Goal: Task Accomplishment & Management: Complete application form

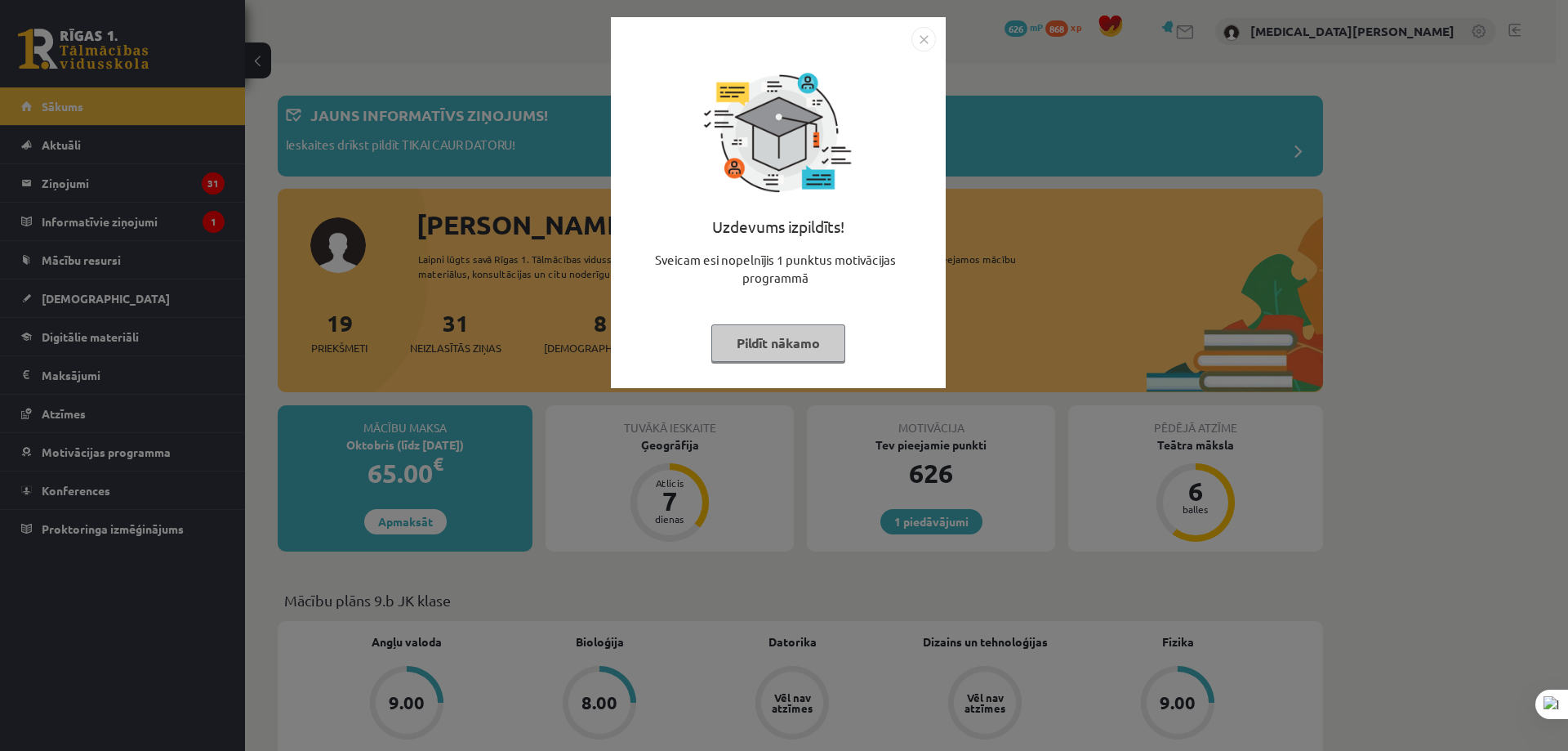
click at [1103, 318] on div "Uzdevums izpildīts! Sveicam esi nopelnījis 1 punktus motivācijas programmā Pild…" at bounding box center [784, 376] width 1568 height 751
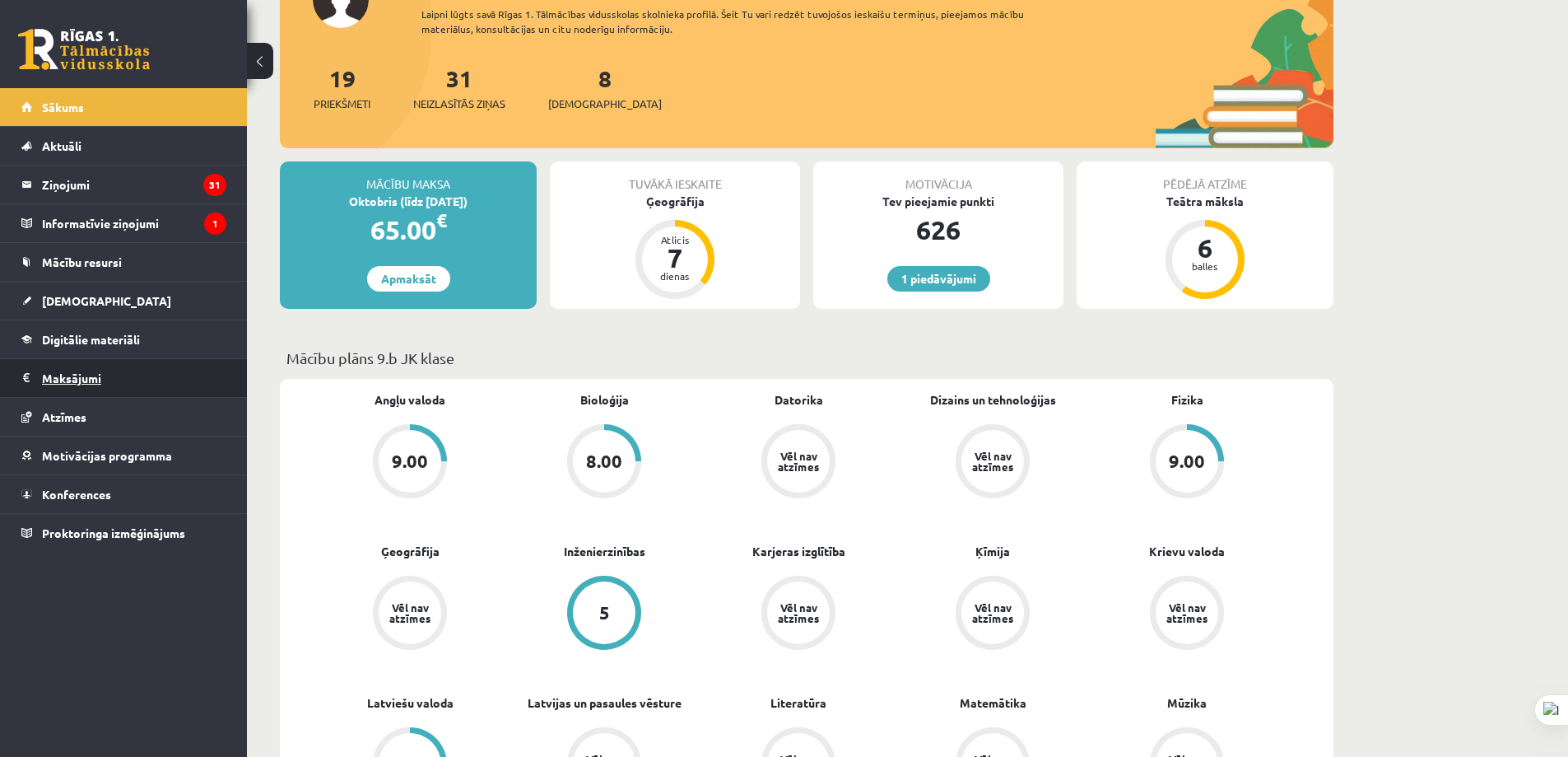
scroll to position [412, 0]
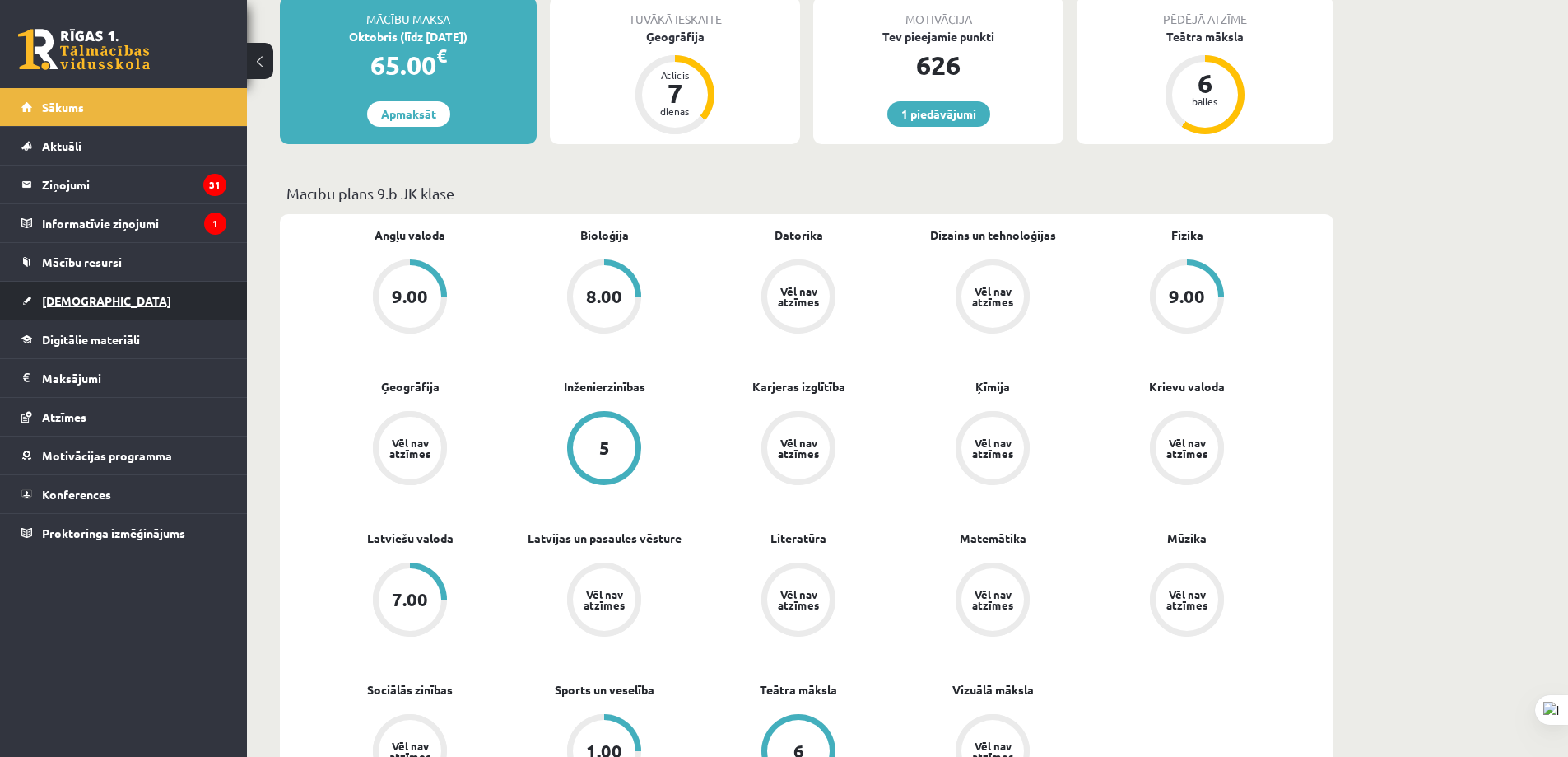
click at [174, 305] on link "[DEMOGRAPHIC_DATA]" at bounding box center [124, 300] width 205 height 38
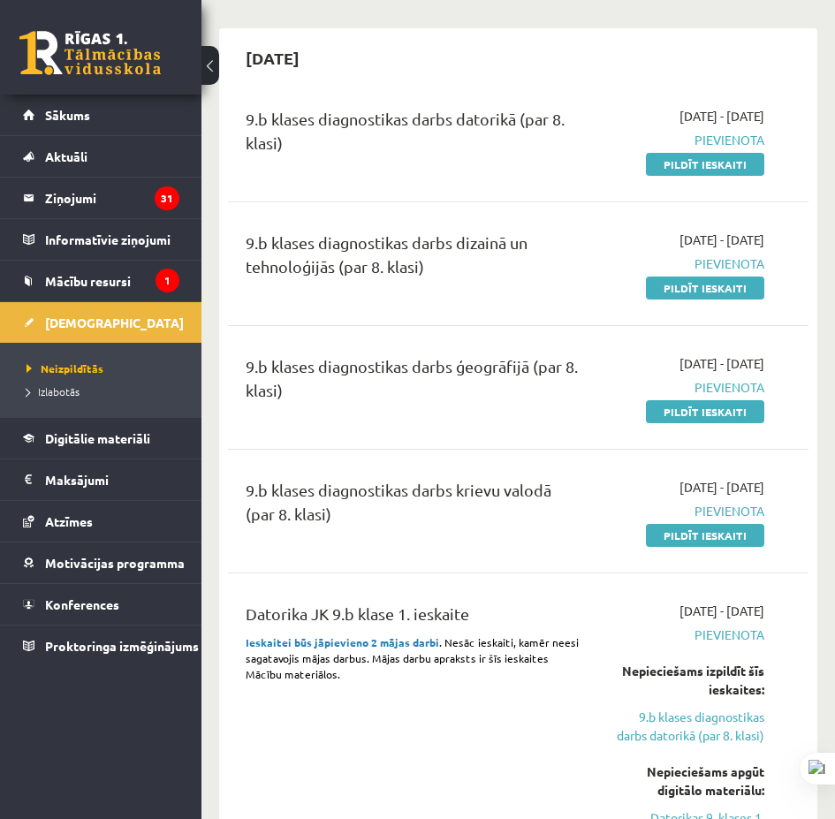
scroll to position [883, 0]
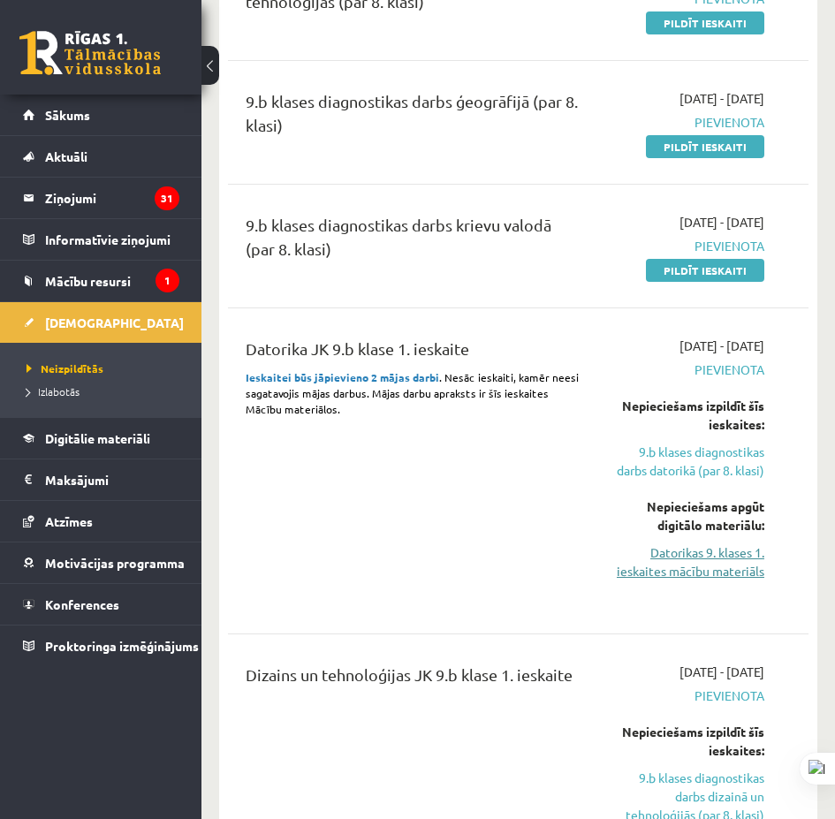
click at [735, 571] on link "Datorikas 9. klases 1. ieskaites mācību materiāls" at bounding box center [686, 561] width 155 height 37
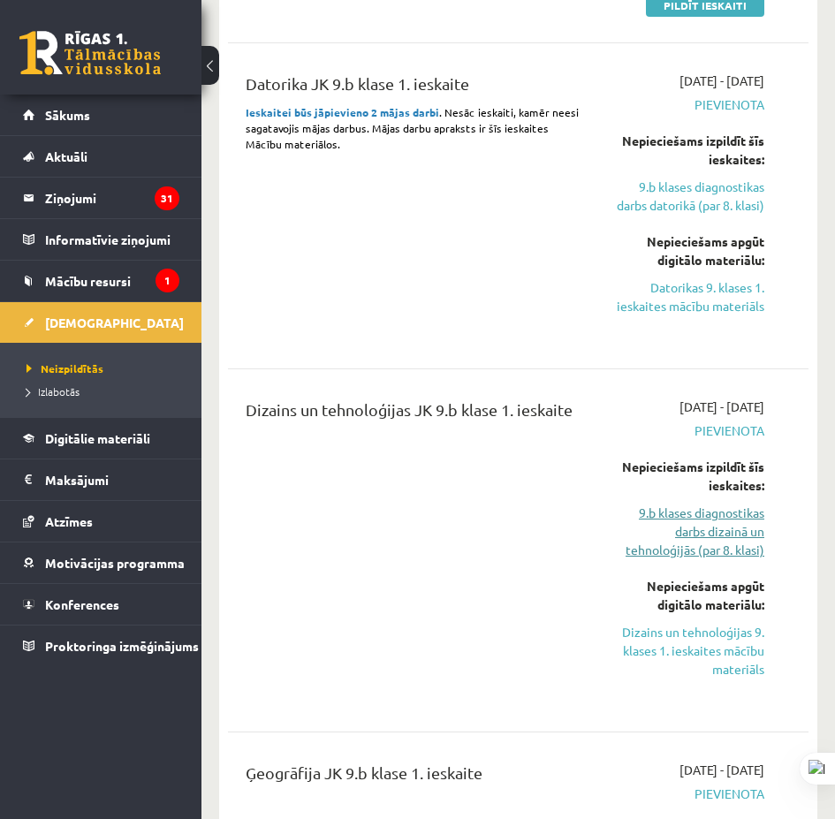
scroll to position [1237, 0]
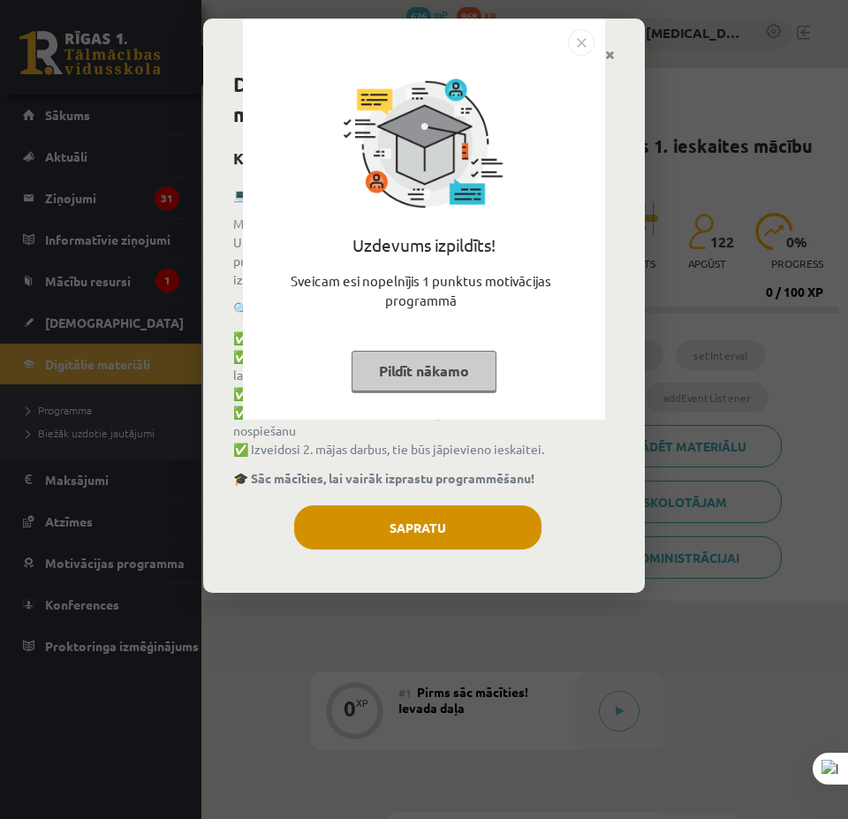
drag, startPoint x: 479, startPoint y: 385, endPoint x: 450, endPoint y: 488, distance: 107.4
click at [478, 387] on button "Pildīt nākamo" at bounding box center [424, 371] width 145 height 41
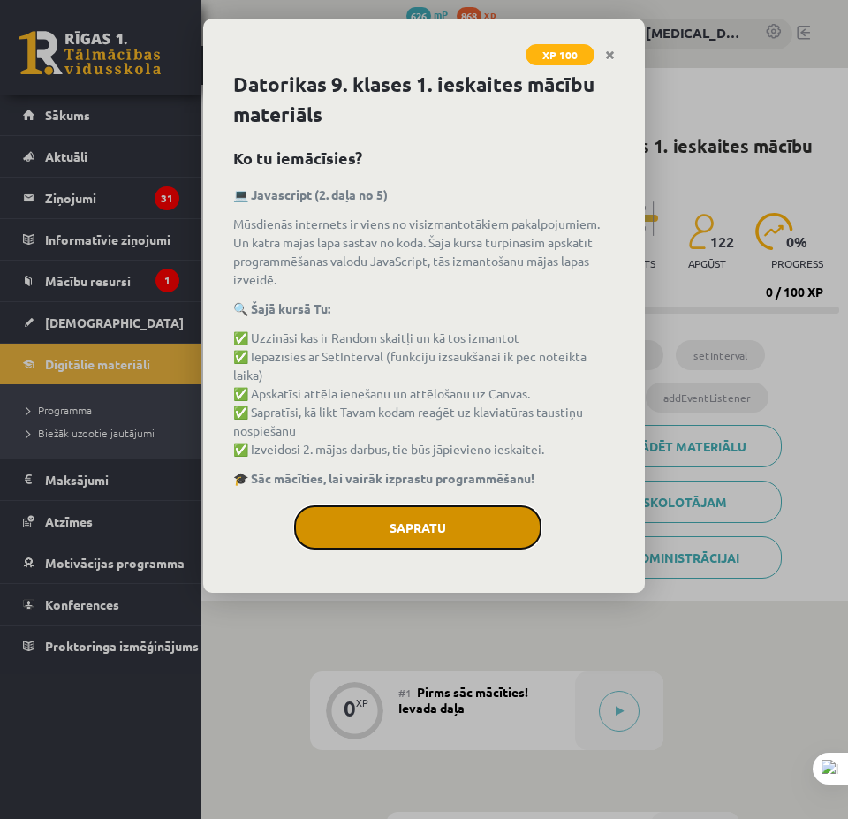
drag, startPoint x: 448, startPoint y: 500, endPoint x: 514, endPoint y: 485, distance: 67.9
click at [449, 505] on button "Sapratu" at bounding box center [417, 527] width 247 height 44
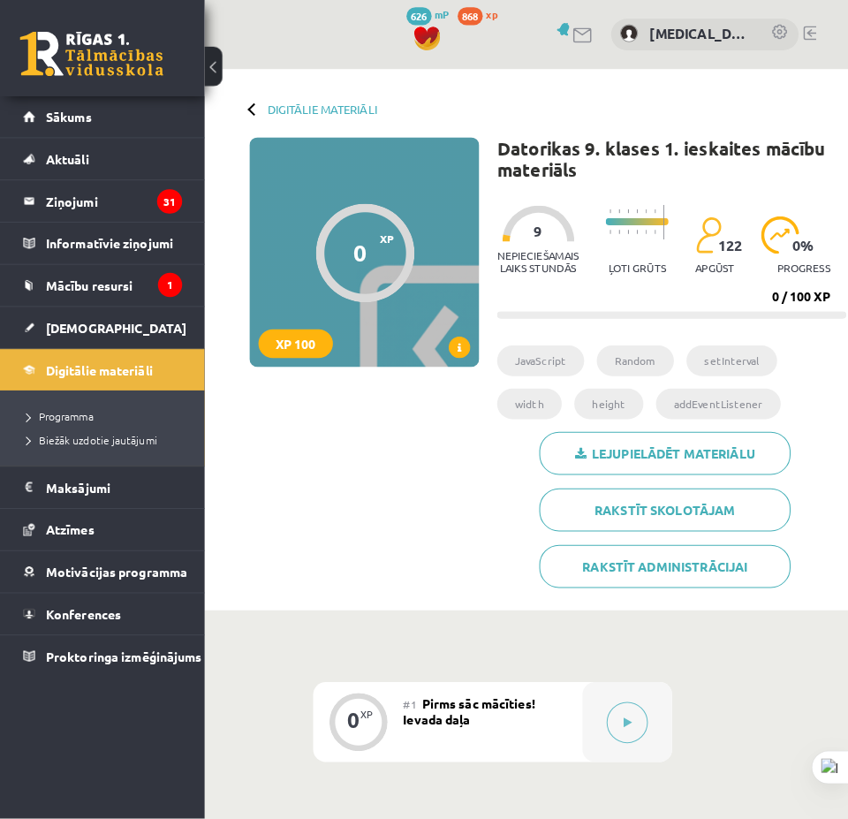
scroll to position [442, 0]
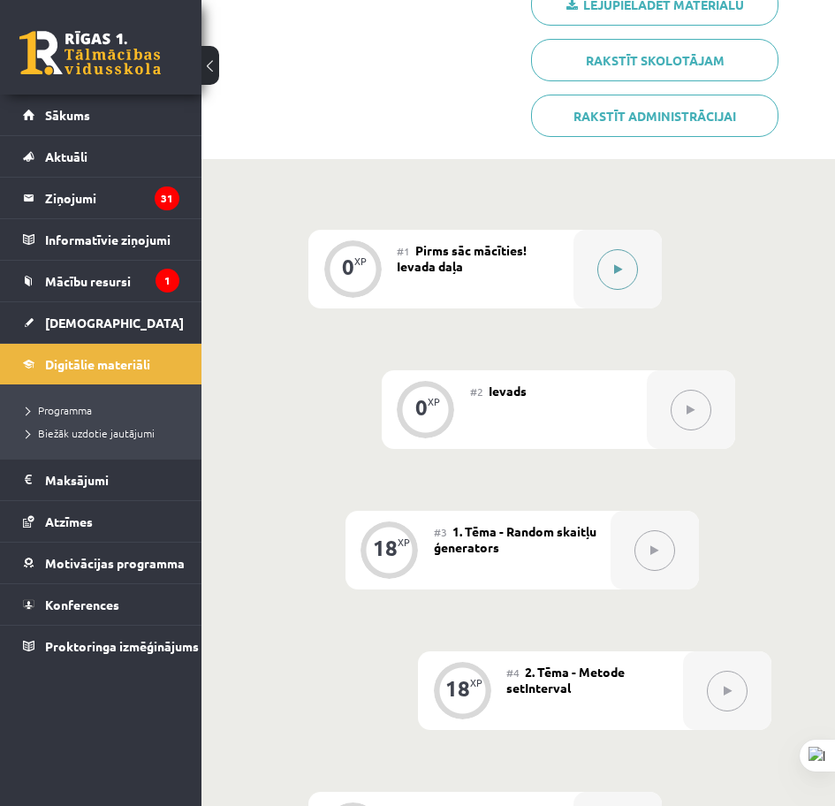
click at [624, 297] on div at bounding box center [617, 269] width 88 height 79
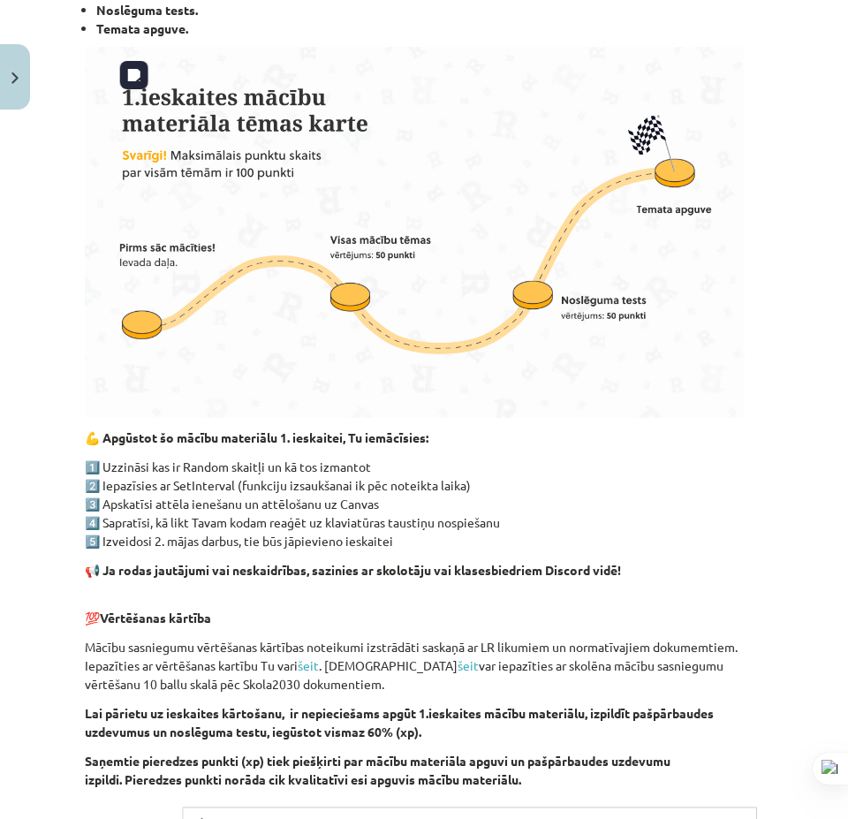
scroll to position [970, 0]
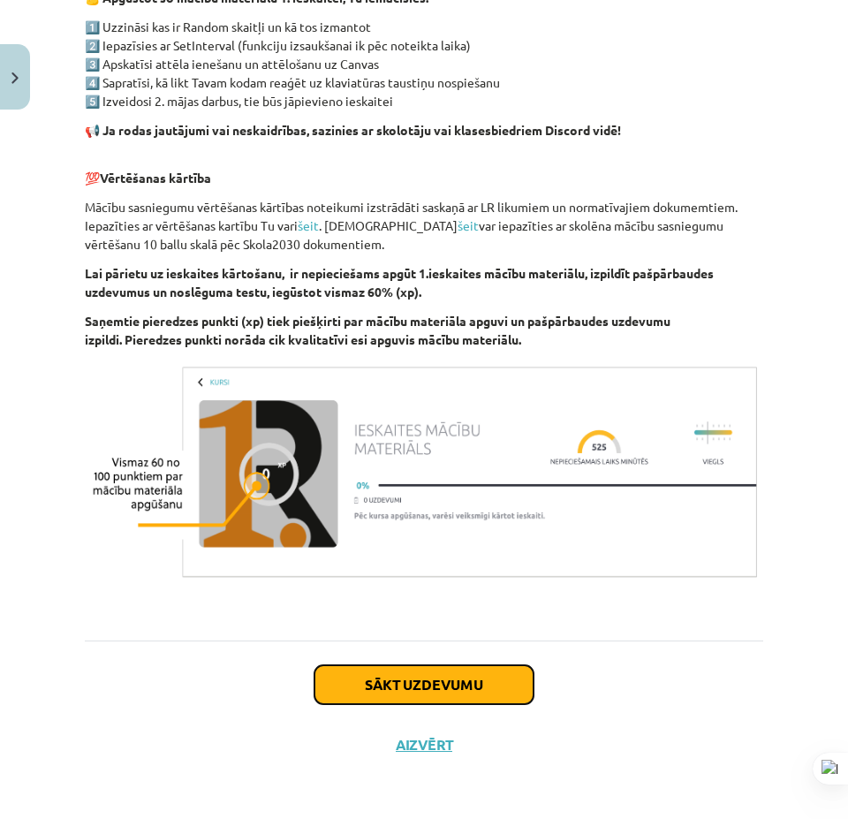
click at [474, 689] on button "Sākt uzdevumu" at bounding box center [423, 684] width 219 height 39
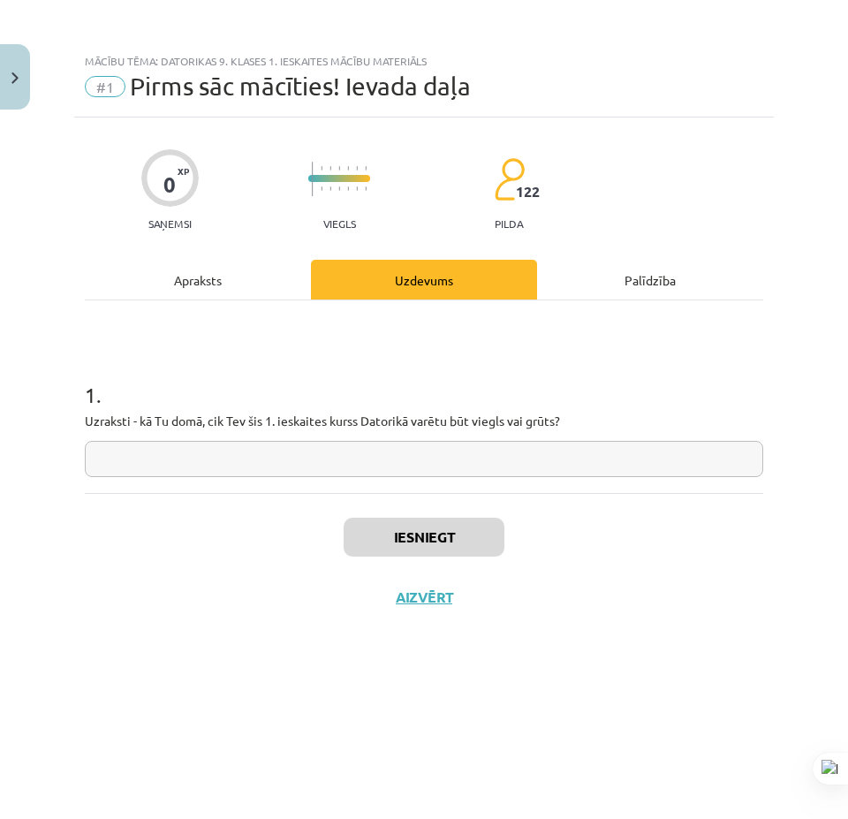
click at [339, 480] on div "1 . Uzraksti - kā Tu domā, cik Tev šis 1. ieskaites kurss Datorikā varētu būt v…" at bounding box center [424, 396] width 678 height 193
click at [349, 459] on input "text" at bounding box center [424, 459] width 678 height 36
drag, startPoint x: 515, startPoint y: 427, endPoint x: 514, endPoint y: 476, distance: 49.5
click at [549, 427] on p "Uzraksti - kā Tu domā, cik Tev šis 1. ieskaites kurss Datorikā varētu būt viegl…" at bounding box center [424, 421] width 678 height 19
copy p "grūts"
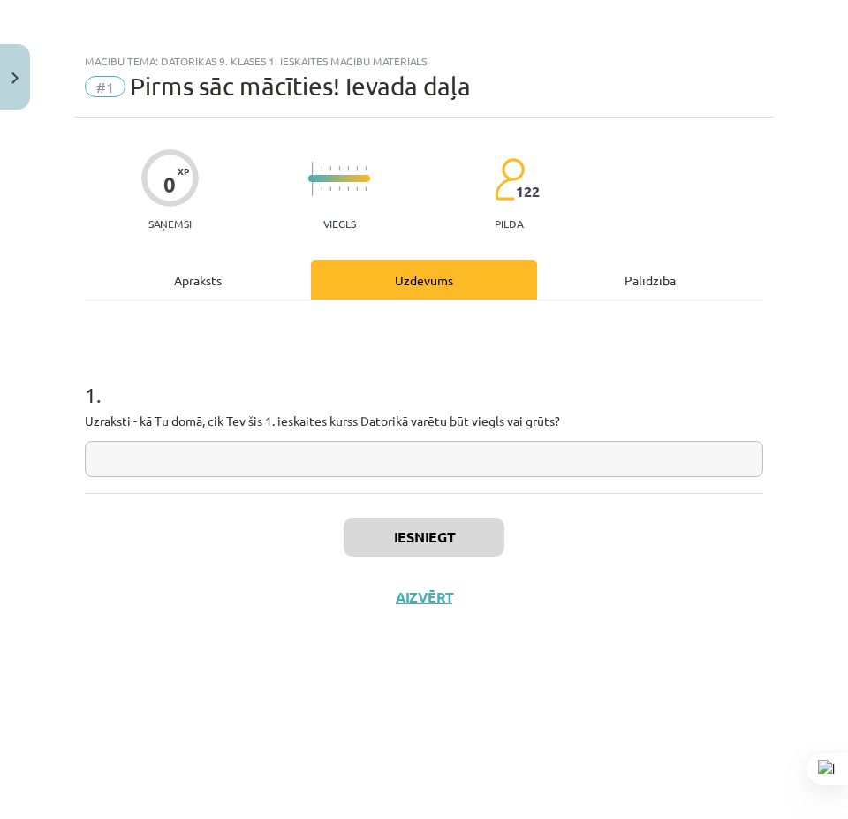
click at [498, 481] on div "1 . Uzraksti - kā Tu domā, cik Tev šis 1. ieskaites kurss Datorikā varētu būt v…" at bounding box center [424, 396] width 678 height 193
click at [506, 470] on input "text" at bounding box center [424, 459] width 678 height 36
paste input "*****"
click at [448, 514] on div "Iesniegt Aizvērt" at bounding box center [424, 555] width 678 height 124
drag, startPoint x: 351, startPoint y: 481, endPoint x: 243, endPoint y: 488, distance: 108.0
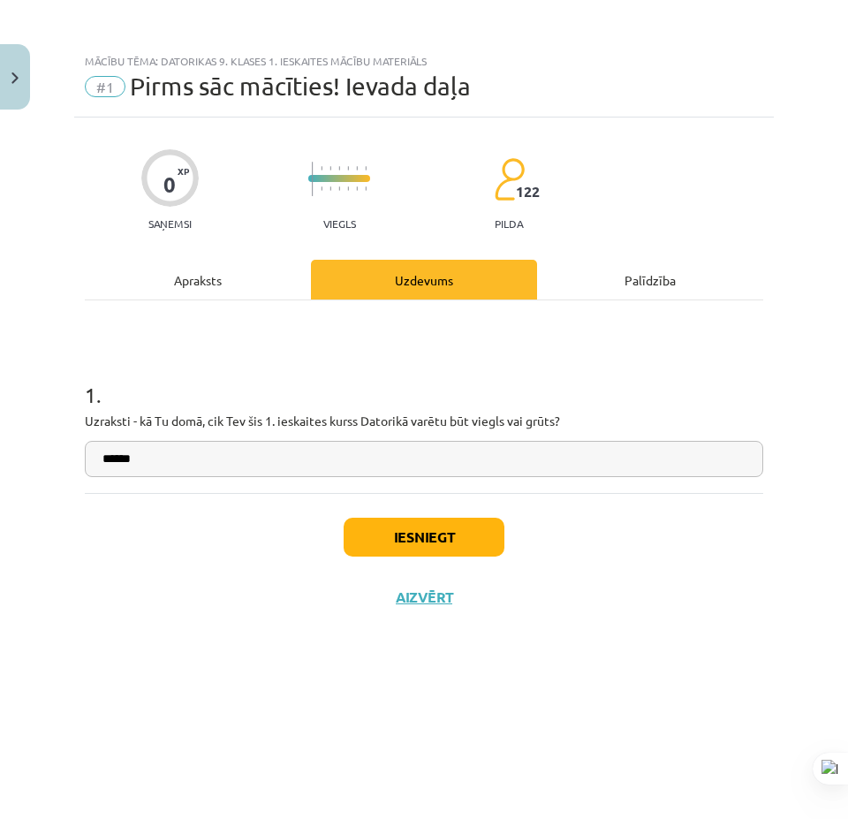
click at [242, 490] on div "1 . Uzraksti - kā Tu domā, cik Tev šis 1. ieskaites kurss Datorikā varētu būt v…" at bounding box center [424, 396] width 678 height 193
type input "****"
drag, startPoint x: 249, startPoint y: 470, endPoint x: 64, endPoint y: 471, distance: 184.6
click at [60, 472] on div "Mācību tēma: Datorikas 9. klases 1. ieskaites mācību materiāls #1 Pirms sāc māc…" at bounding box center [424, 409] width 848 height 819
type input "*"
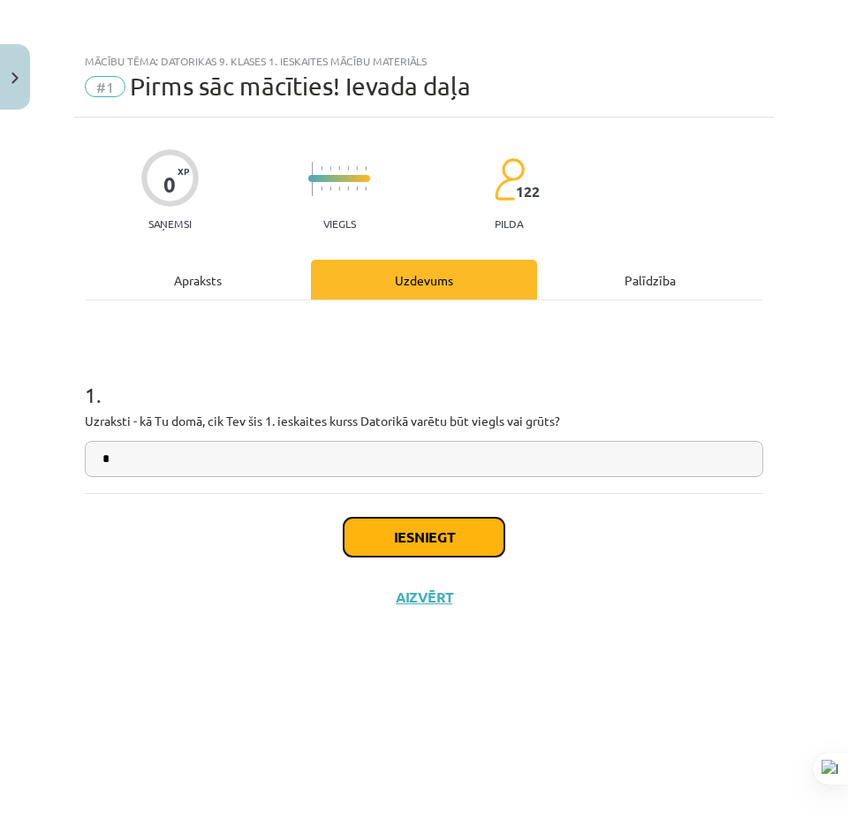
click at [369, 539] on button "Iesniegt" at bounding box center [424, 537] width 161 height 39
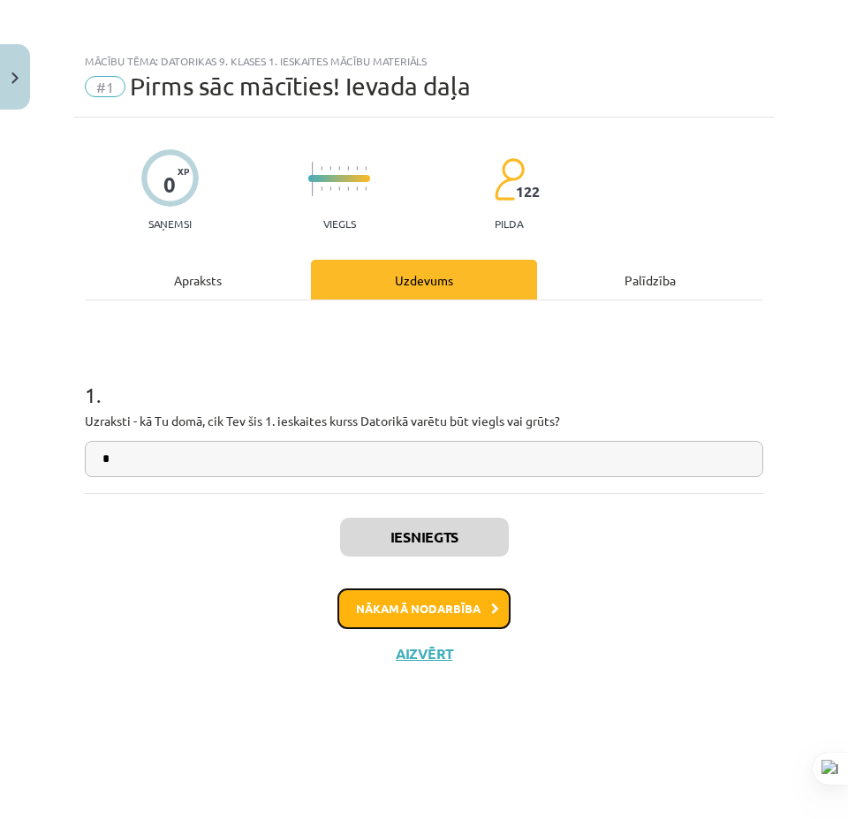
click at [459, 607] on button "Nākamā nodarbība" at bounding box center [423, 608] width 173 height 41
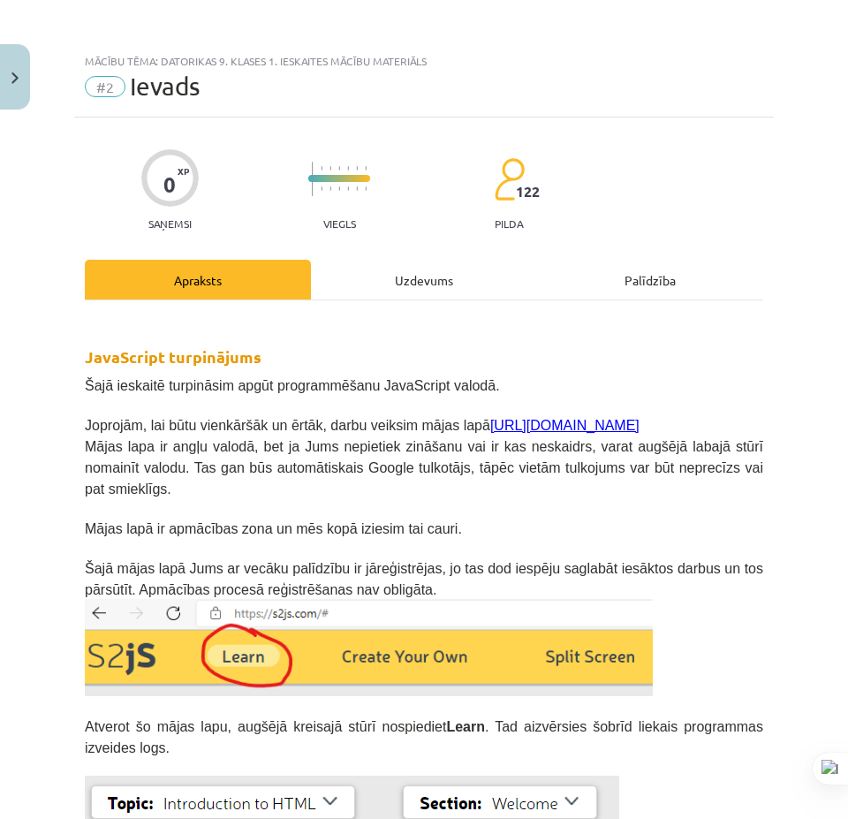
scroll to position [305, 0]
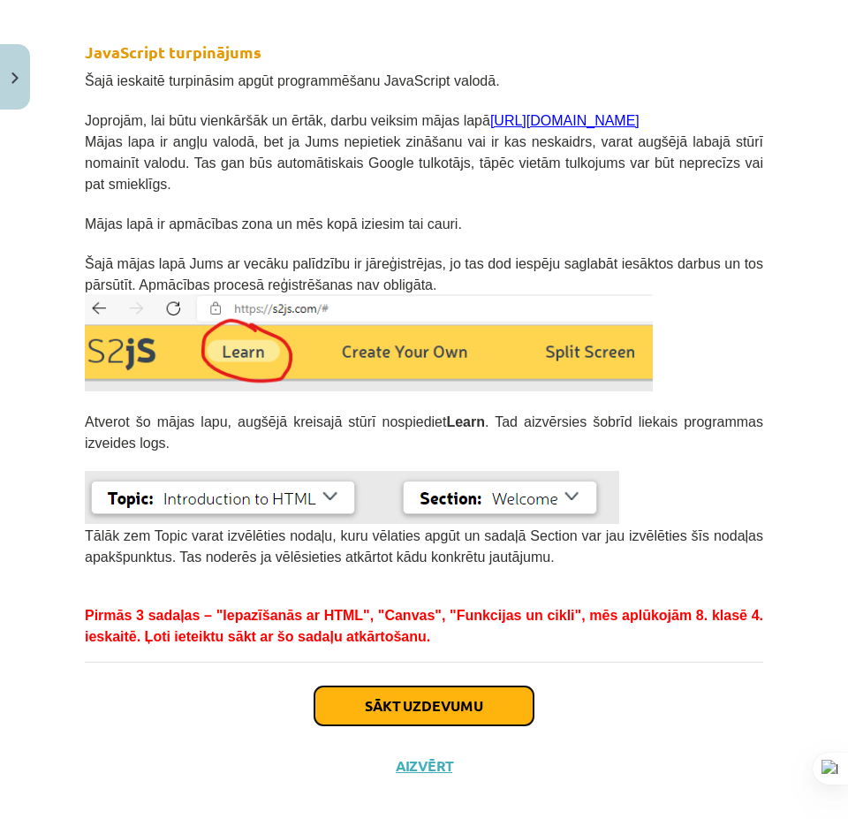
click at [467, 686] on button "Sākt uzdevumu" at bounding box center [423, 705] width 219 height 39
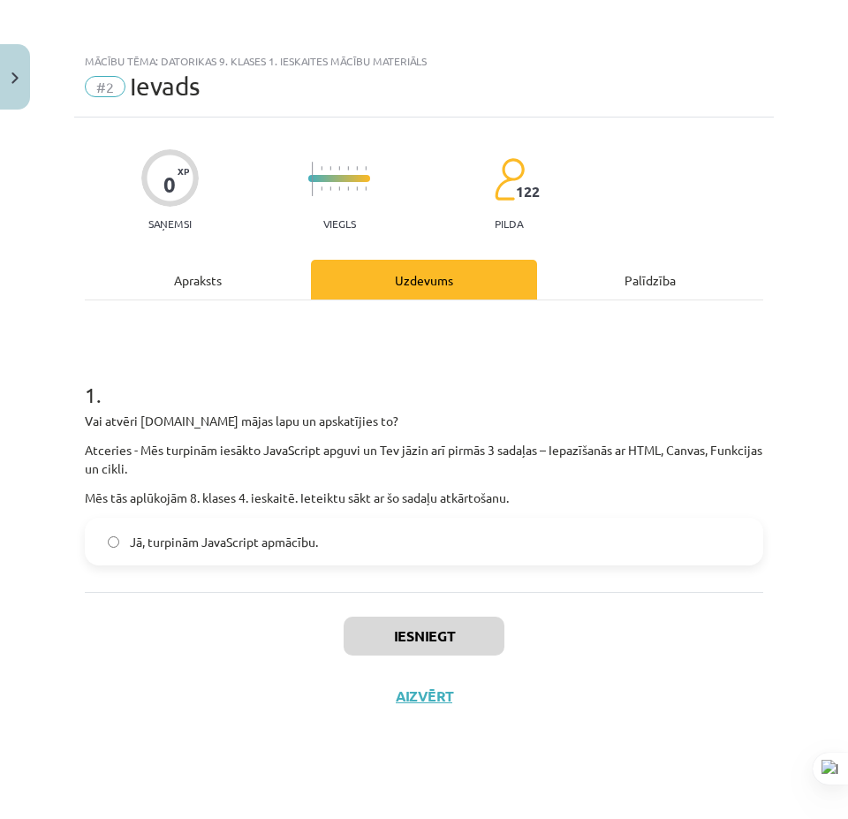
click at [310, 543] on span "Jā, turpinām JavaScript apmācību." at bounding box center [224, 542] width 188 height 19
drag, startPoint x: 215, startPoint y: 260, endPoint x: 205, endPoint y: 279, distance: 21.7
click at [212, 264] on div "Apraksts" at bounding box center [198, 280] width 226 height 40
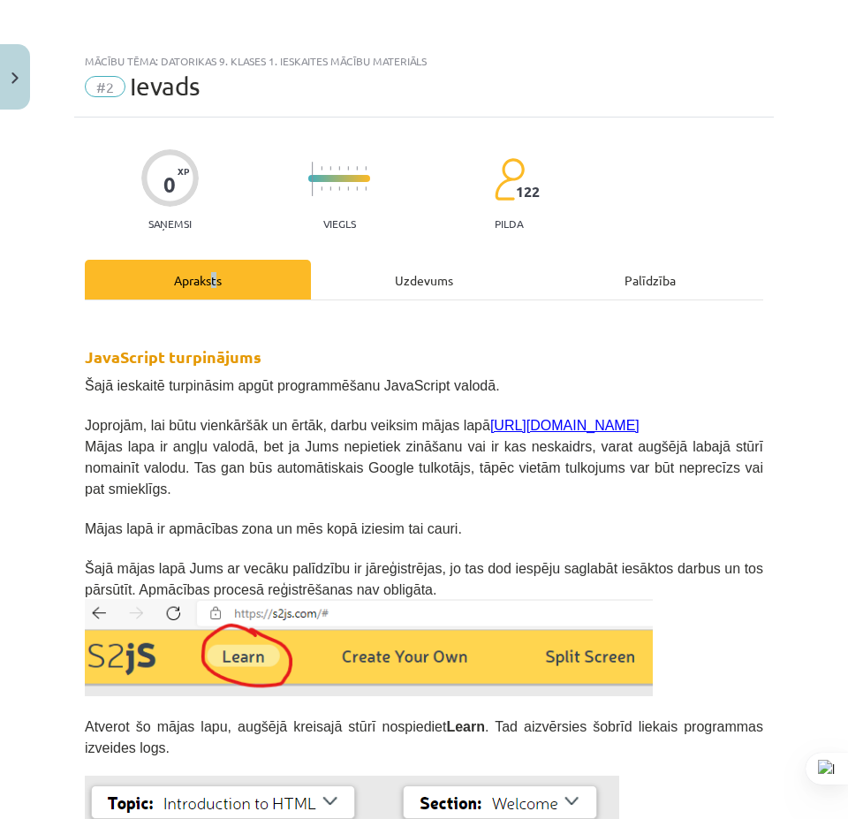
scroll to position [305, 0]
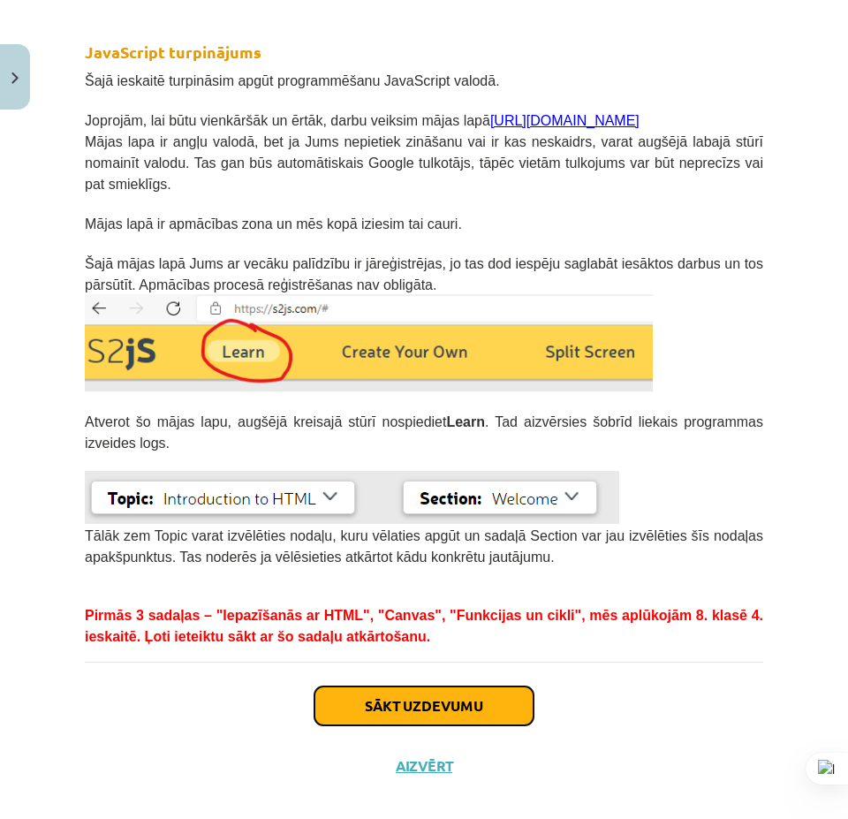
click at [450, 686] on button "Sākt uzdevumu" at bounding box center [423, 705] width 219 height 39
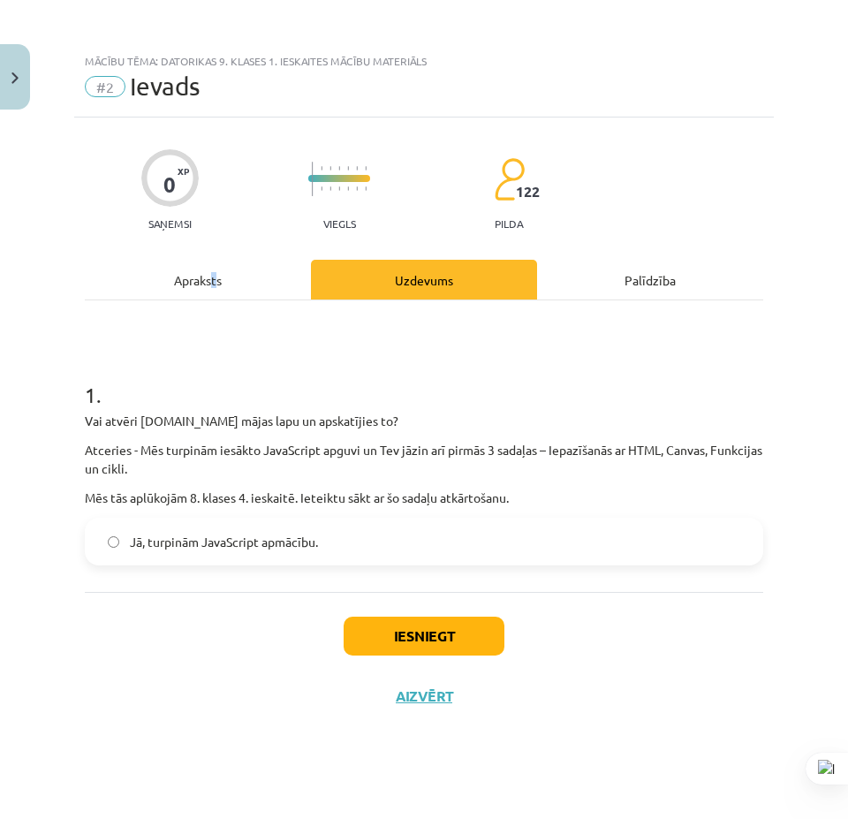
scroll to position [0, 0]
click at [444, 661] on div "Iesniegt Aizvērt" at bounding box center [424, 654] width 678 height 124
click at [445, 638] on button "Iesniegt" at bounding box center [424, 636] width 161 height 39
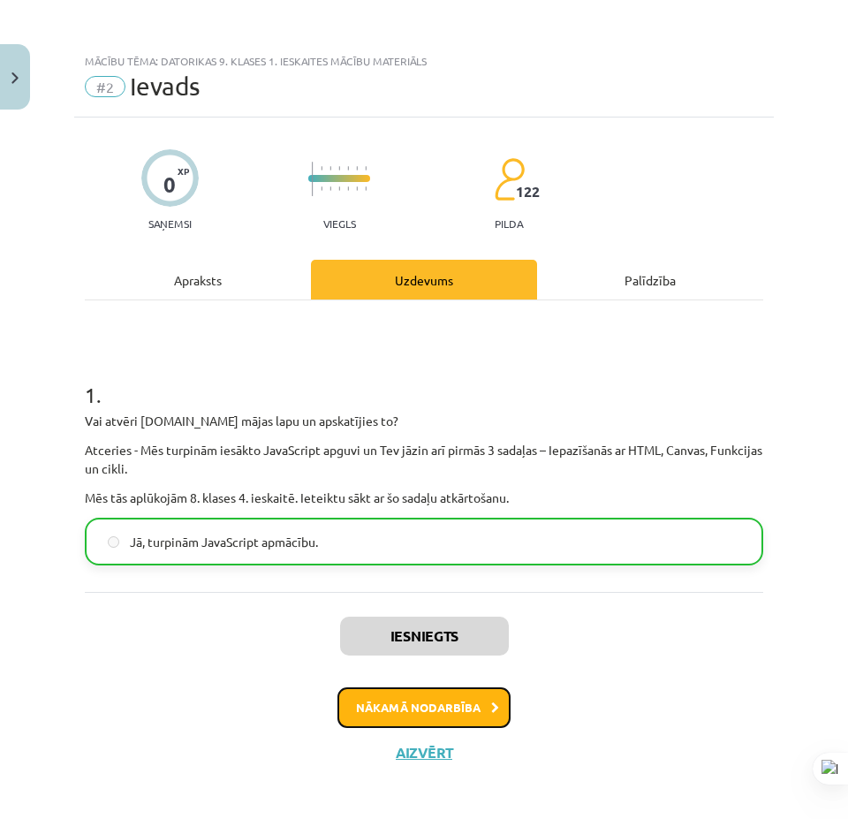
click at [427, 701] on button "Nākamā nodarbība" at bounding box center [423, 707] width 173 height 41
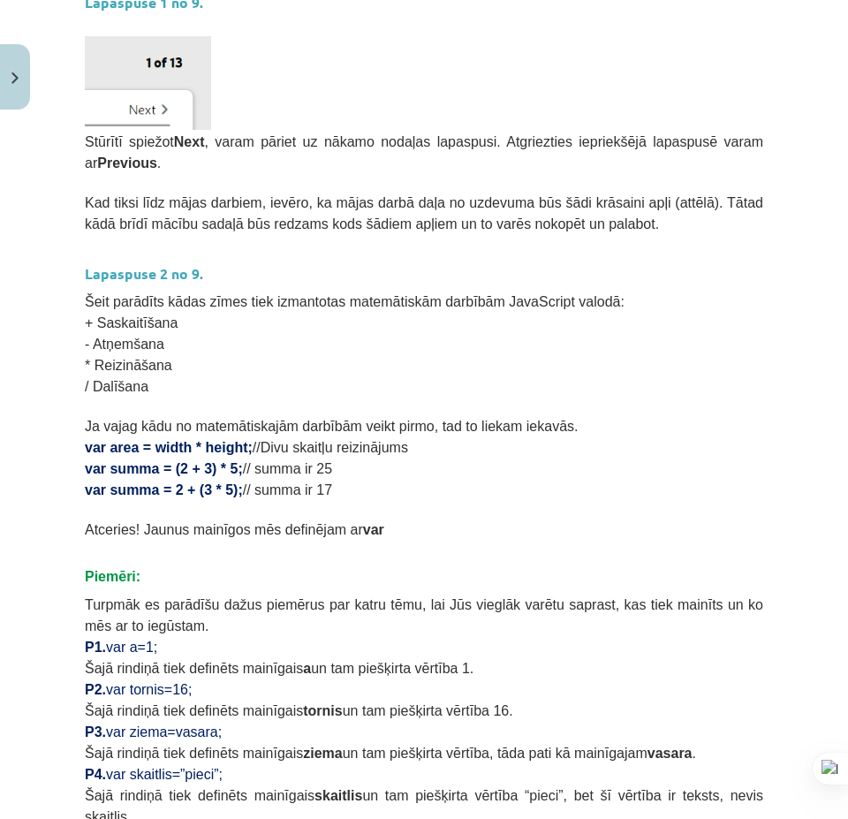
scroll to position [951, 0]
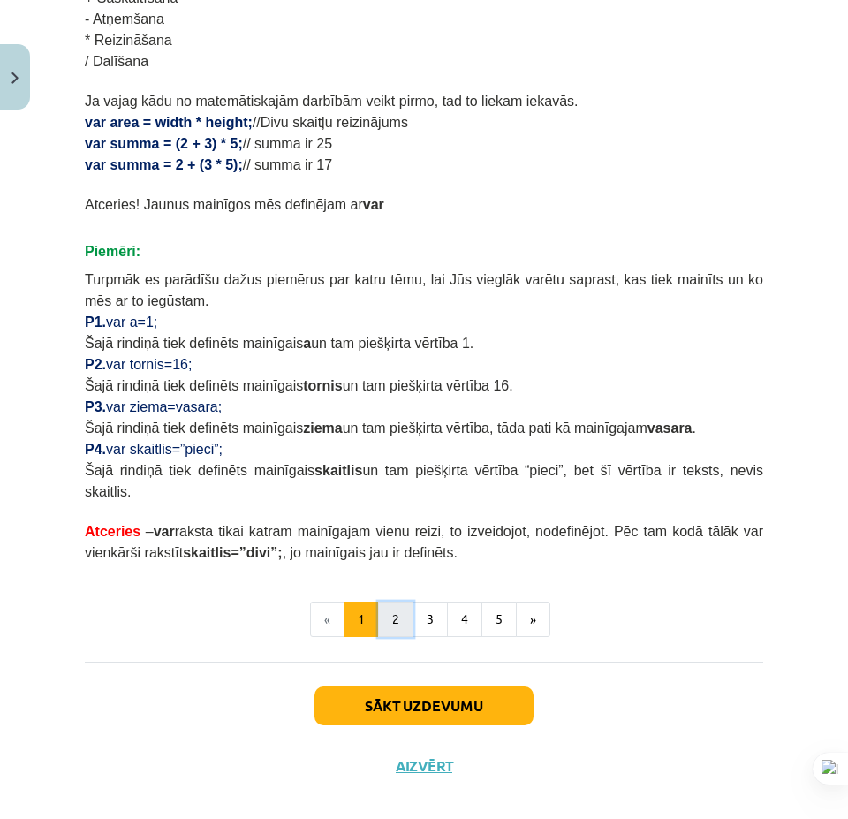
click at [389, 601] on button "2" at bounding box center [395, 618] width 35 height 35
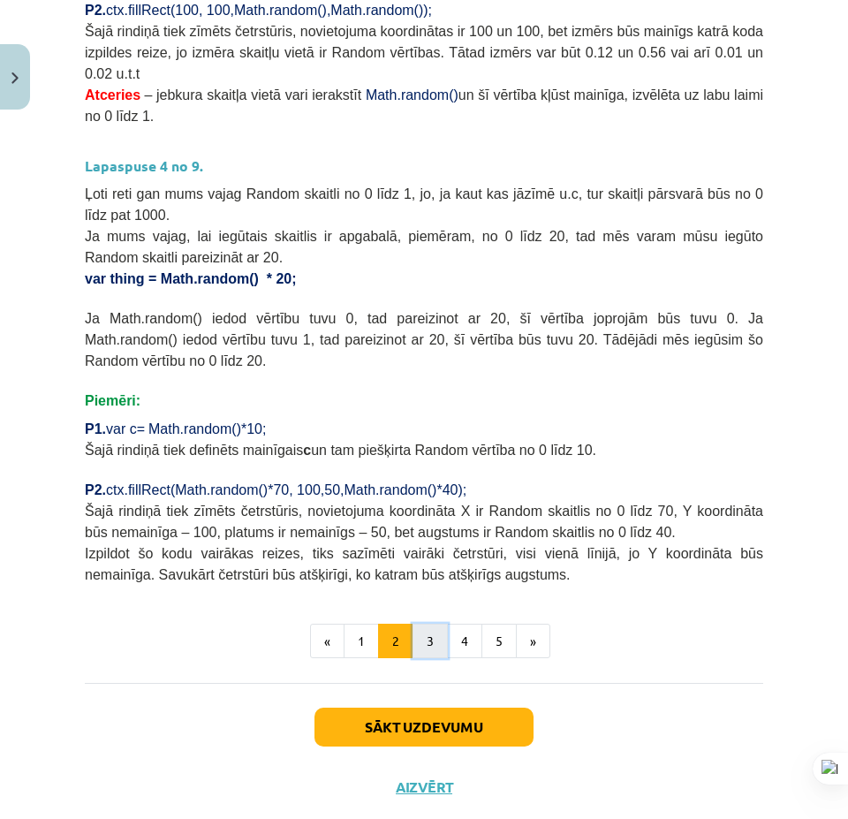
click at [428, 624] on button "3" at bounding box center [429, 641] width 35 height 35
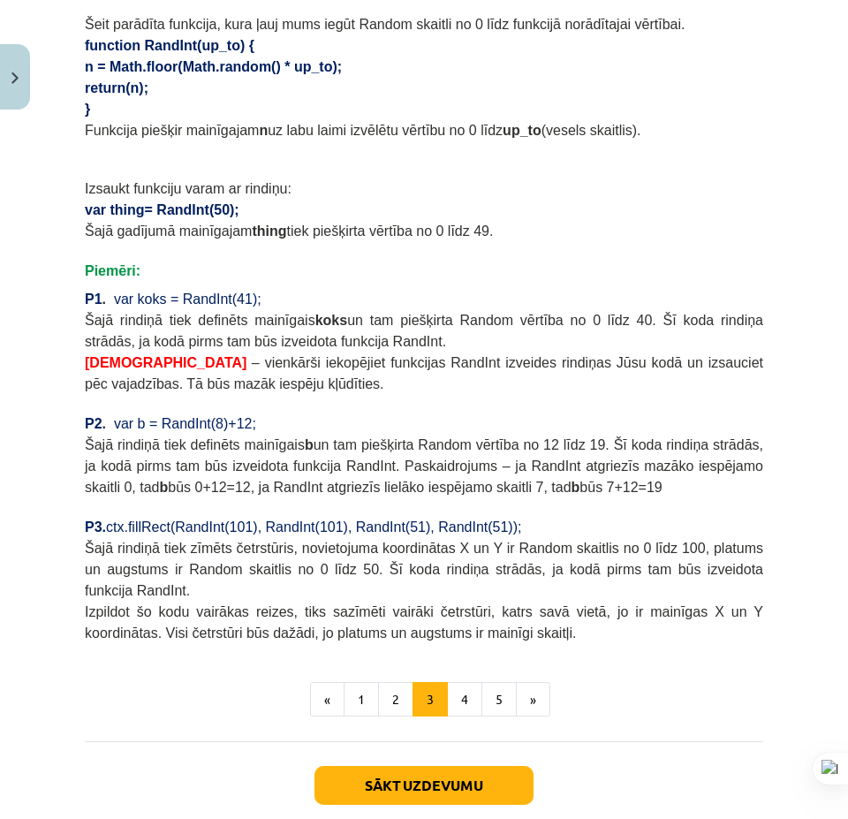
click at [467, 682] on button "4" at bounding box center [464, 699] width 35 height 35
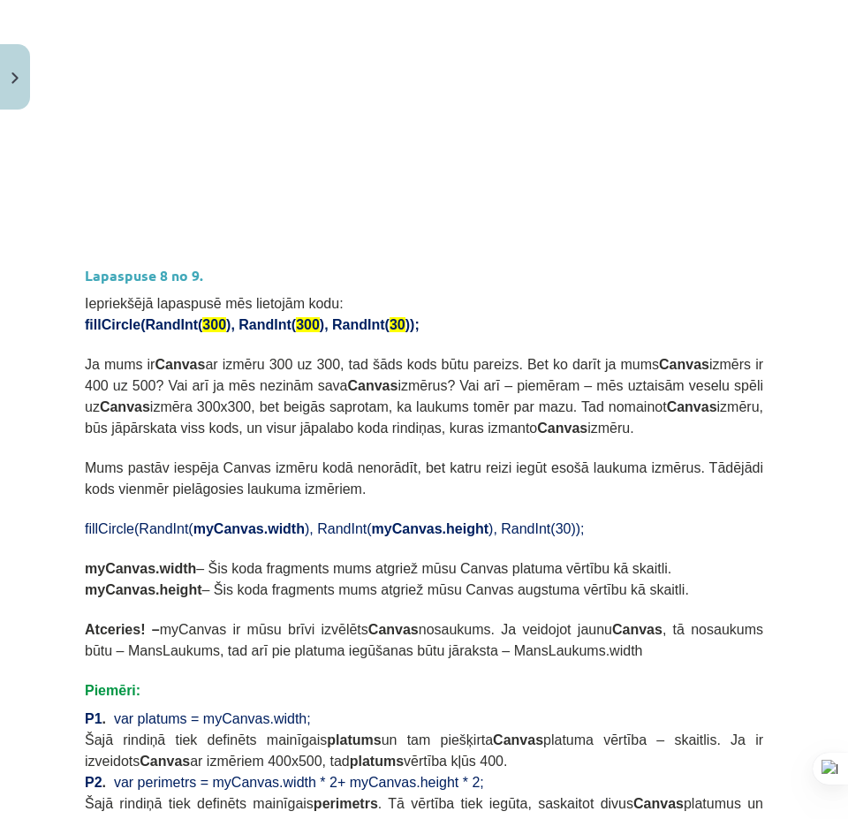
scroll to position [1288, 0]
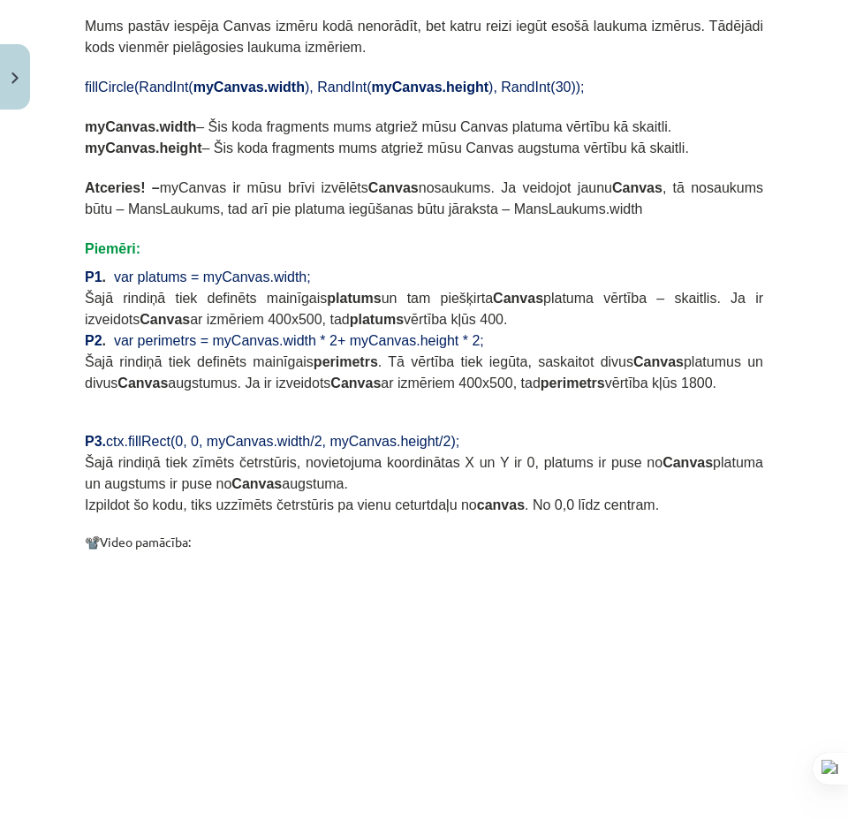
click at [392, 458] on span "Šajā rindiņā tiek zīmēts četrstūris, novietojuma koordinātas X un Y ir 0, platu…" at bounding box center [424, 473] width 678 height 36
click at [645, 419] on p at bounding box center [424, 420] width 678 height 19
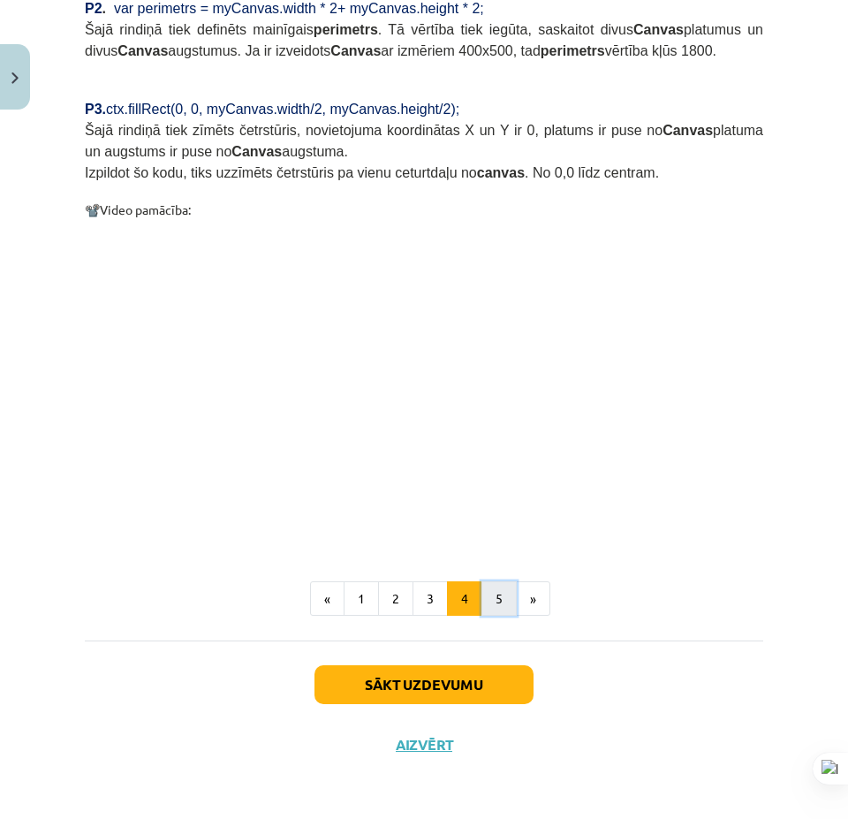
click at [481, 587] on button "5" at bounding box center [498, 598] width 35 height 35
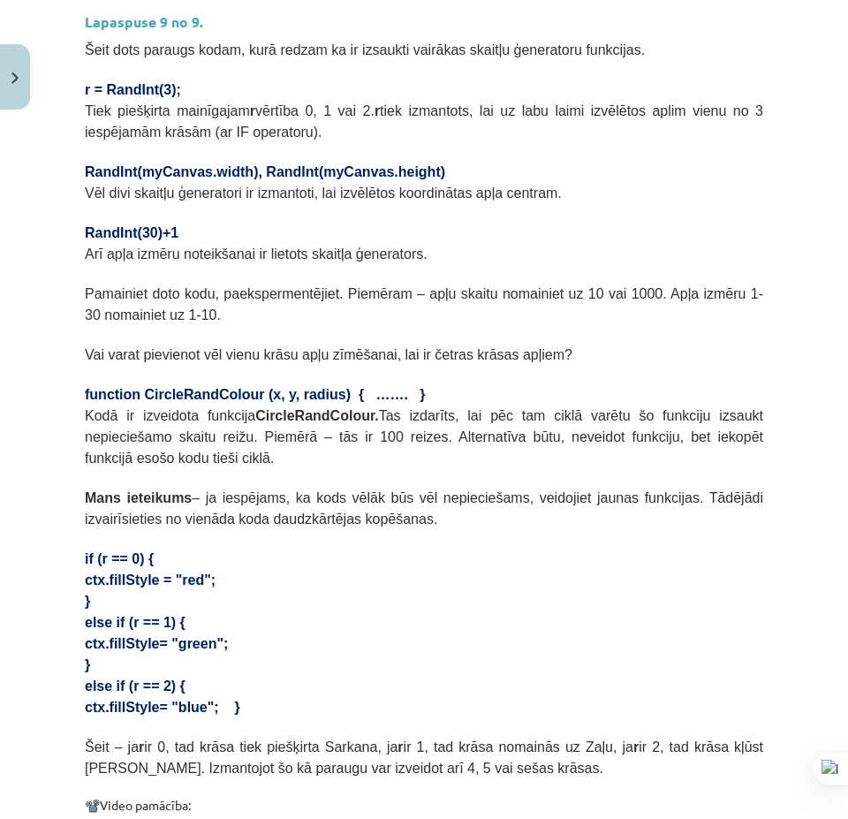
scroll to position [930, 0]
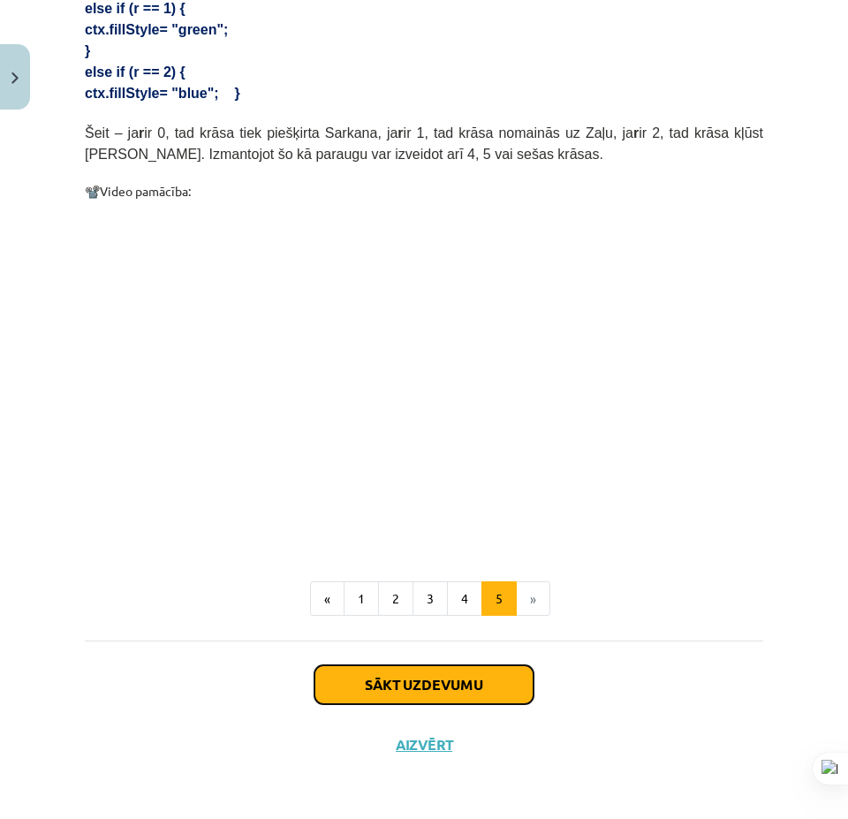
click at [459, 685] on button "Sākt uzdevumu" at bounding box center [423, 684] width 219 height 39
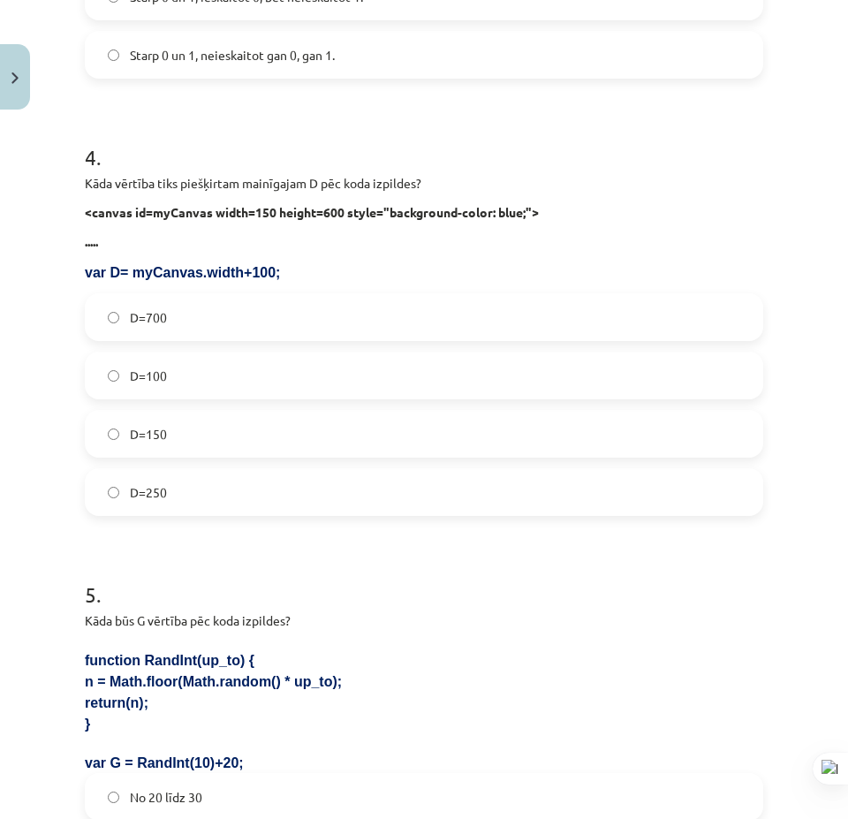
scroll to position [1692, 0]
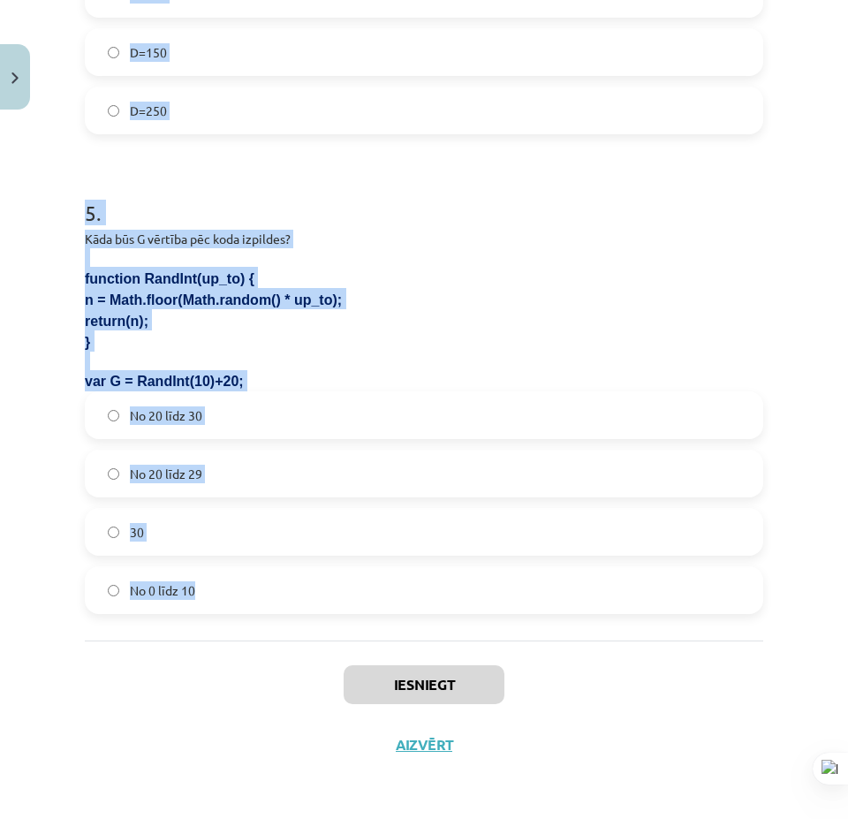
drag, startPoint x: 157, startPoint y: 411, endPoint x: 412, endPoint y: 625, distance: 332.8
copy form "1 . Kura koda rindiņa mainīgajam Z piešķirs mainīgu vērtību no 0 līdz 13? Z=Mat…"
click at [700, 262] on p at bounding box center [424, 257] width 678 height 19
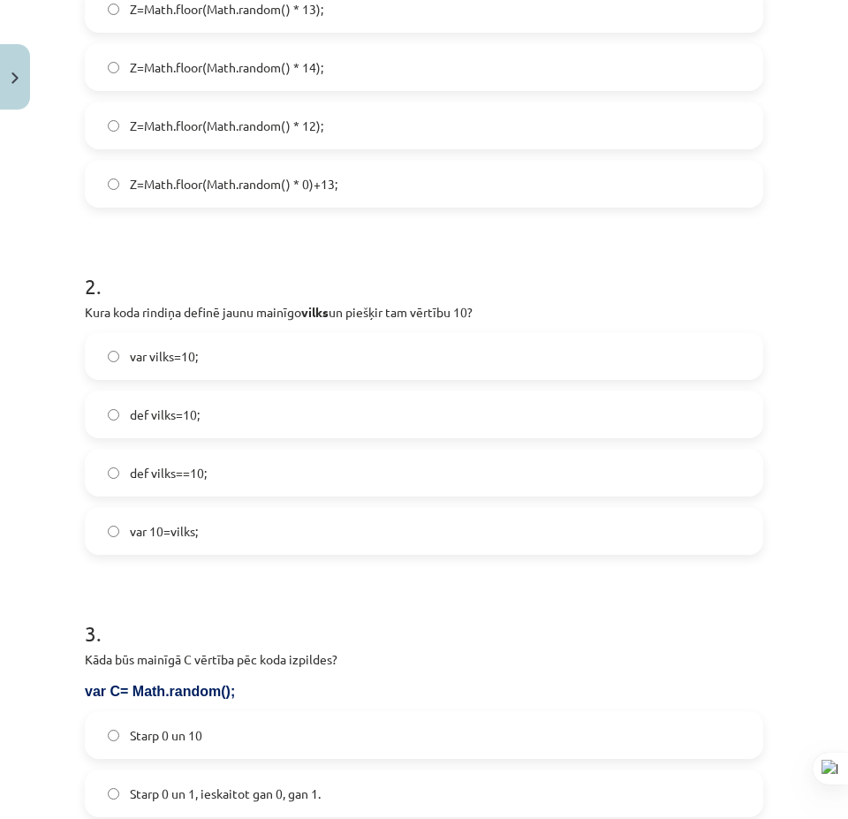
scroll to position [14, 0]
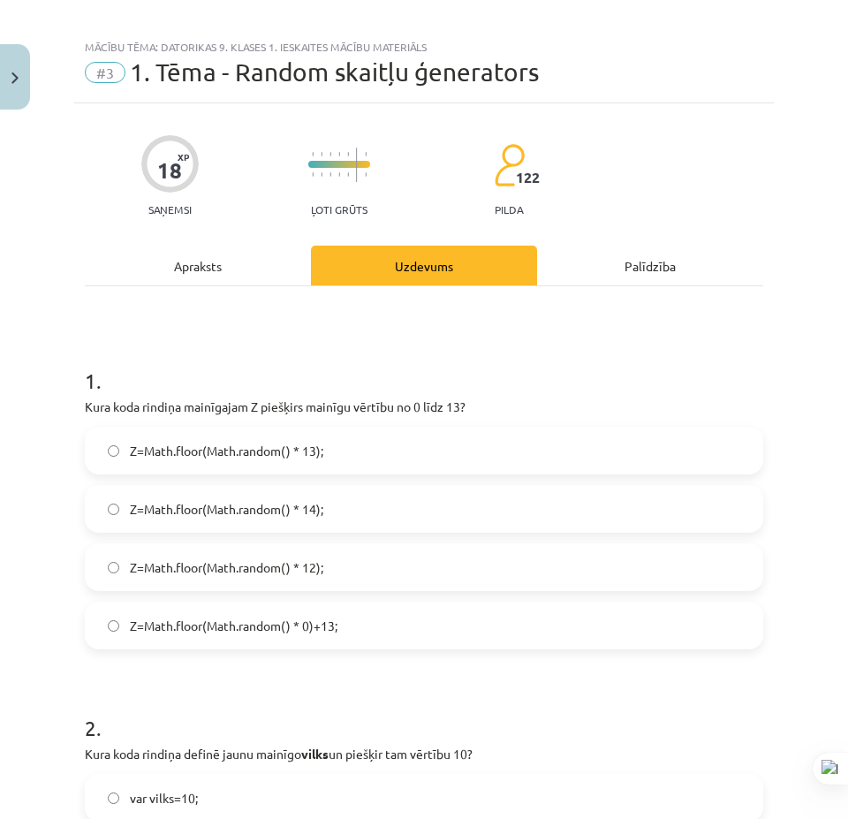
click at [421, 502] on label "Z=Math.floor(Math.random() * 14);" at bounding box center [424, 509] width 675 height 44
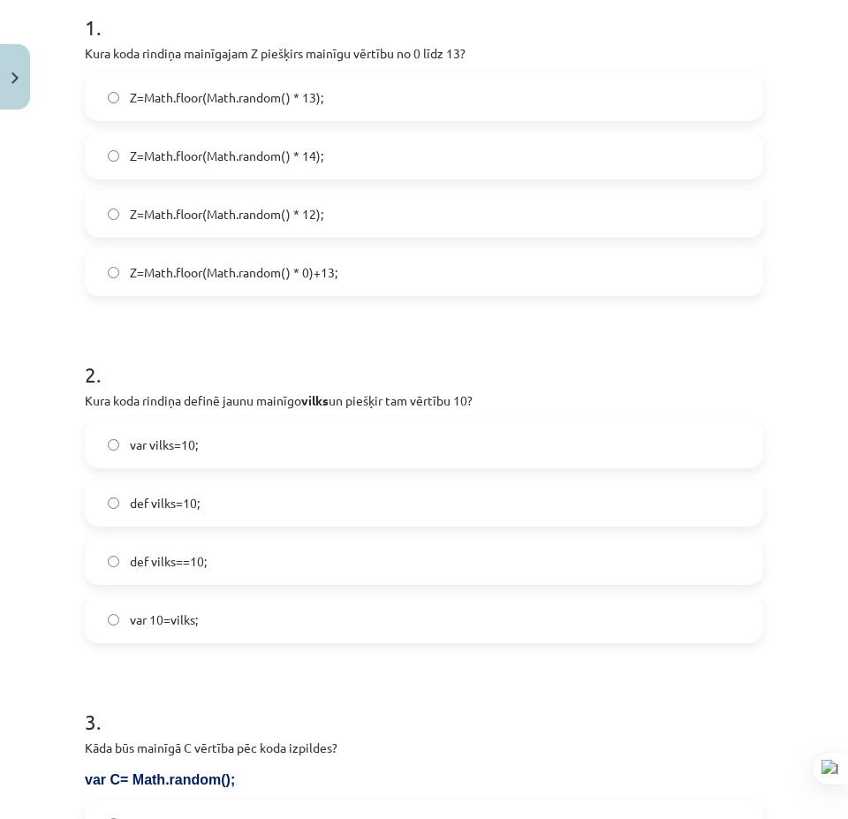
drag, startPoint x: 276, startPoint y: 579, endPoint x: 267, endPoint y: 574, distance: 10.3
click at [275, 579] on label "def vilks==10;" at bounding box center [424, 561] width 675 height 44
click at [211, 468] on div "var vilks=10; def vilks=10; def vilks==10; var 10=vilks;" at bounding box center [424, 531] width 678 height 223
click at [241, 451] on label "var vilks=10;" at bounding box center [424, 444] width 675 height 44
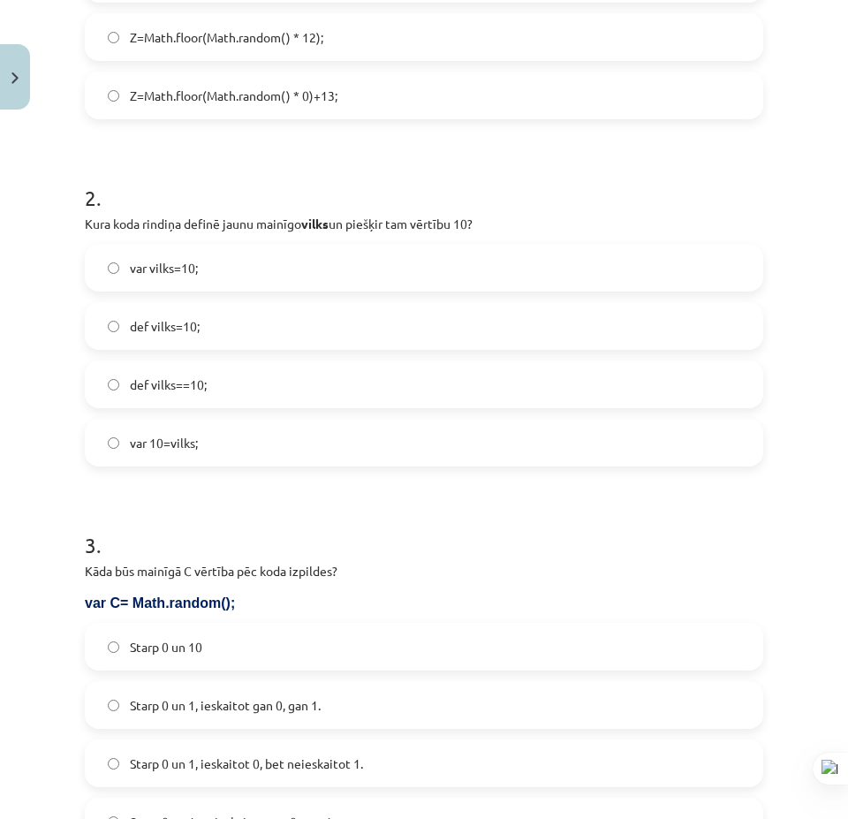
scroll to position [809, 0]
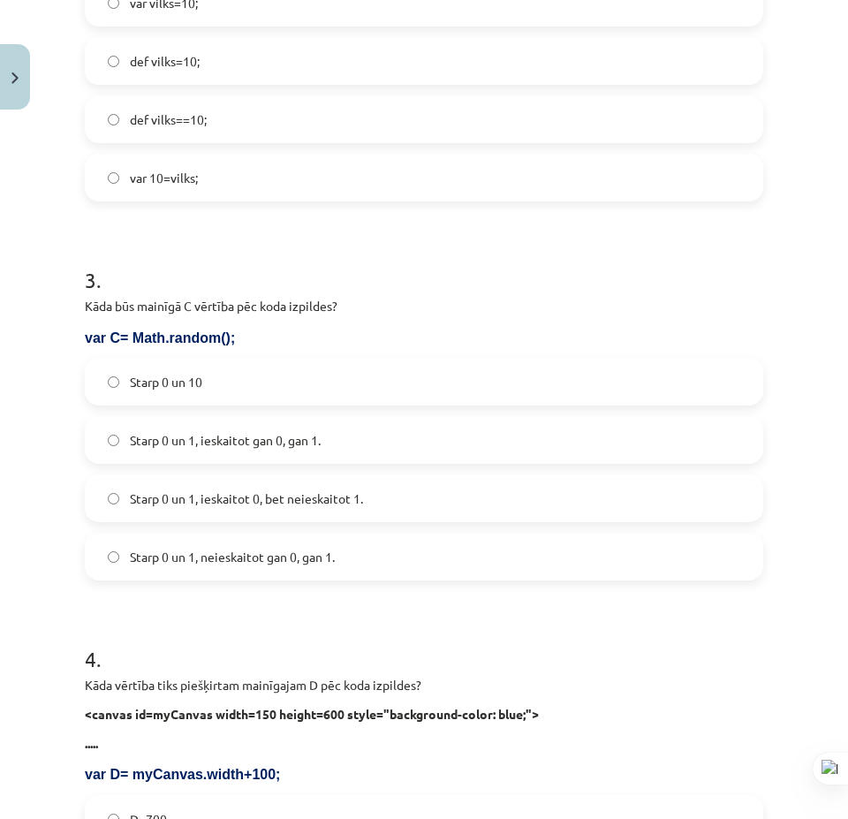
click at [381, 504] on label "Starp 0 un 1, ieskaitot 0, bet neieskaitot 1." at bounding box center [424, 498] width 675 height 44
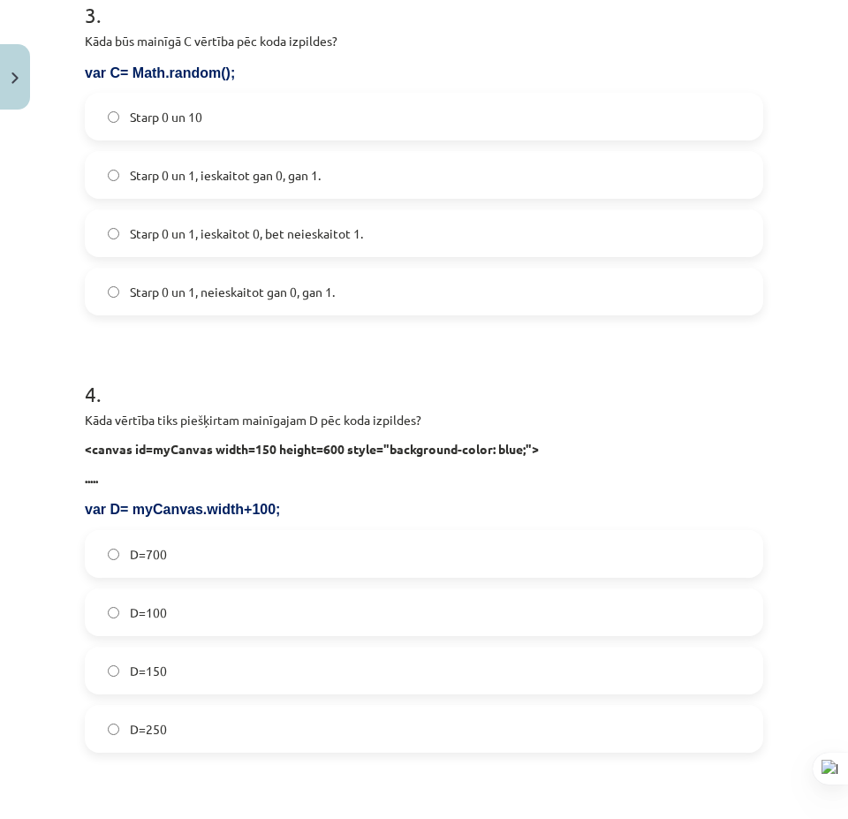
click at [223, 713] on label "D=250" at bounding box center [424, 729] width 675 height 44
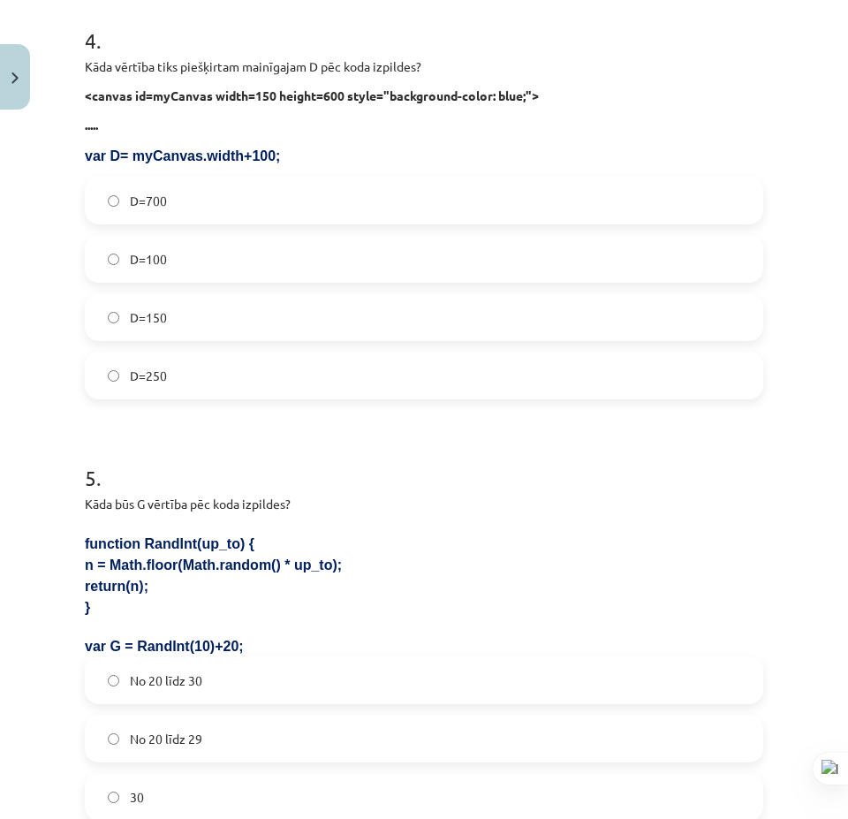
scroll to position [1516, 0]
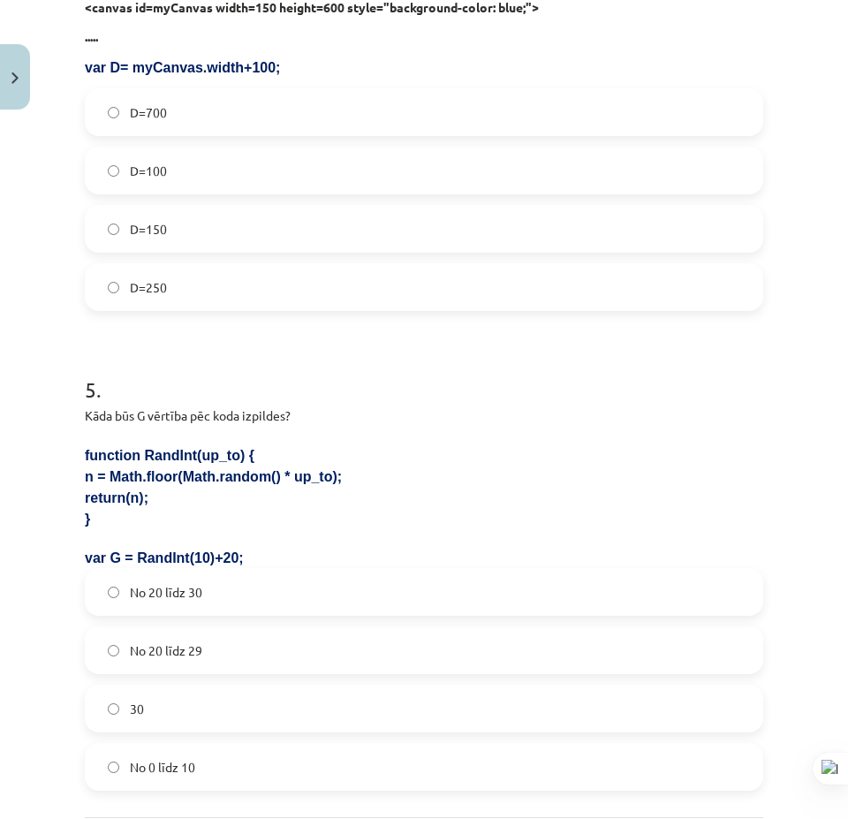
click at [267, 649] on label "No 20 līdz 29" at bounding box center [424, 650] width 675 height 44
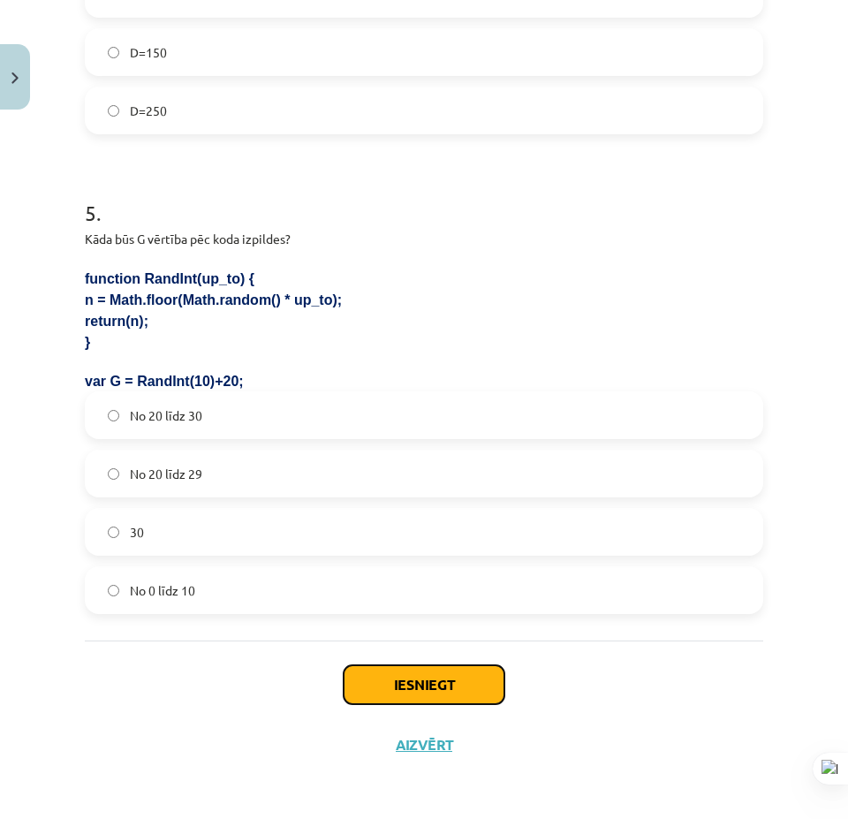
click at [435, 681] on button "Iesniegt" at bounding box center [424, 684] width 161 height 39
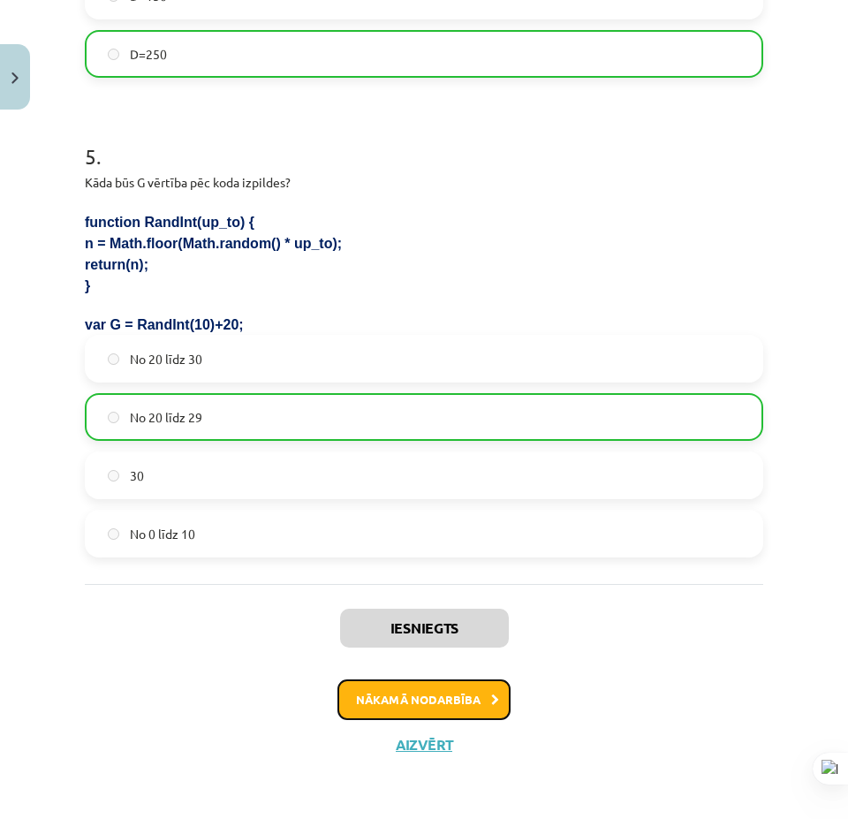
click at [372, 702] on button "Nākamā nodarbība" at bounding box center [423, 699] width 173 height 41
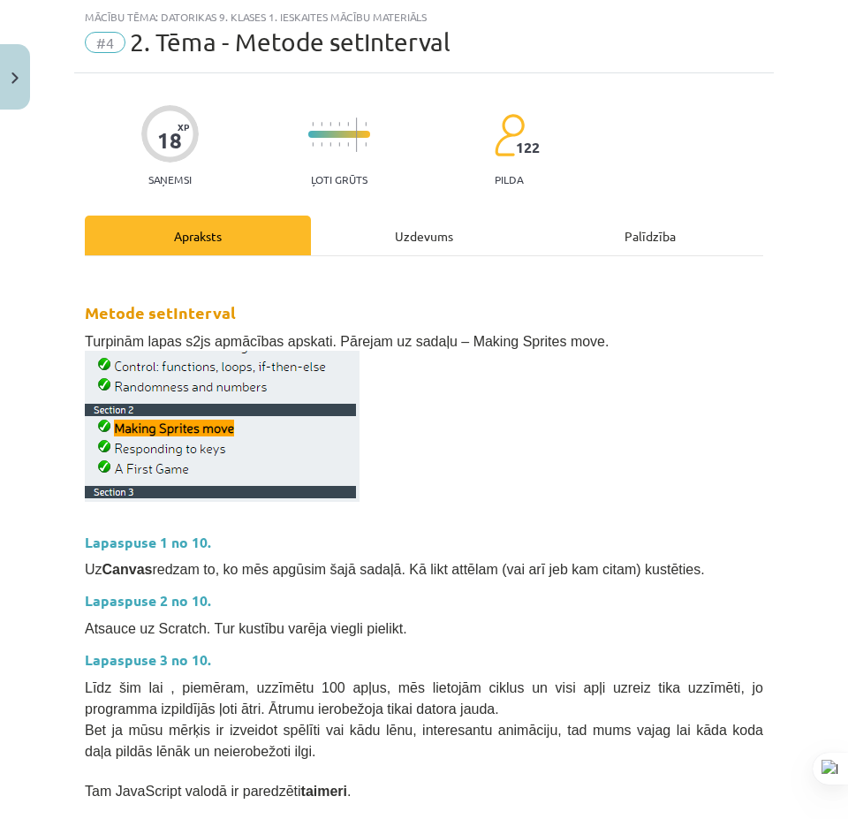
scroll to position [661, 0]
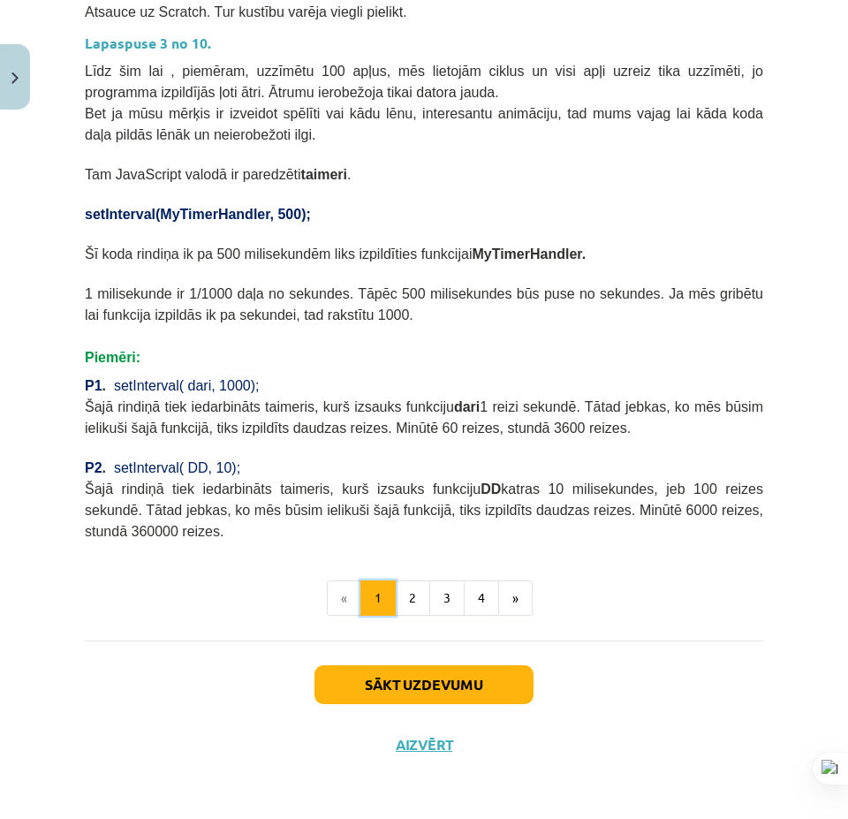
click at [388, 586] on button "1" at bounding box center [377, 597] width 35 height 35
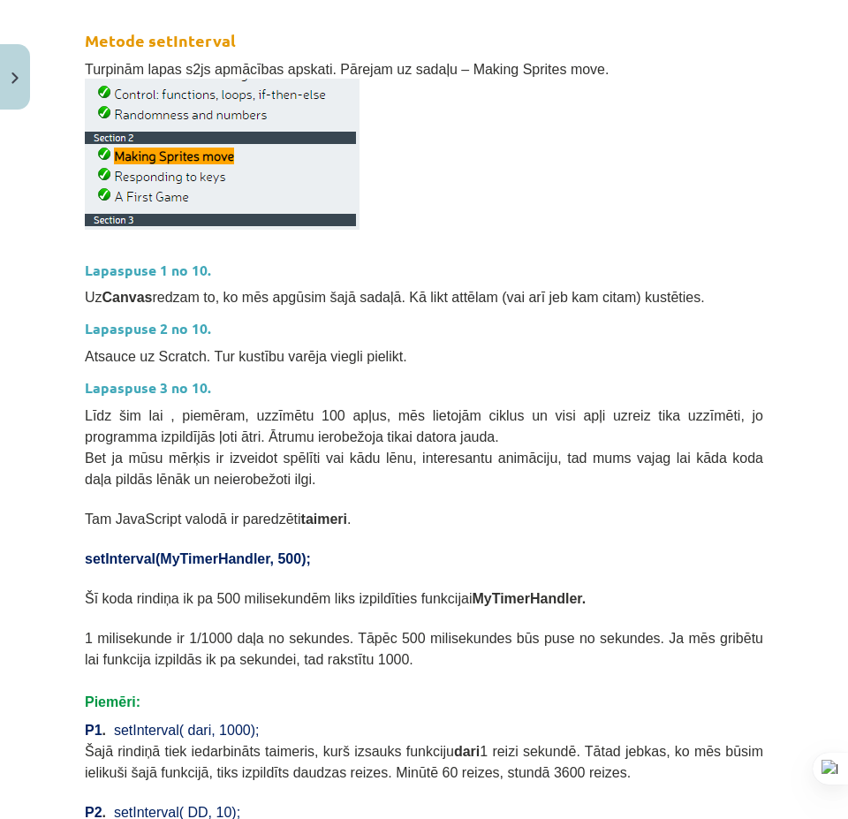
click at [418, 591] on span "Šī koda rindiņa ik pa 500 milisekundēm liks izpildīties funkcijai MyTimerHandle…" at bounding box center [335, 598] width 501 height 15
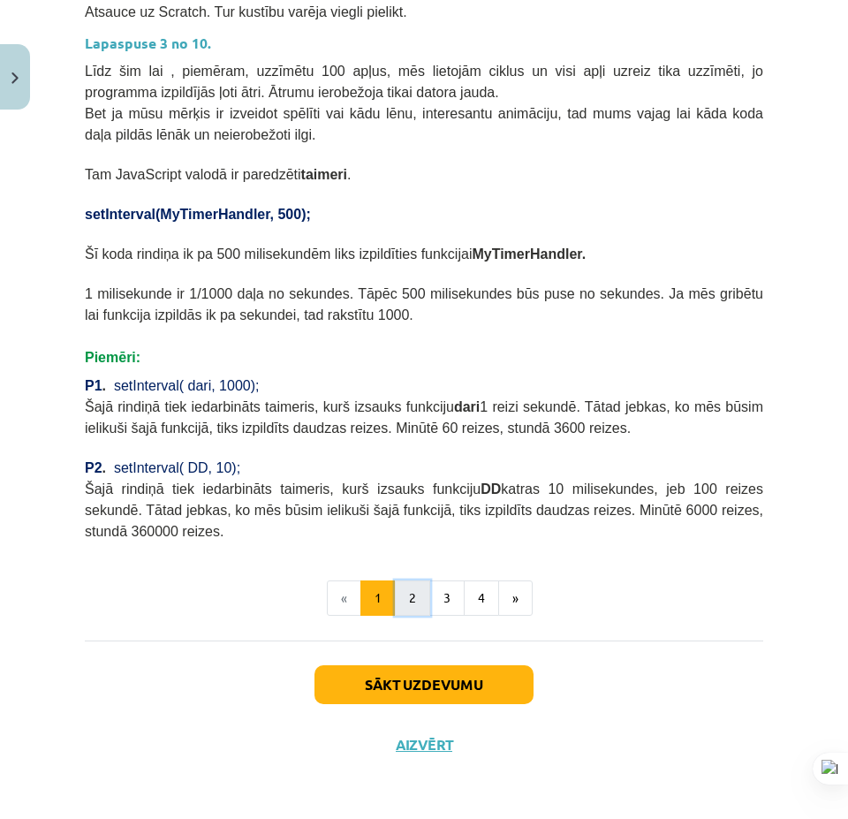
click at [411, 607] on button "2" at bounding box center [412, 597] width 35 height 35
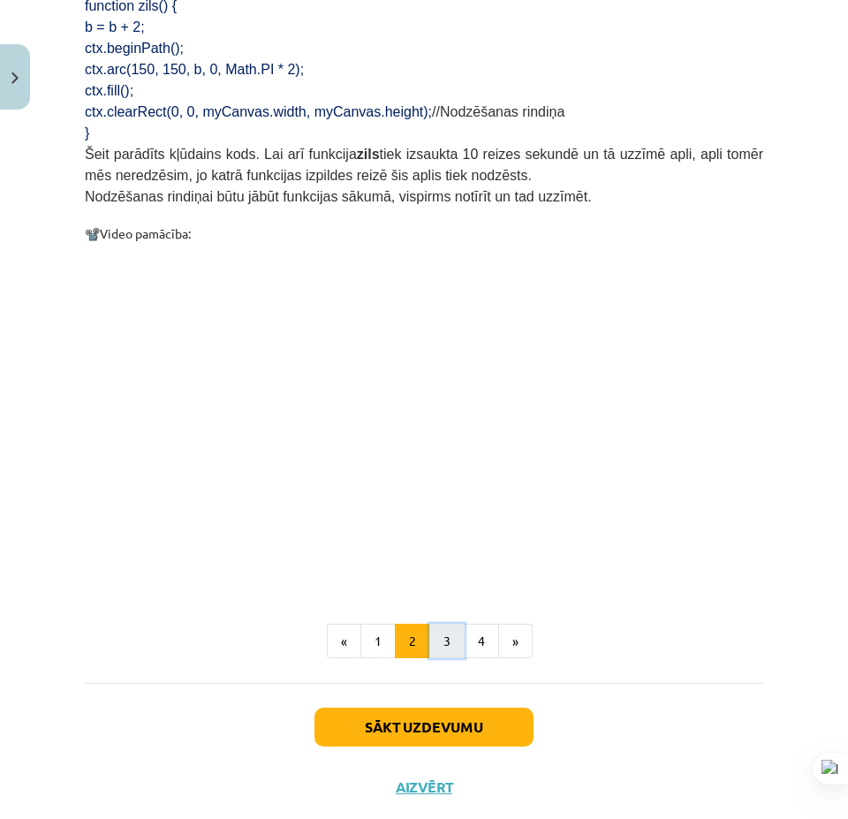
click at [441, 624] on button "3" at bounding box center [446, 641] width 35 height 35
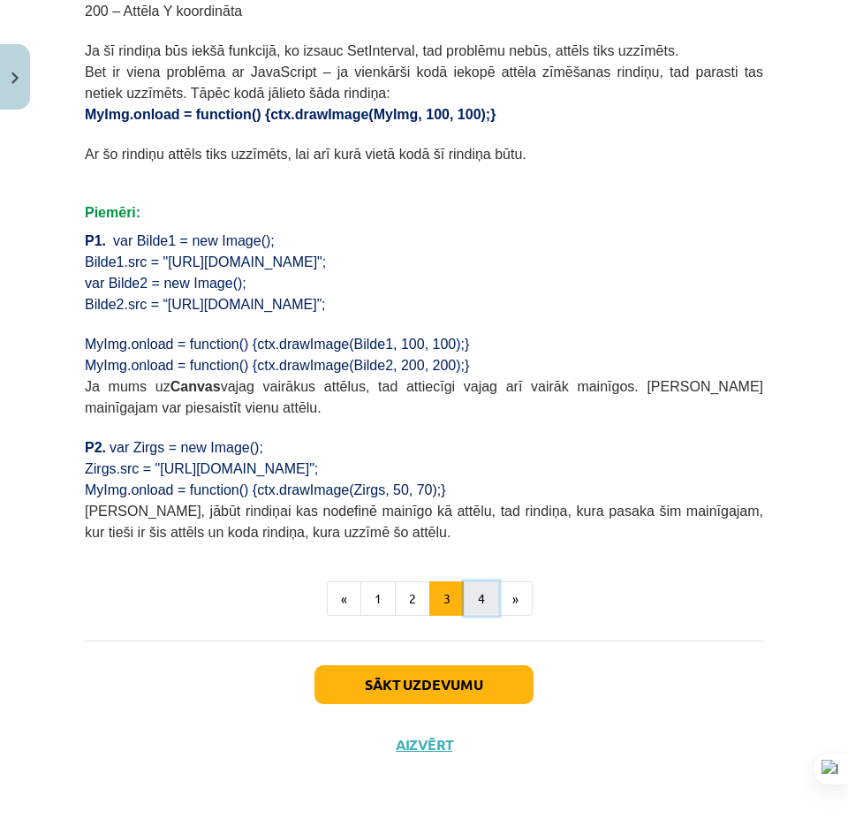
click at [475, 598] on button "4" at bounding box center [481, 598] width 35 height 35
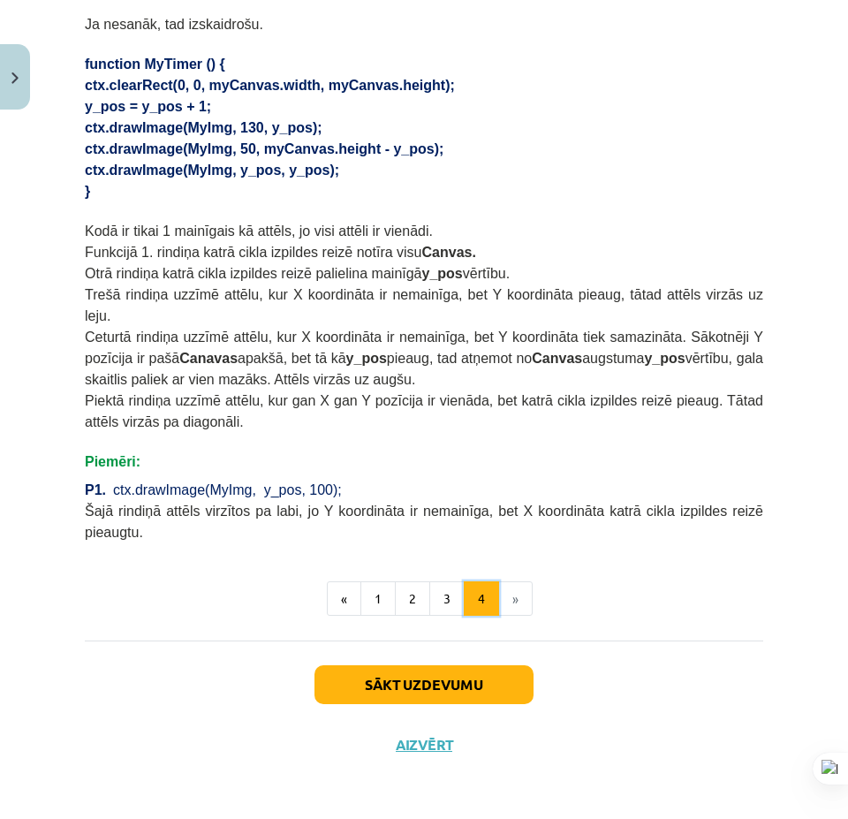
scroll to position [316, 0]
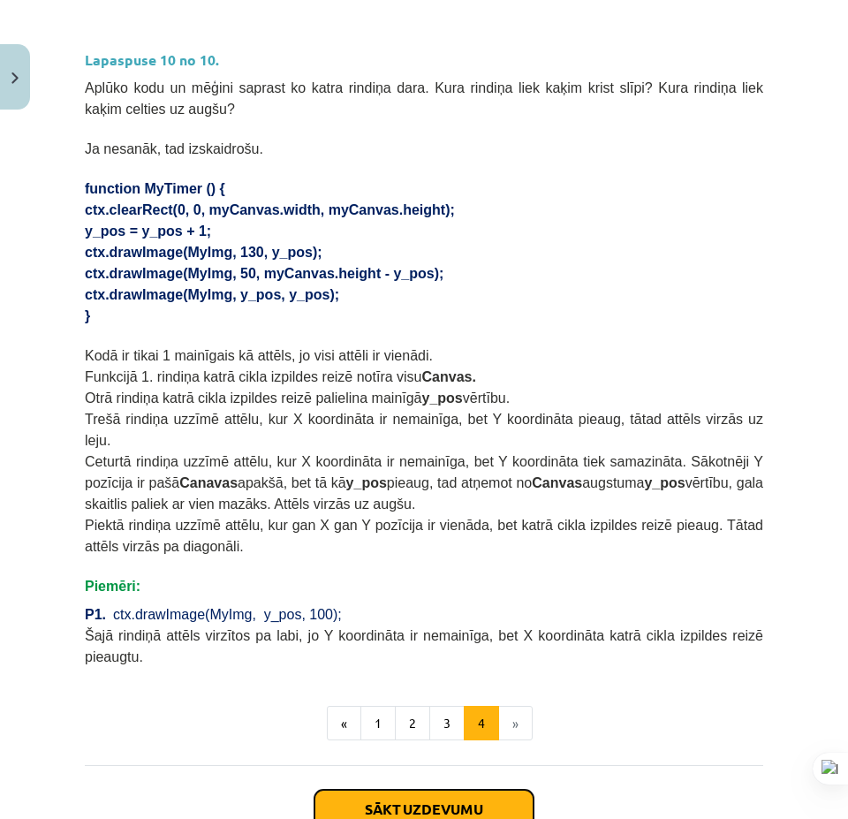
click at [420, 790] on button "Sākt uzdevumu" at bounding box center [423, 809] width 219 height 39
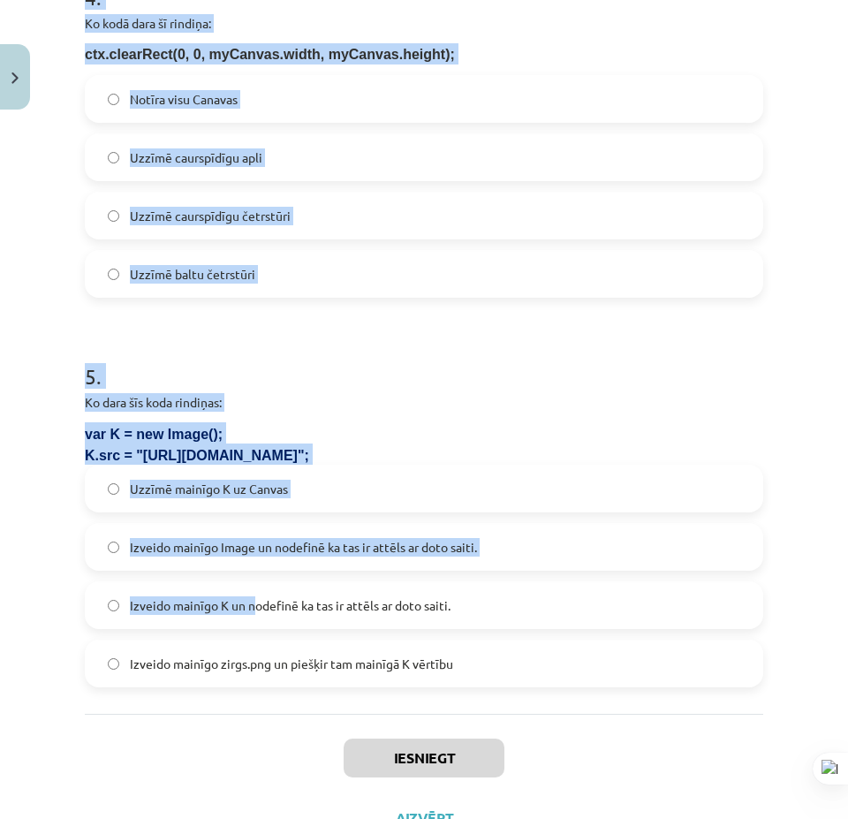
scroll to position [1531, 0]
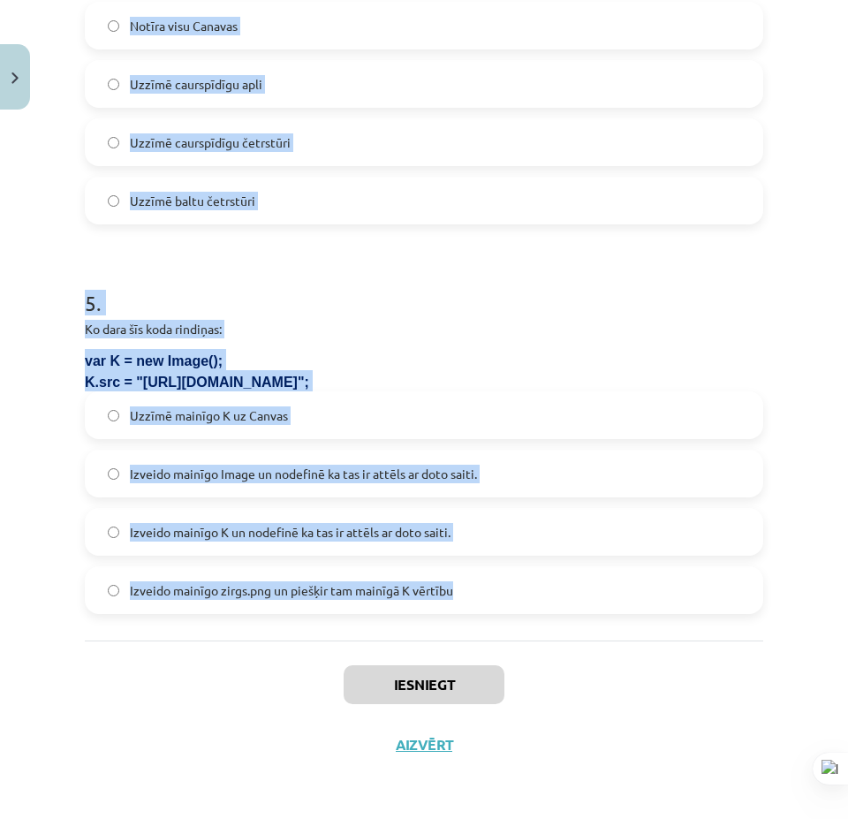
drag, startPoint x: 151, startPoint y: 427, endPoint x: 579, endPoint y: 586, distance: 456.4
click at [579, 586] on div "Mācību tēma: Datorikas 9. klases 1. ieskaites mācību materiāls #4 2. Tēma - Met…" at bounding box center [424, 409] width 848 height 819
drag, startPoint x: 156, startPoint y: 360, endPoint x: 215, endPoint y: 367, distance: 58.6
click at [215, 367] on p "var K = new Image();" at bounding box center [424, 359] width 678 height 21
copy form "1 . Ko dara šī koda rindiņa? ctx.drawImage(G, 10, 20); Uzzīmē uz Canvas attēlu …"
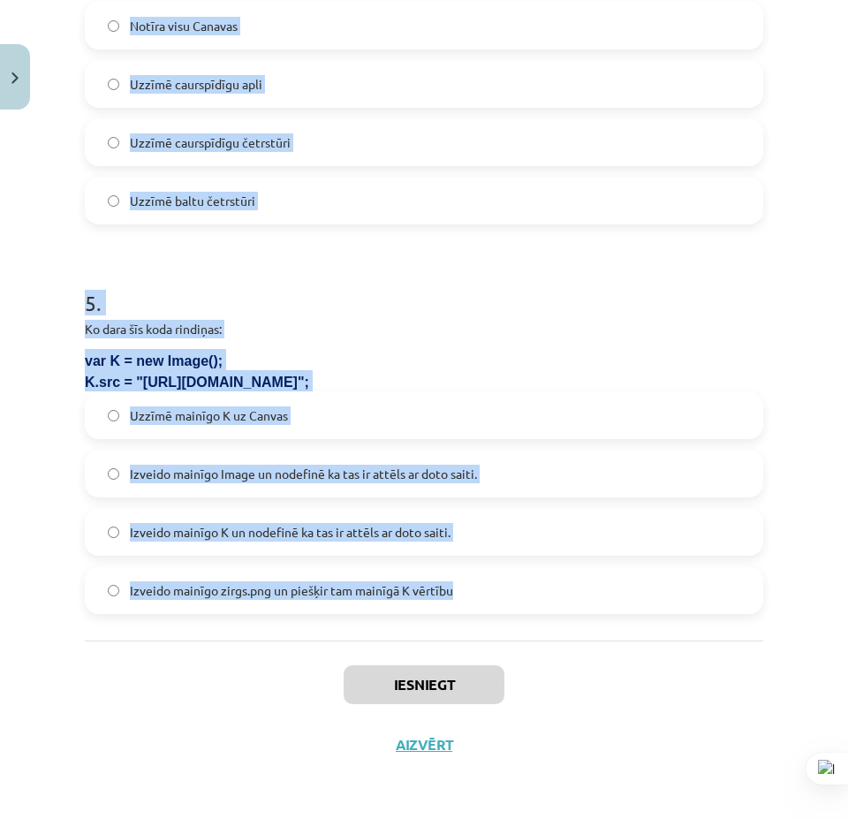
click at [324, 323] on p "Ko dara šīs koda rindiņas:" at bounding box center [424, 329] width 678 height 19
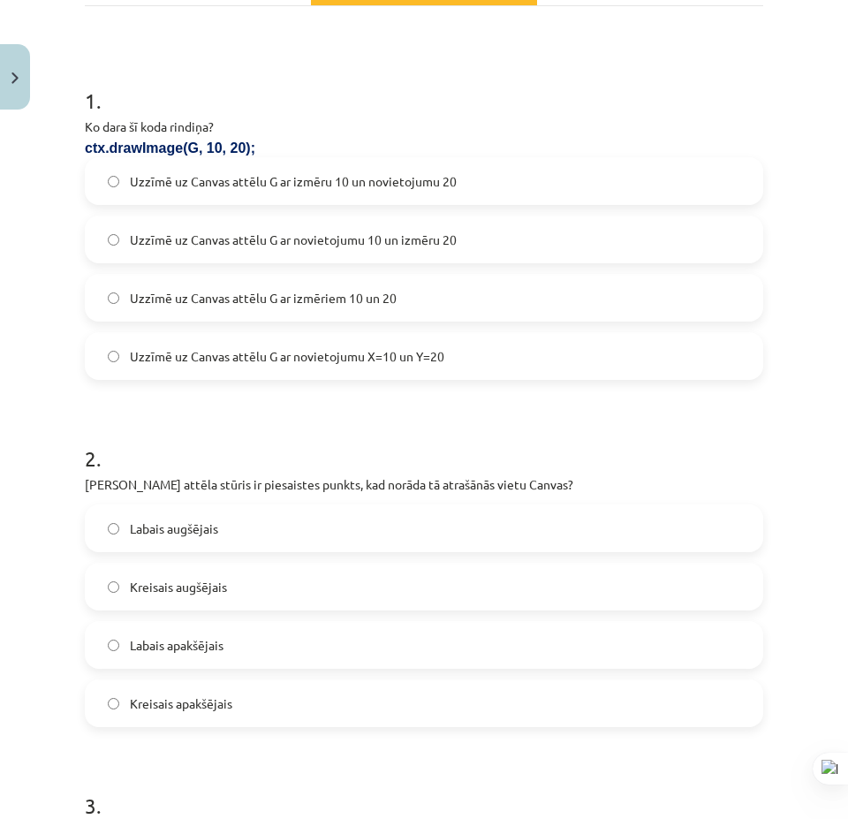
scroll to position [0, 0]
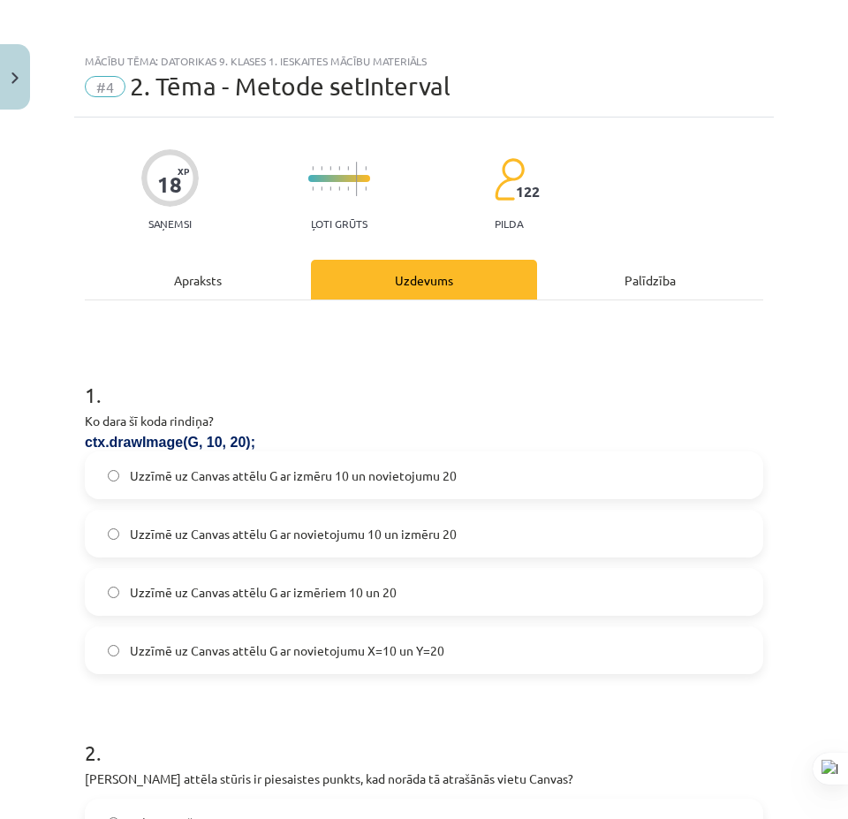
click at [465, 656] on label "Uzzīmē uz Canvas attēlu G ar novietojumu X=10 un Y=20" at bounding box center [424, 650] width 675 height 44
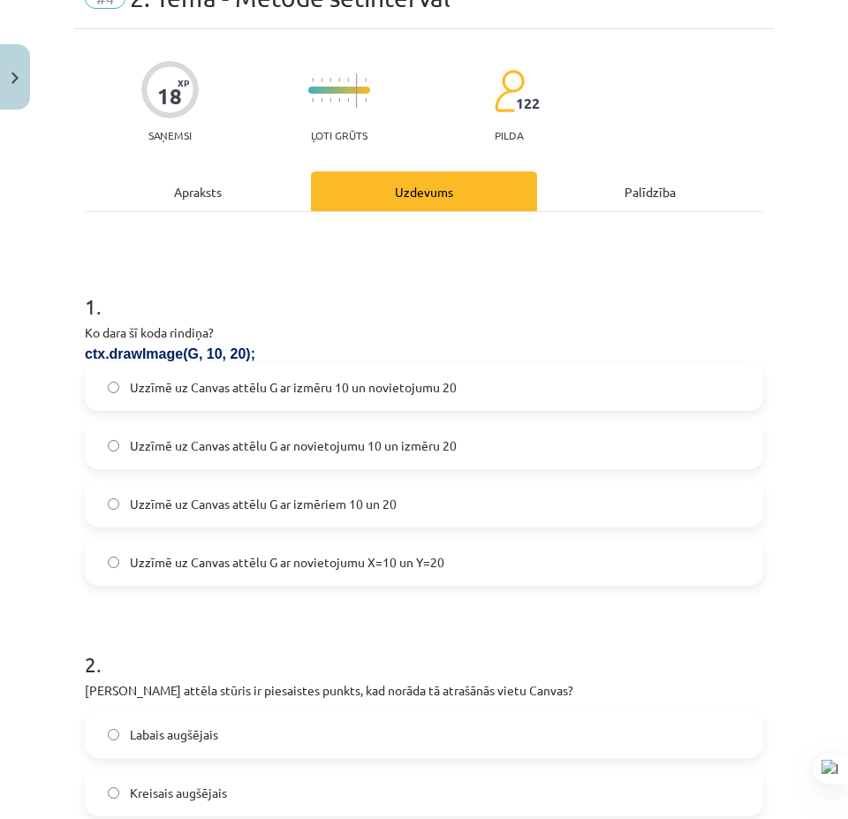
scroll to position [265, 0]
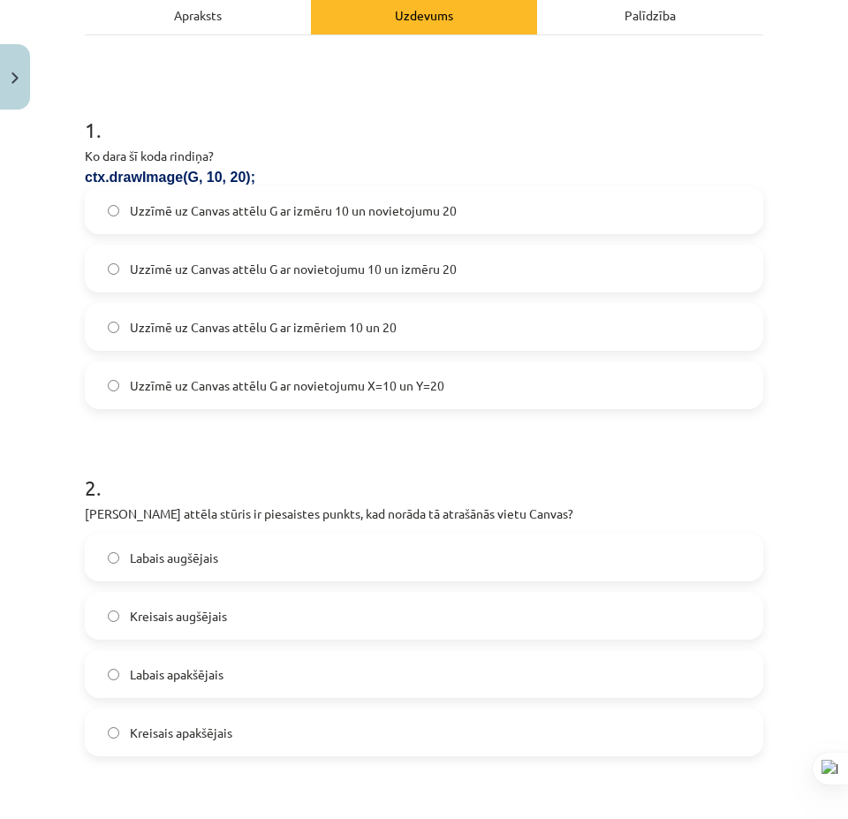
click at [306, 632] on label "Kreisais augšējais" at bounding box center [424, 616] width 675 height 44
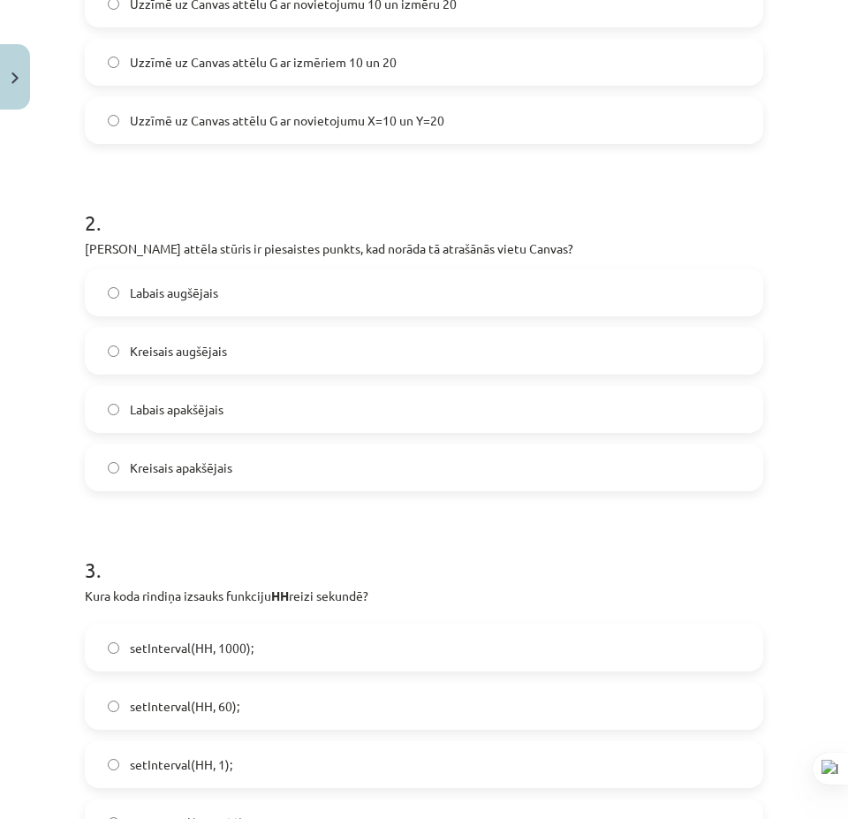
scroll to position [707, 0]
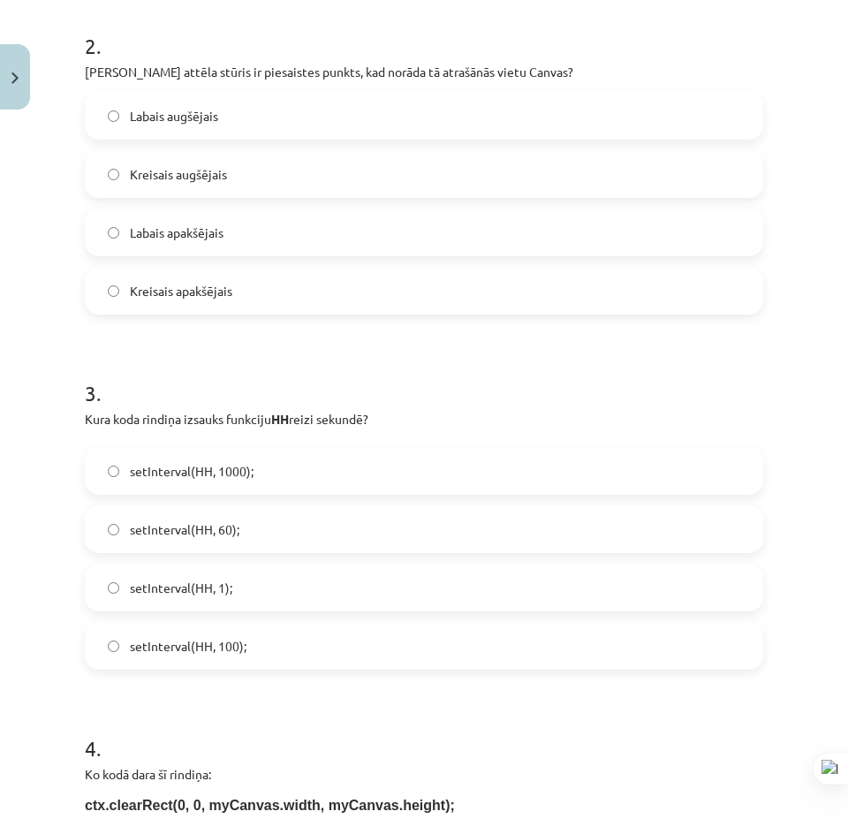
click at [350, 485] on label "setInterval(HH, 1000);" at bounding box center [424, 471] width 675 height 44
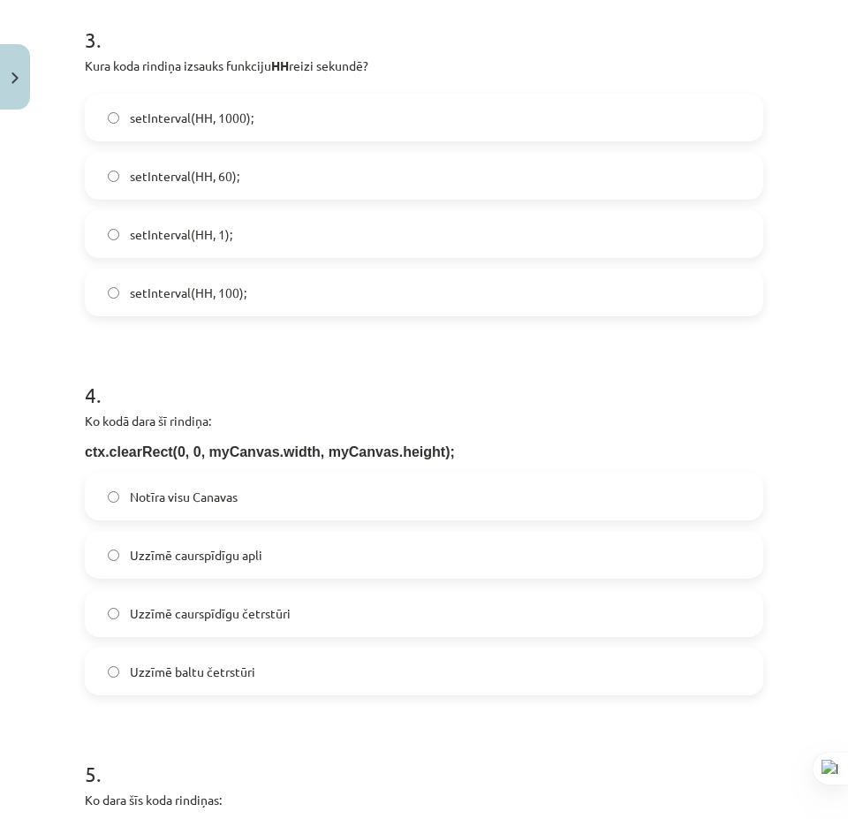
scroll to position [1148, 0]
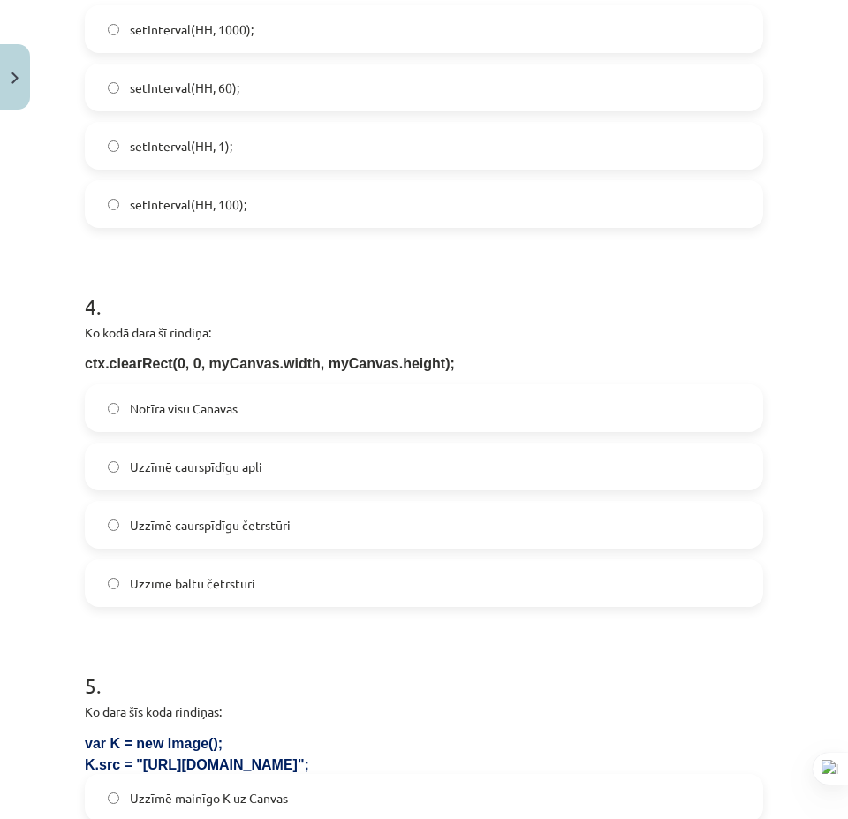
click at [281, 422] on label "Notīra visu Canavas" at bounding box center [424, 408] width 675 height 44
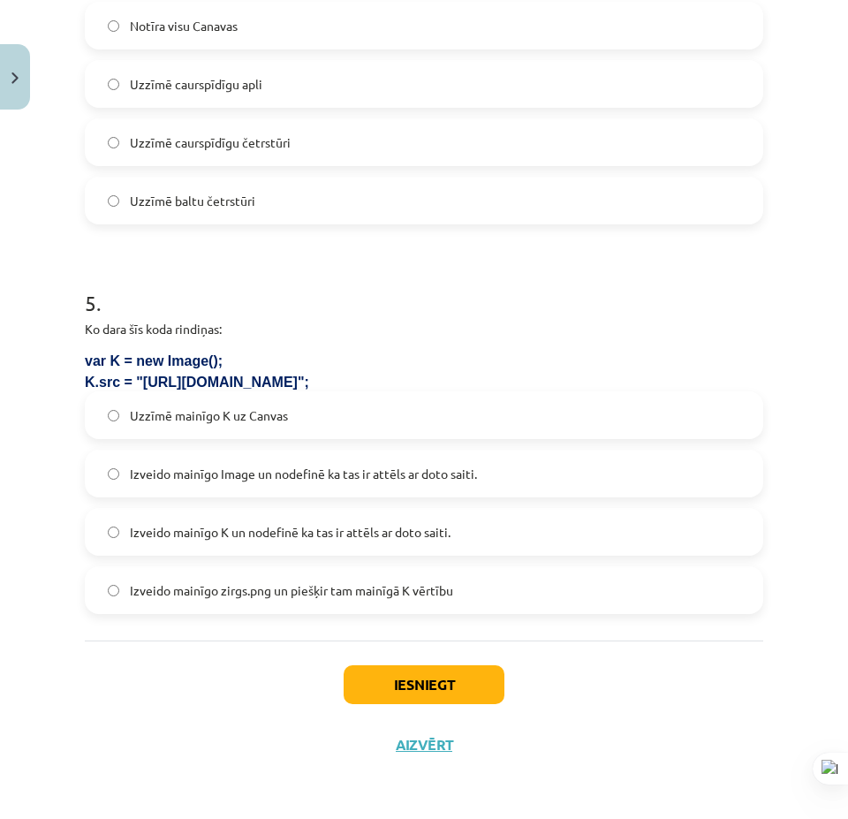
click at [294, 533] on span "Izveido mainīgo K un nodefinē ka tas ir attēls ar doto saiti." at bounding box center [290, 532] width 321 height 19
click at [445, 667] on button "Iesniegt" at bounding box center [424, 684] width 161 height 39
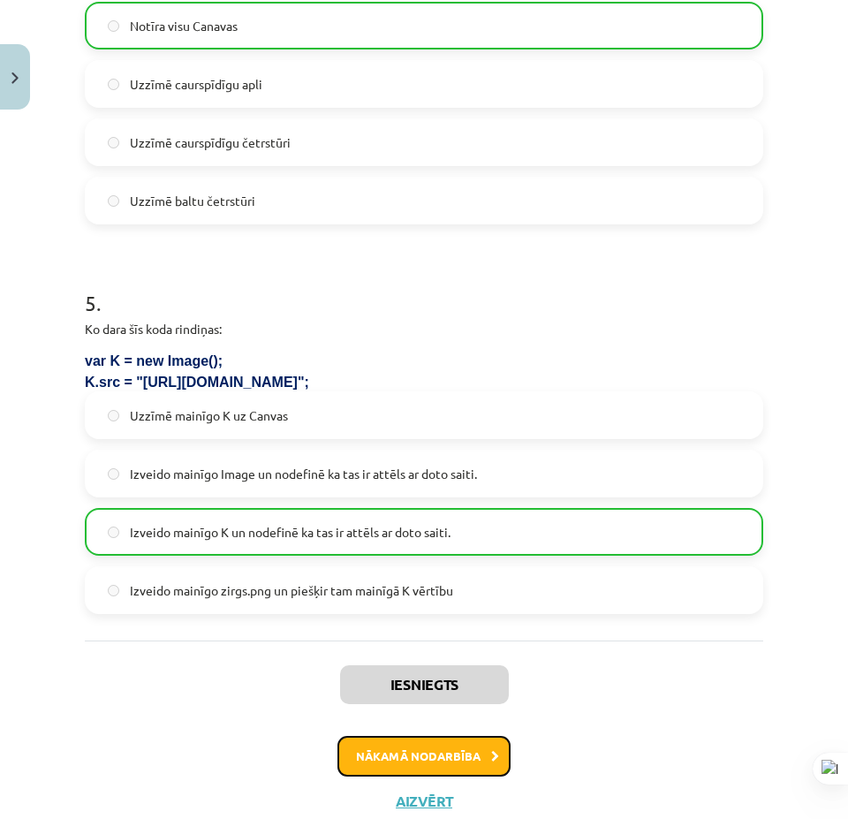
click at [436, 739] on button "Nākamā nodarbība" at bounding box center [423, 756] width 173 height 41
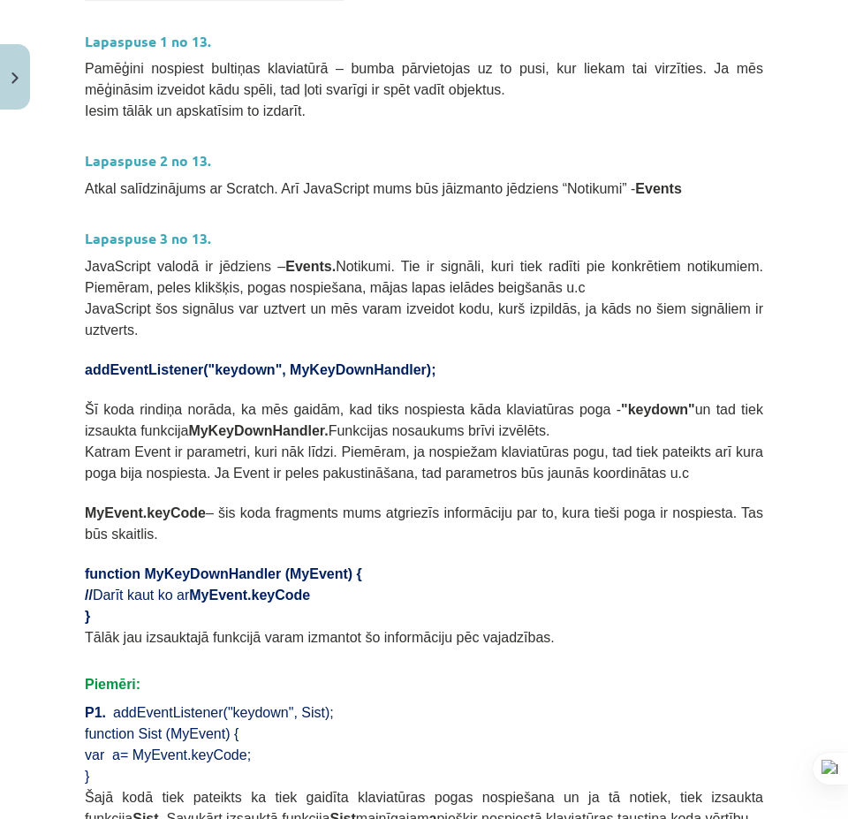
scroll to position [928, 0]
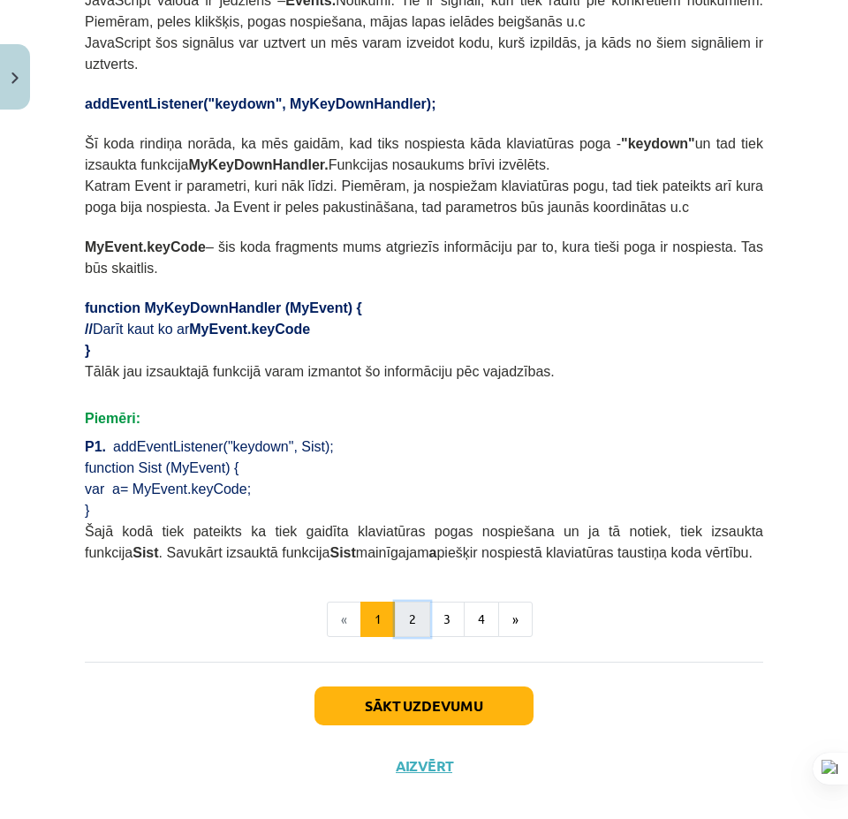
click at [404, 601] on button "2" at bounding box center [412, 618] width 35 height 35
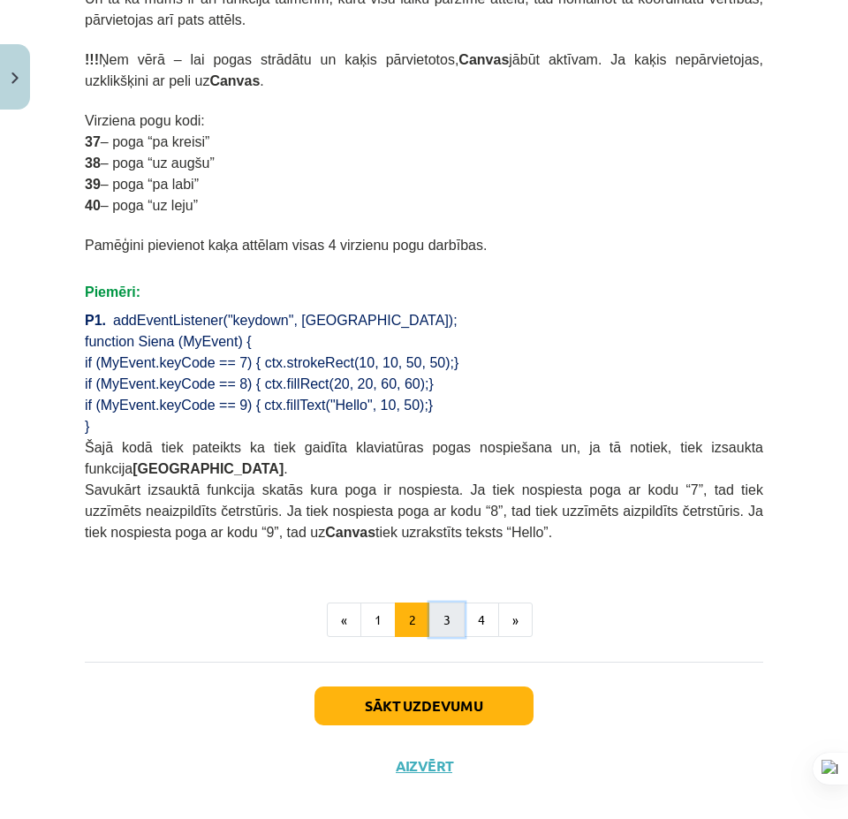
click at [441, 616] on button "3" at bounding box center [446, 619] width 35 height 35
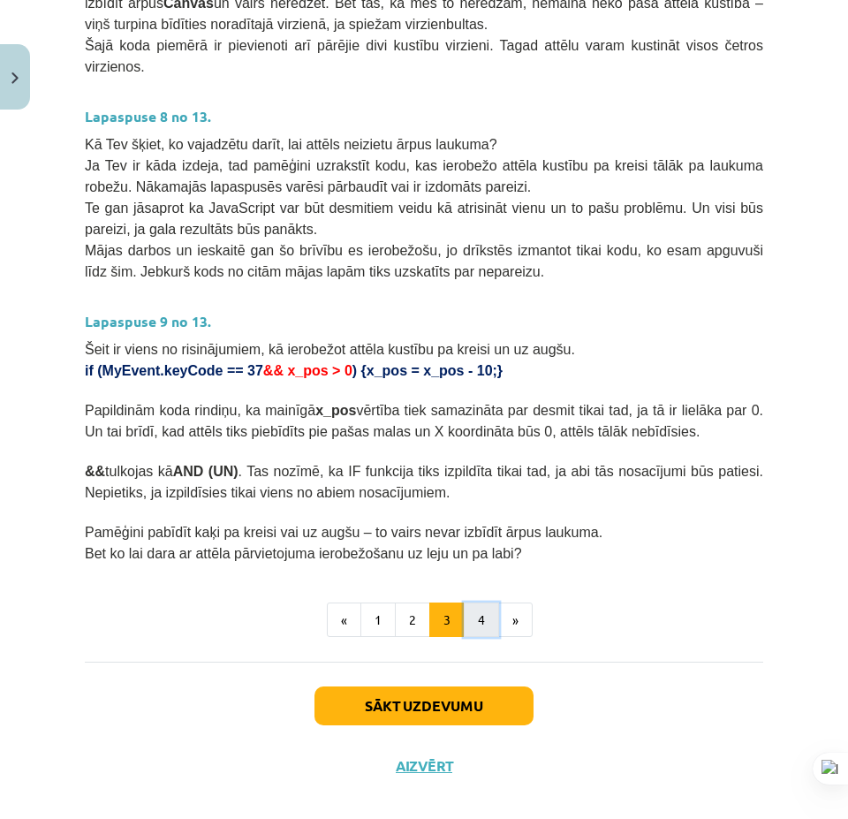
click at [474, 608] on button "4" at bounding box center [481, 619] width 35 height 35
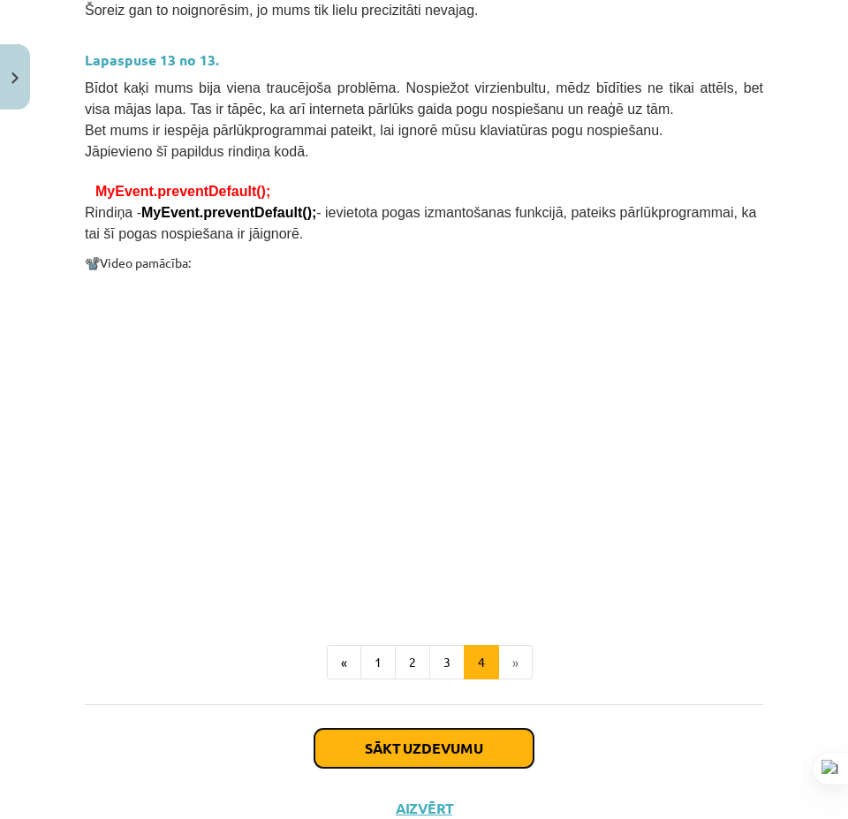
click at [419, 729] on button "Sākt uzdevumu" at bounding box center [423, 748] width 219 height 39
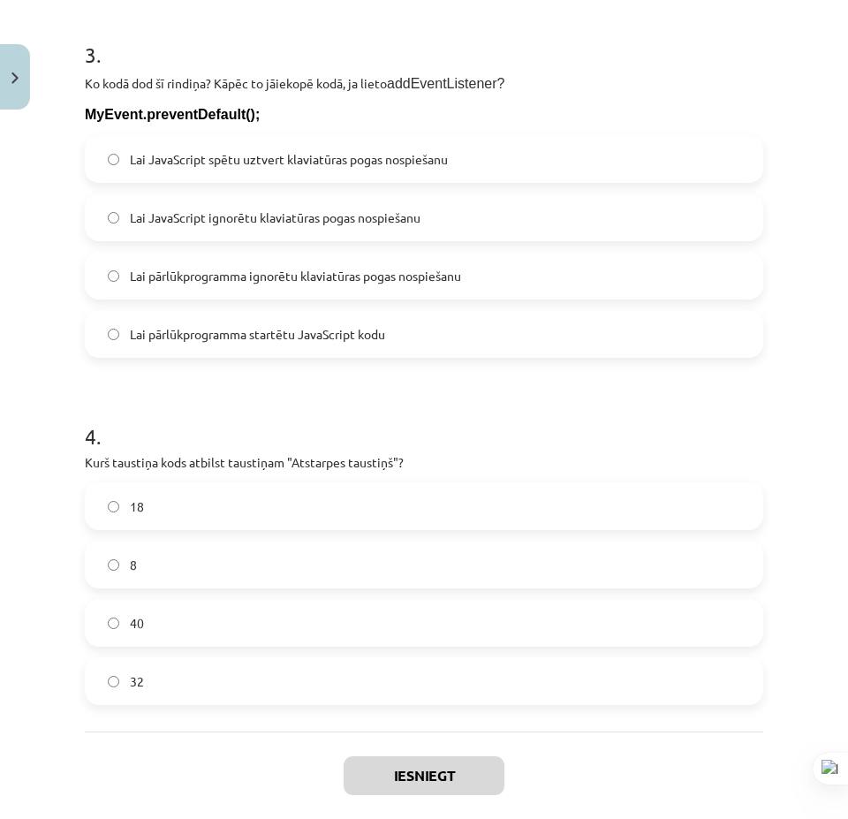
scroll to position [1284, 0]
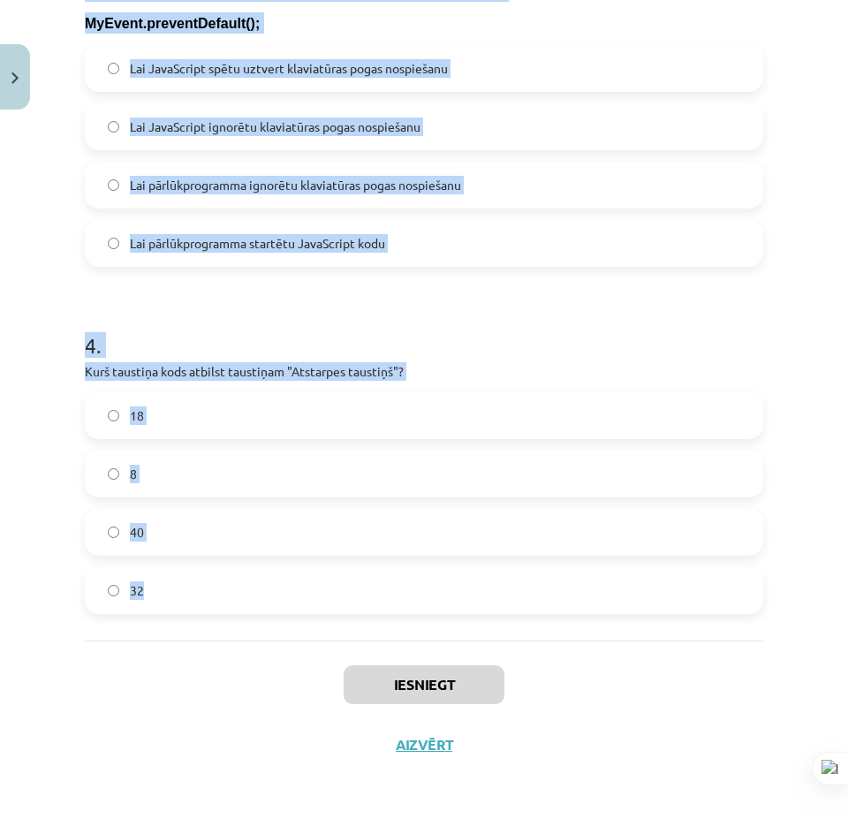
drag, startPoint x: 64, startPoint y: 331, endPoint x: 402, endPoint y: 566, distance: 411.1
click at [405, 575] on div "Mācību tēma: Datorikas 9. klases 1. ieskaites mācību materiāls #5 3. Tēma - Kla…" at bounding box center [424, 409] width 848 height 819
drag, startPoint x: 255, startPoint y: 378, endPoint x: 293, endPoint y: 390, distance: 39.9
click at [293, 390] on div "4 . Kurš taustiņa kods atbilst taustiņam "Atstarpes taustiņš"? 18 8 40 32" at bounding box center [424, 458] width 678 height 312
copy form "1 . Kura koda rindiņa pēc klaviatūras pogas nospiešanas izsauks funkciju Poga ?…"
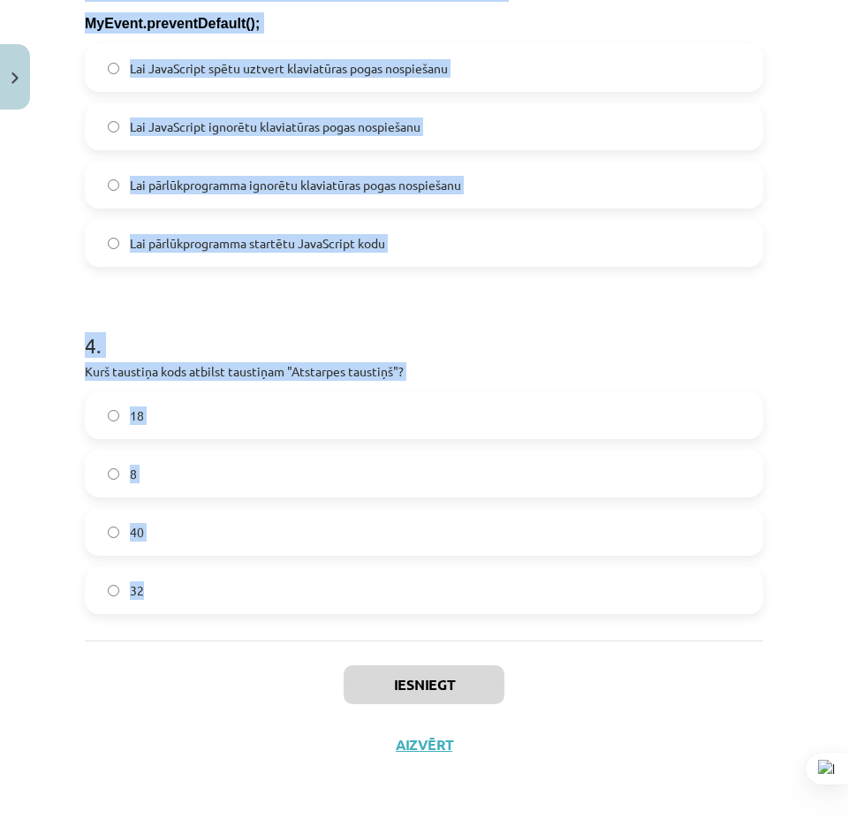
click at [449, 318] on h1 "4 ." at bounding box center [424, 329] width 678 height 55
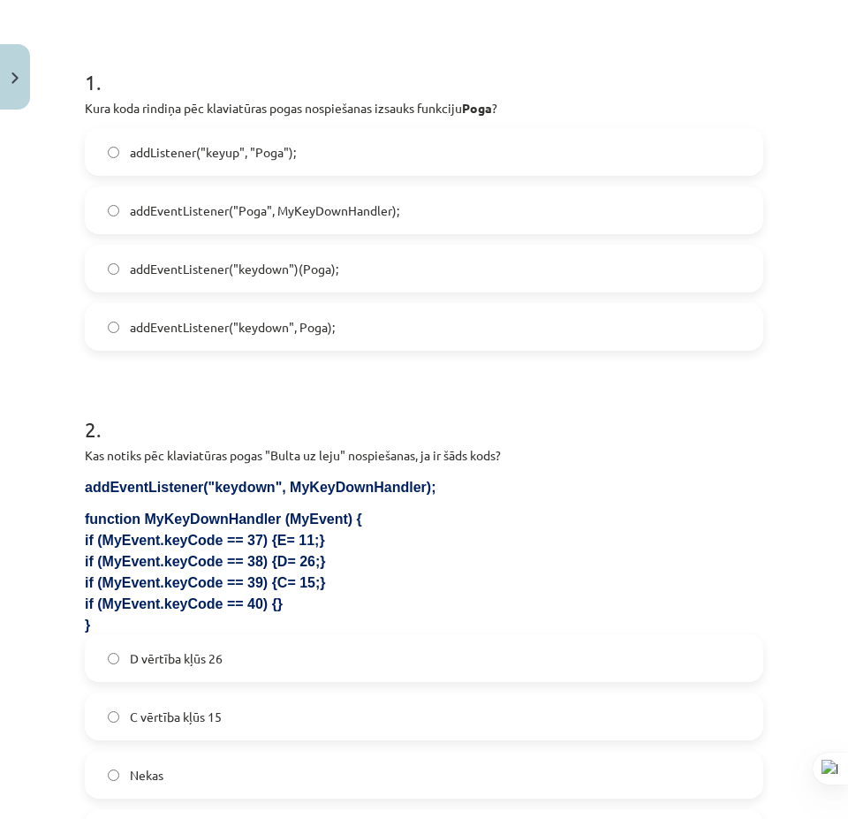
scroll to position [224, 0]
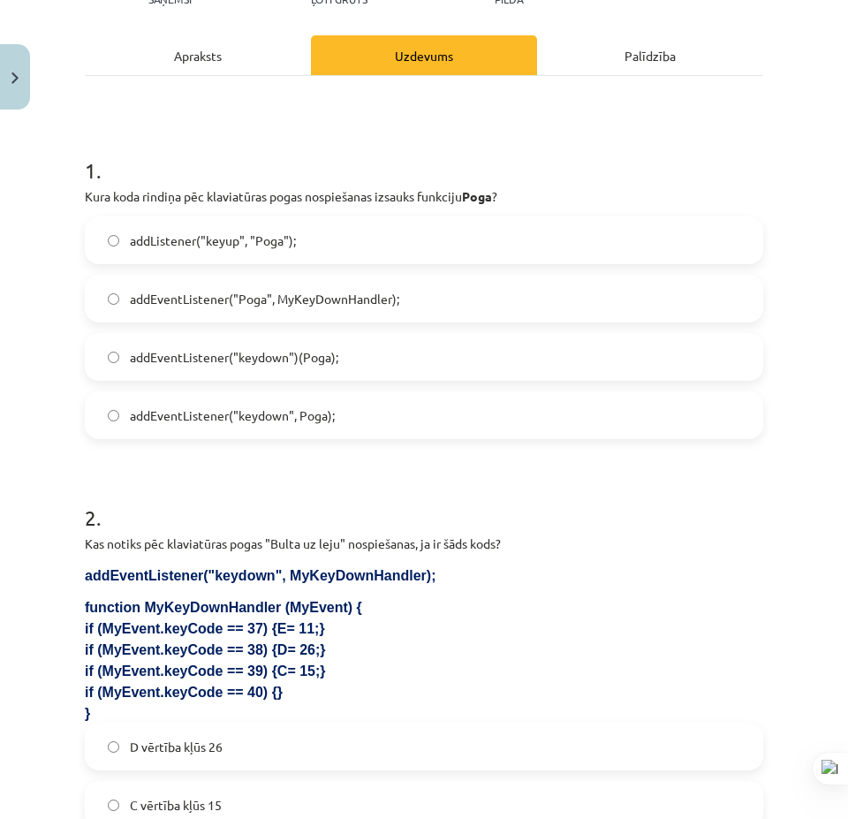
drag, startPoint x: 381, startPoint y: 425, endPoint x: 359, endPoint y: 412, distance: 25.8
click at [380, 425] on label "addEventListener("keydown", Poga);" at bounding box center [424, 415] width 675 height 44
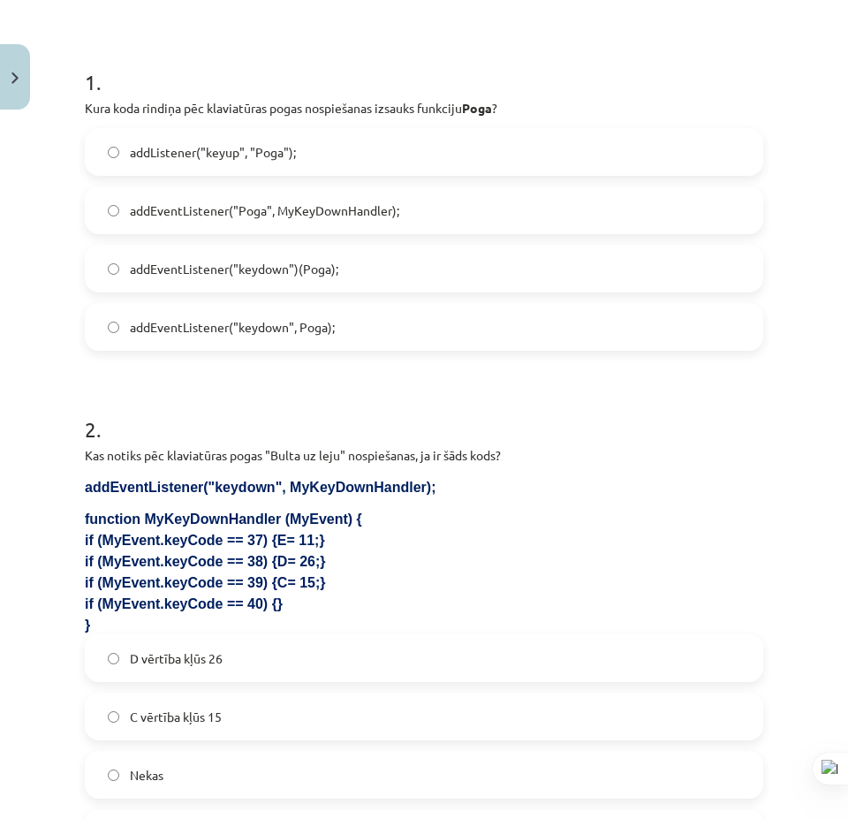
scroll to position [489, 0]
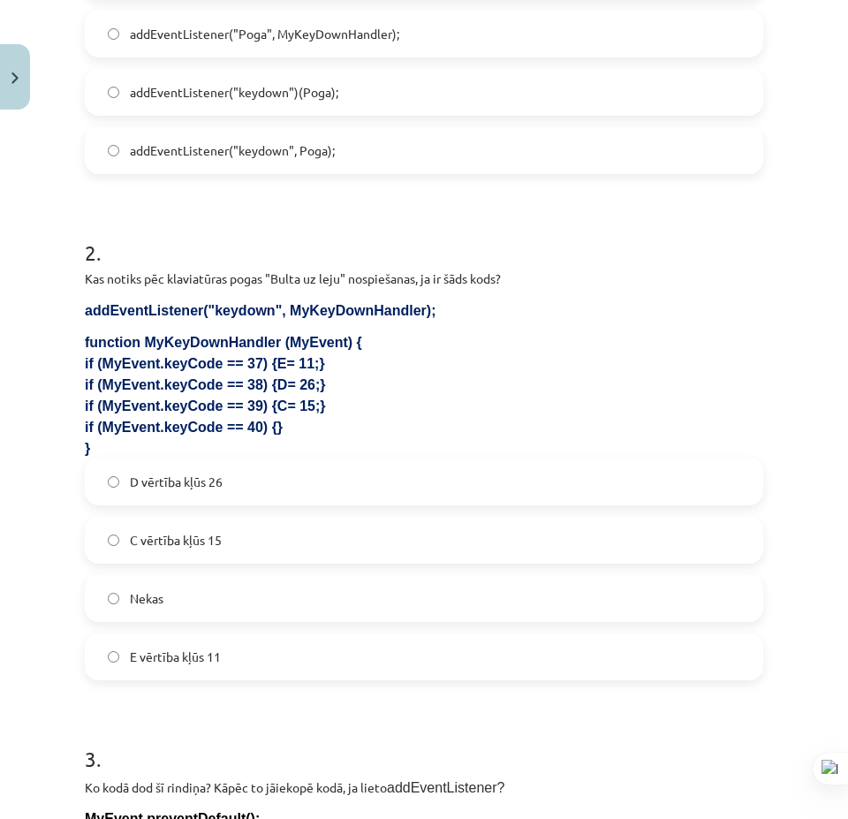
click at [296, 606] on label "Nekas" at bounding box center [424, 598] width 675 height 44
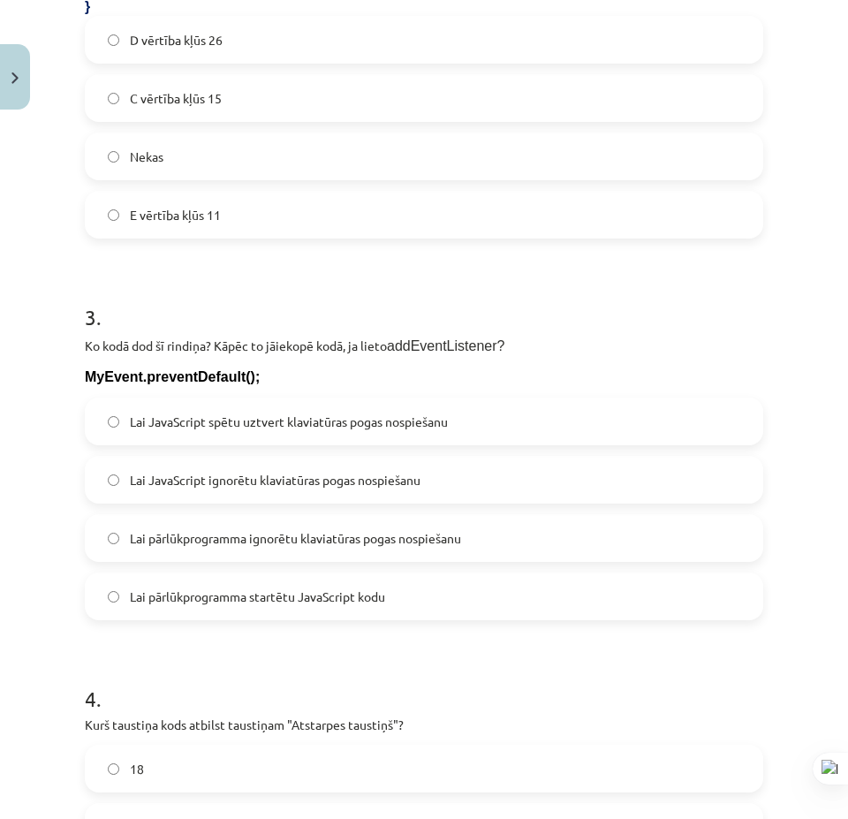
click at [337, 552] on label "Lai pārlūkprogramma ignorētu klaviatūras pogas nospiešanu" at bounding box center [424, 538] width 675 height 44
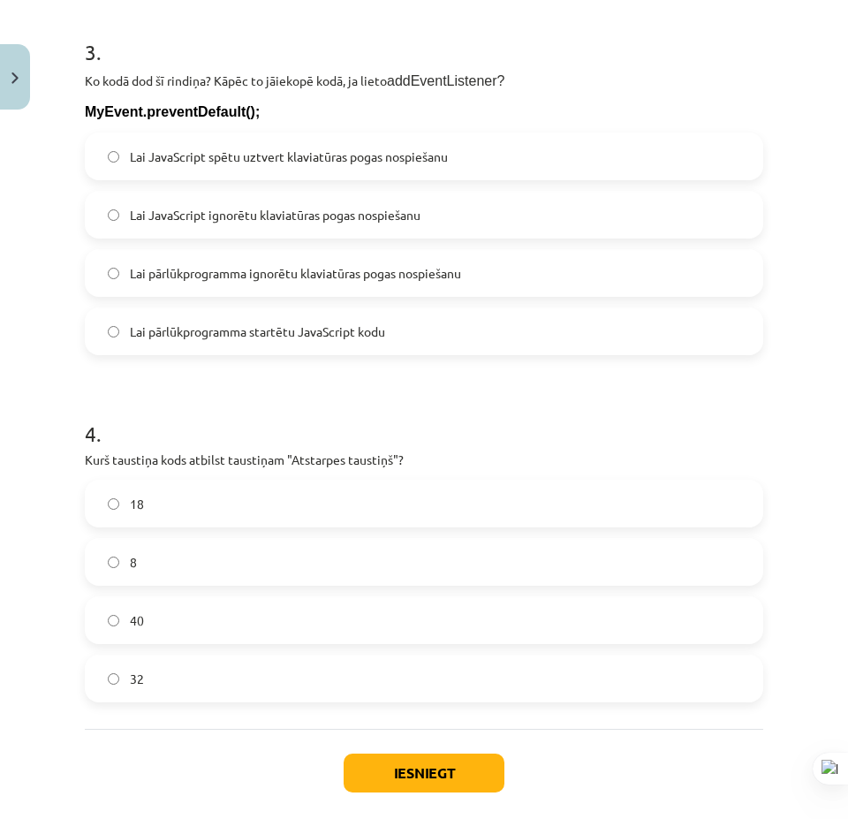
click at [177, 670] on label "32" at bounding box center [424, 678] width 675 height 44
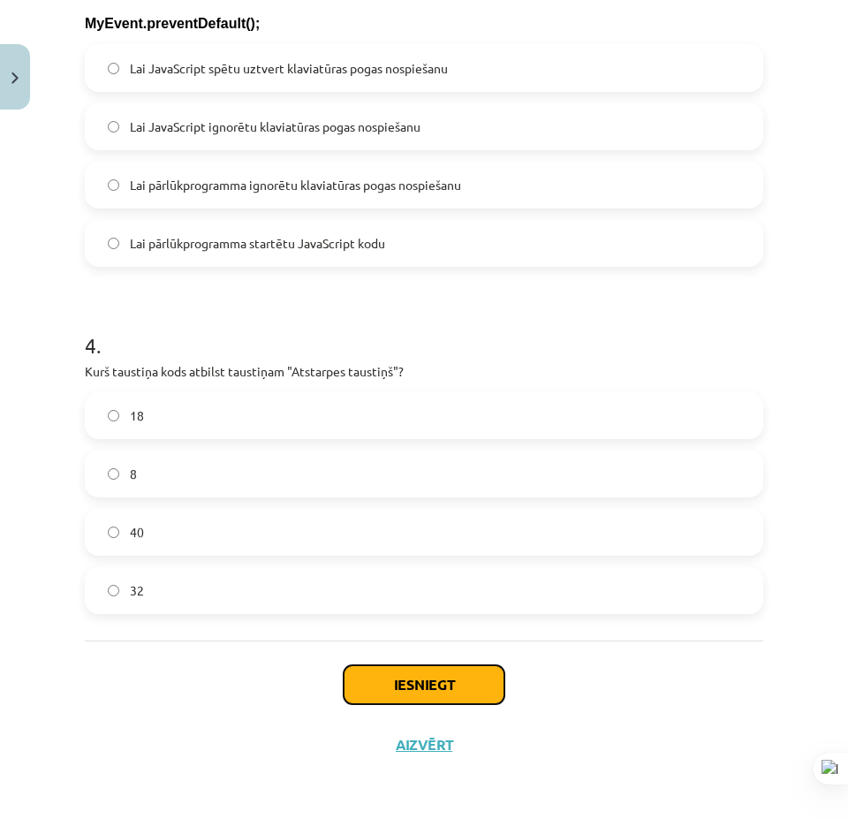
click at [385, 692] on button "Iesniegt" at bounding box center [424, 684] width 161 height 39
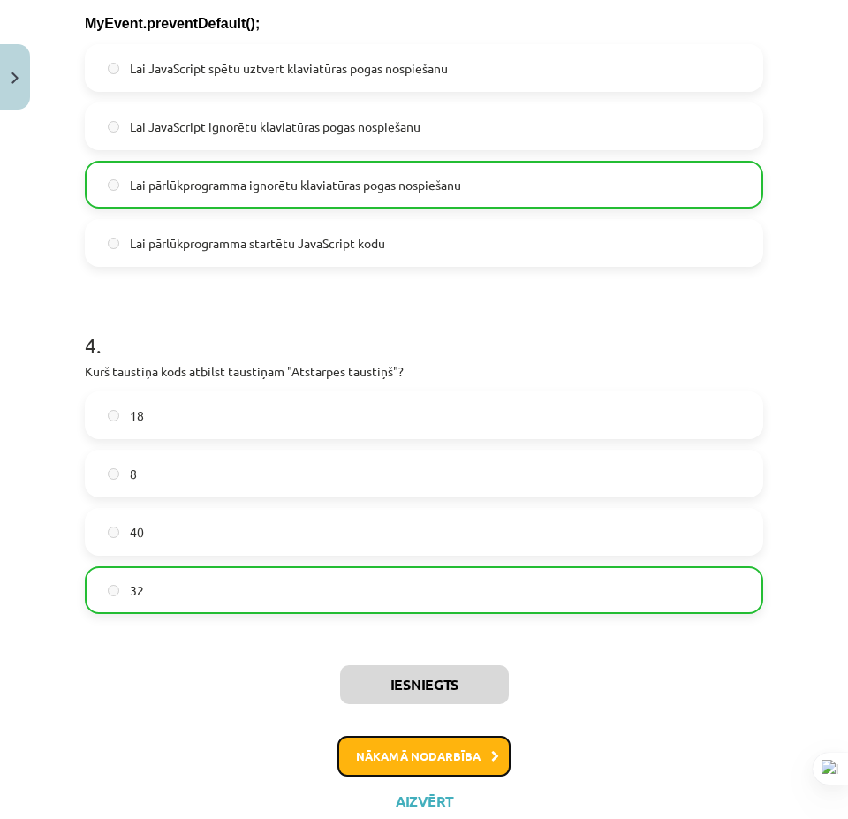
click at [408, 747] on button "Nākamā nodarbība" at bounding box center [423, 756] width 173 height 41
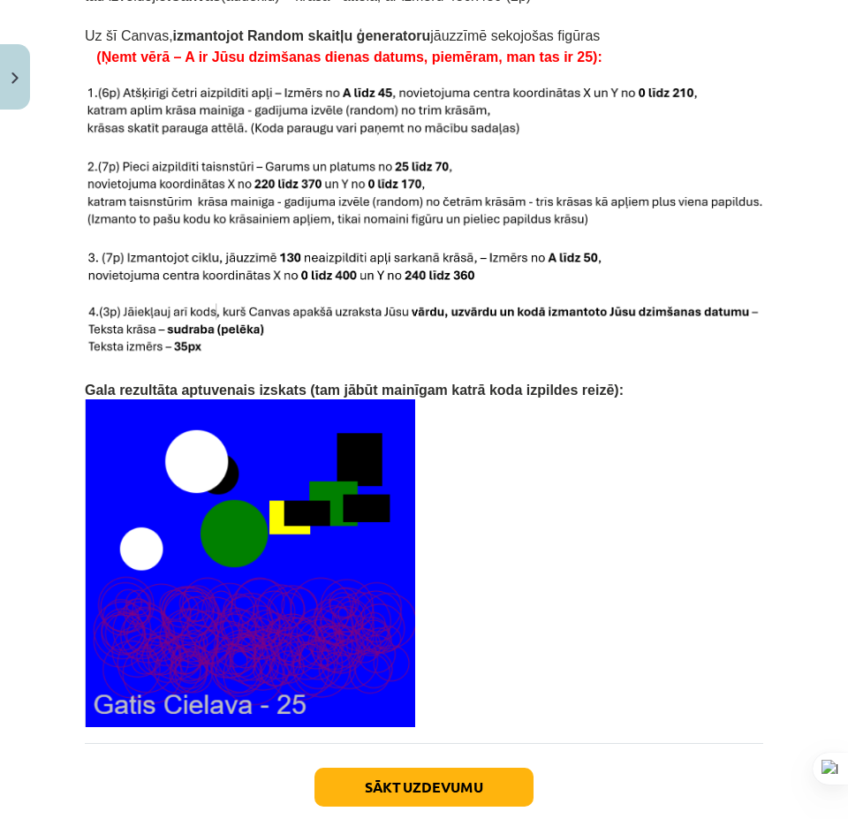
scroll to position [3638, 0]
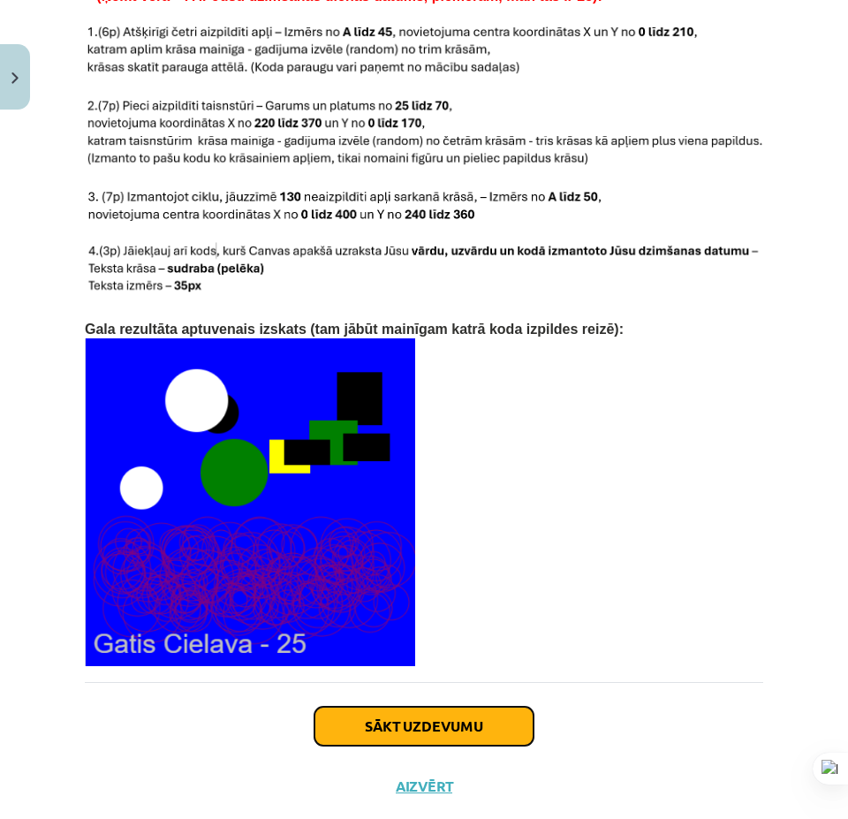
click at [391, 707] on button "Sākt uzdevumu" at bounding box center [423, 726] width 219 height 39
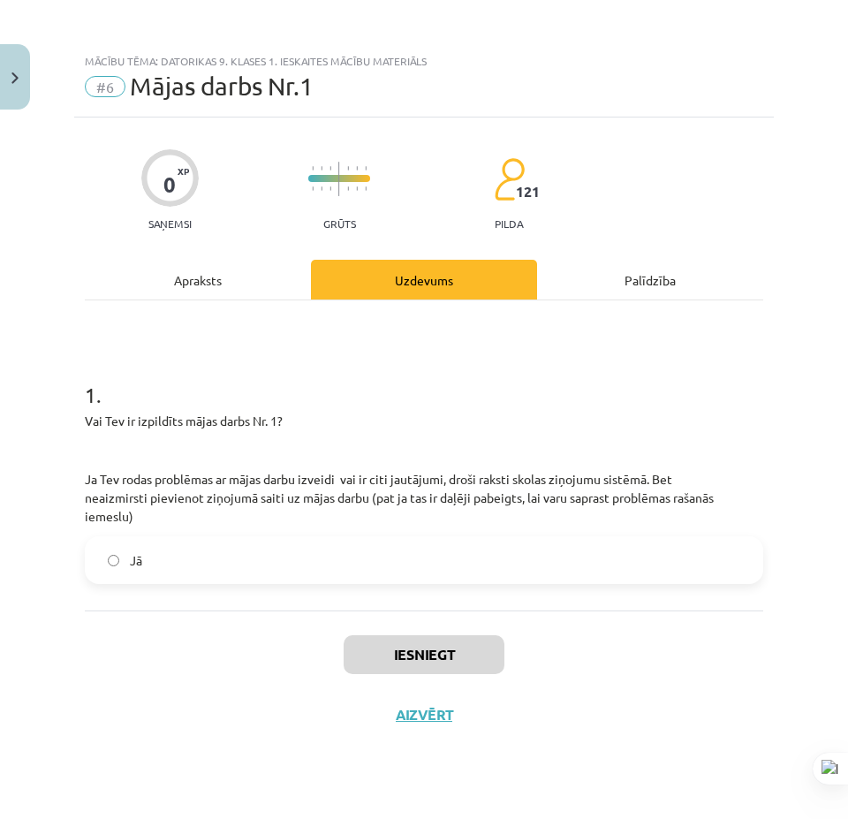
click at [280, 538] on label "Jā" at bounding box center [424, 560] width 675 height 44
click at [427, 635] on button "Iesniegt" at bounding box center [424, 654] width 161 height 39
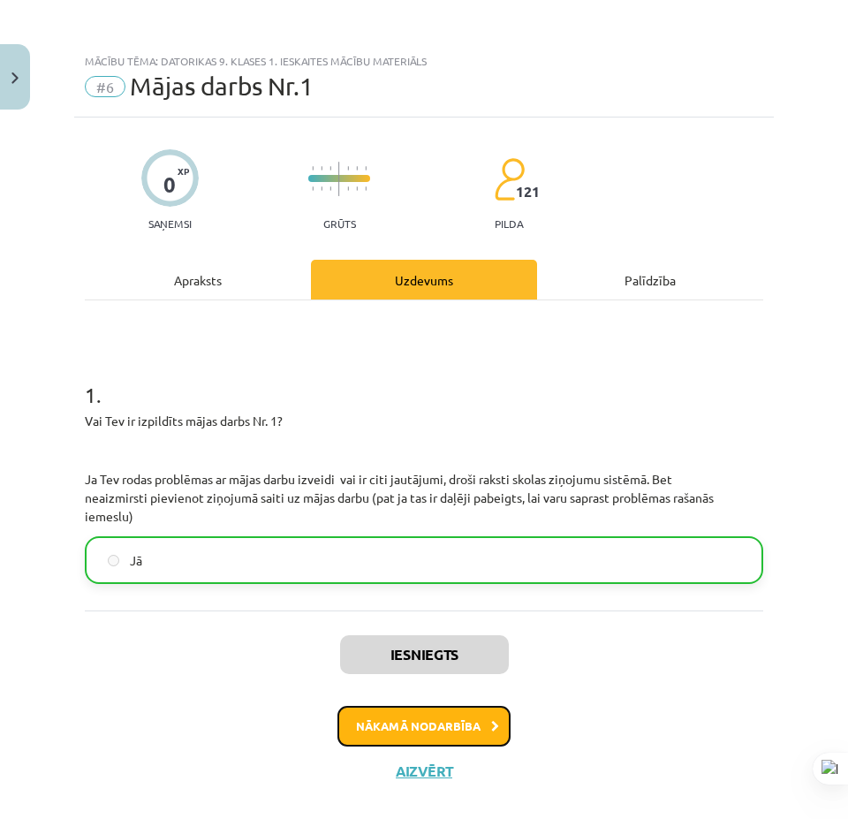
click at [435, 733] on button "Nākamā nodarbība" at bounding box center [423, 726] width 173 height 41
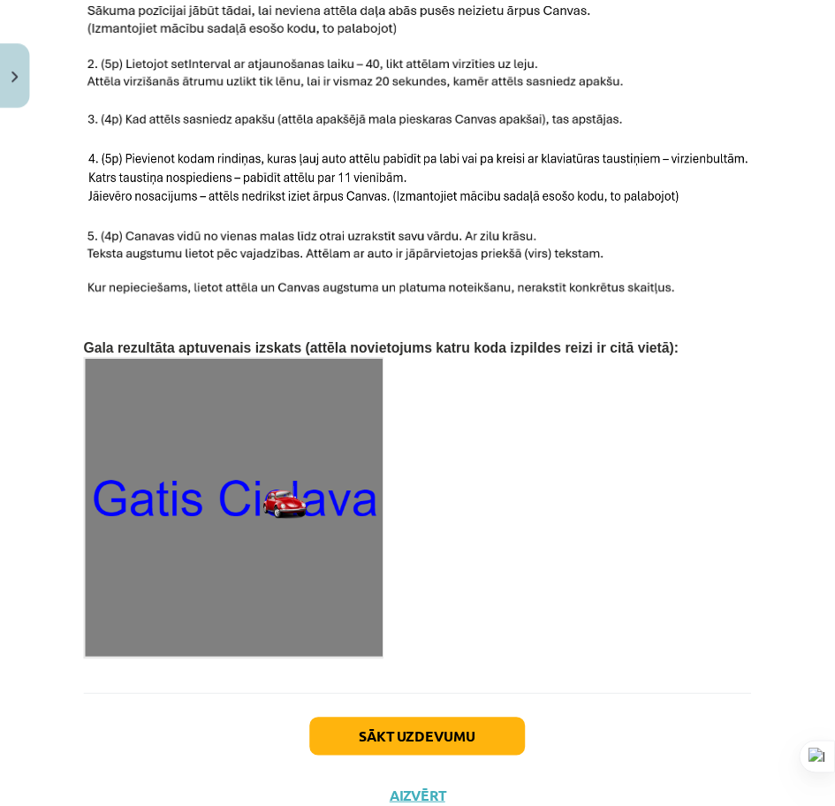
scroll to position [2694, 0]
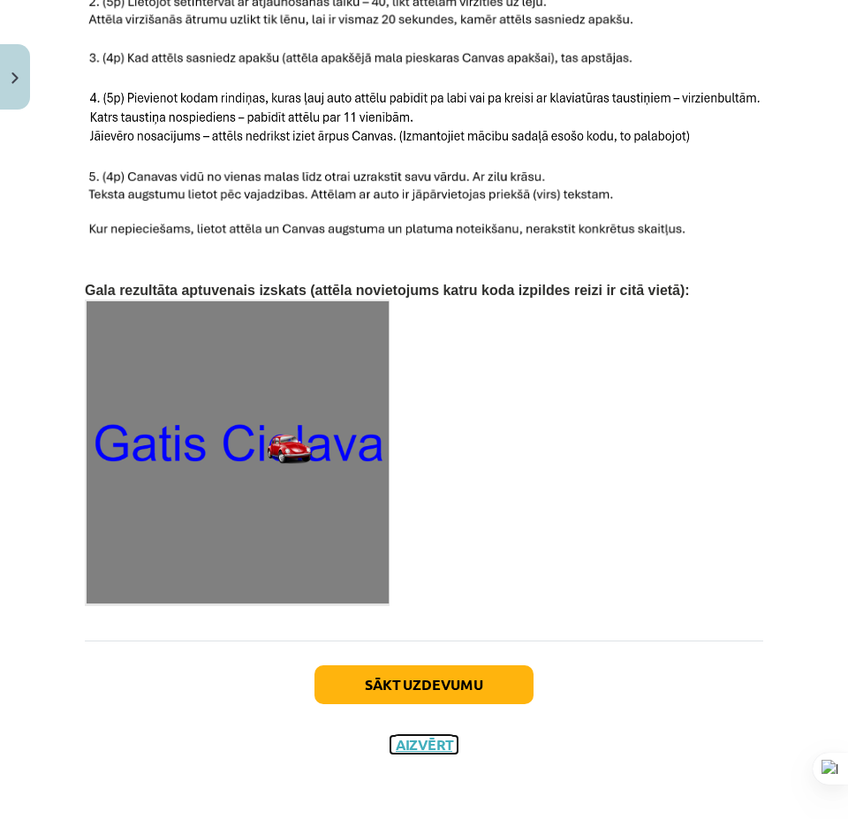
click at [429, 745] on button "Aizvērt" at bounding box center [423, 745] width 67 height 18
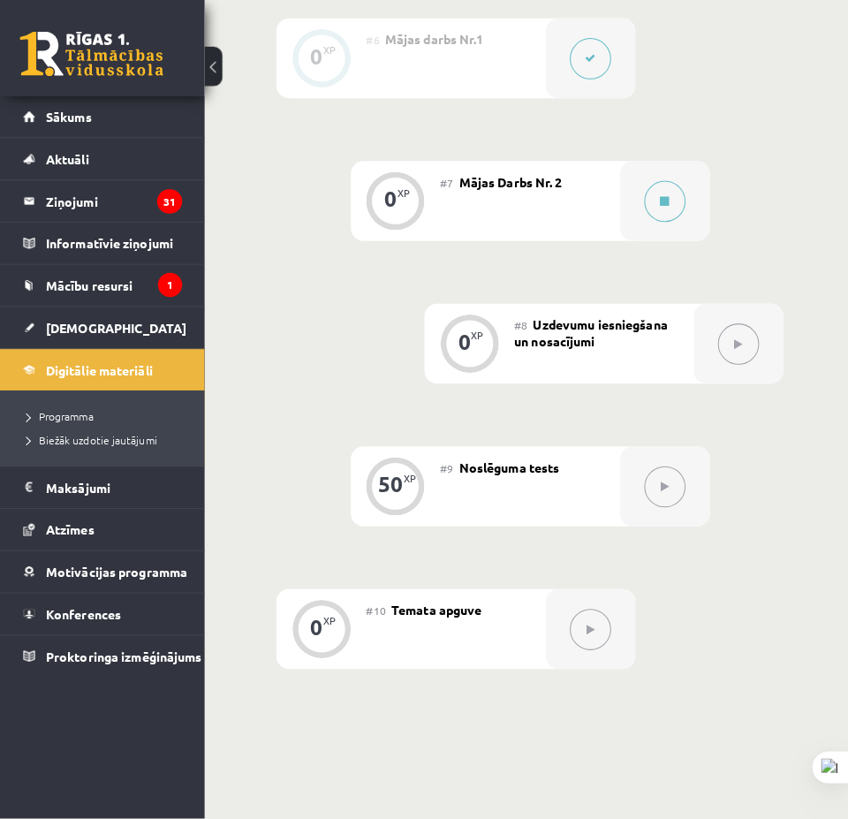
scroll to position [1237, 0]
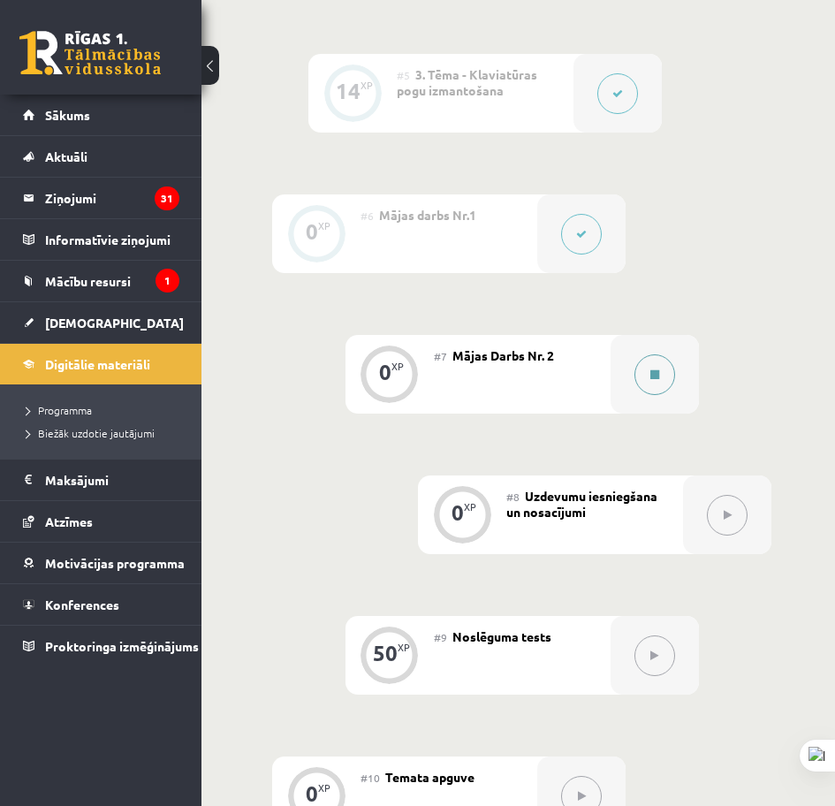
click at [647, 379] on button at bounding box center [654, 374] width 41 height 41
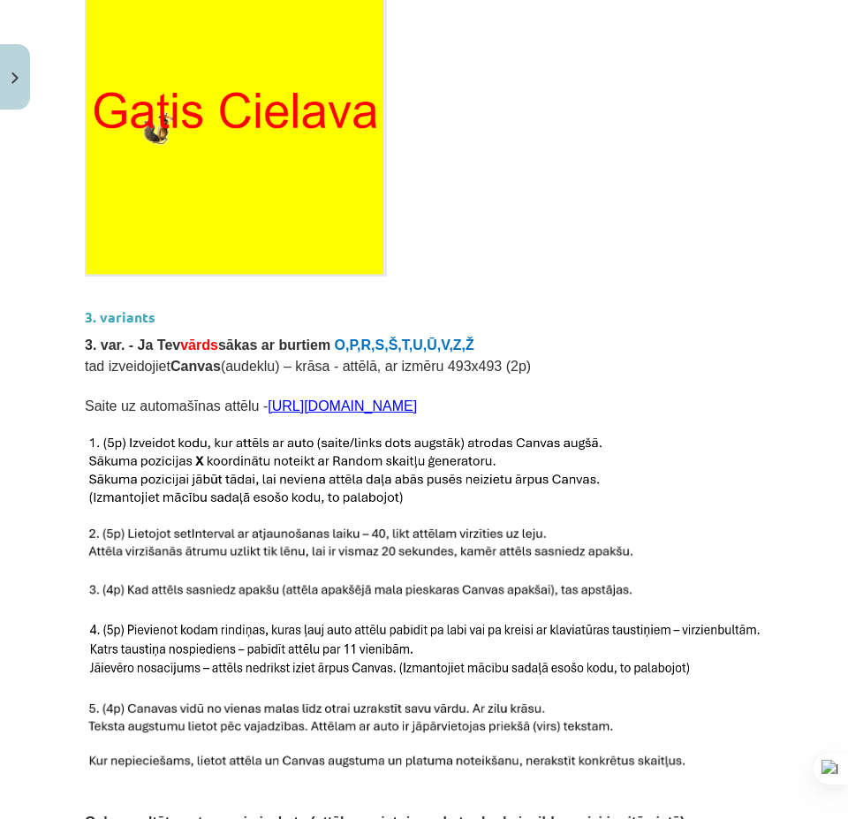
scroll to position [2694, 0]
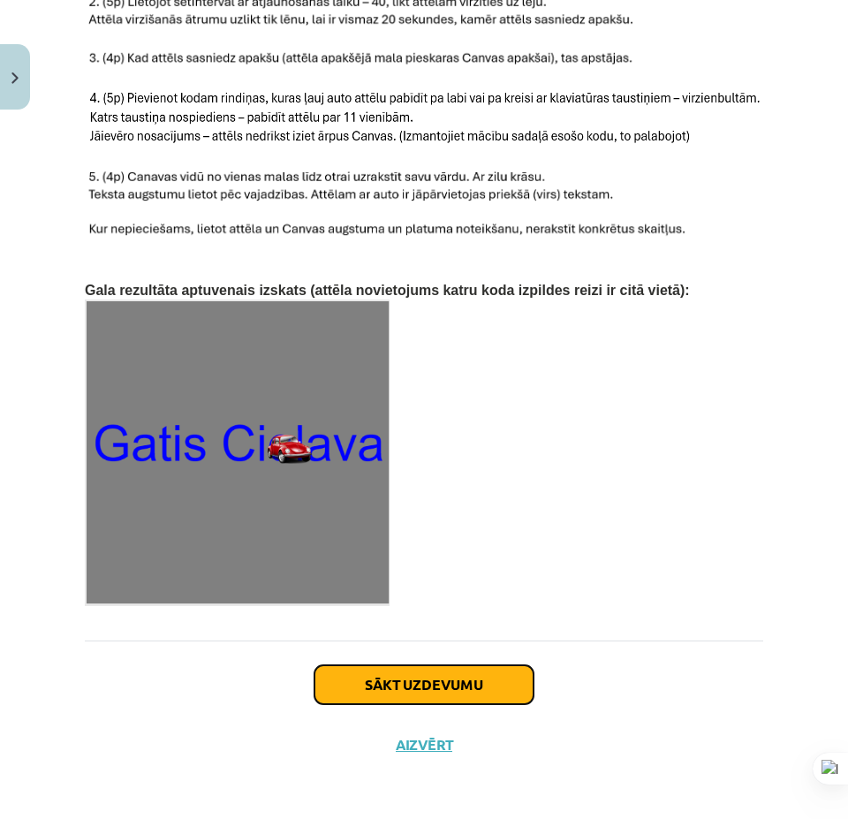
click at [486, 689] on button "Sākt uzdevumu" at bounding box center [423, 684] width 219 height 39
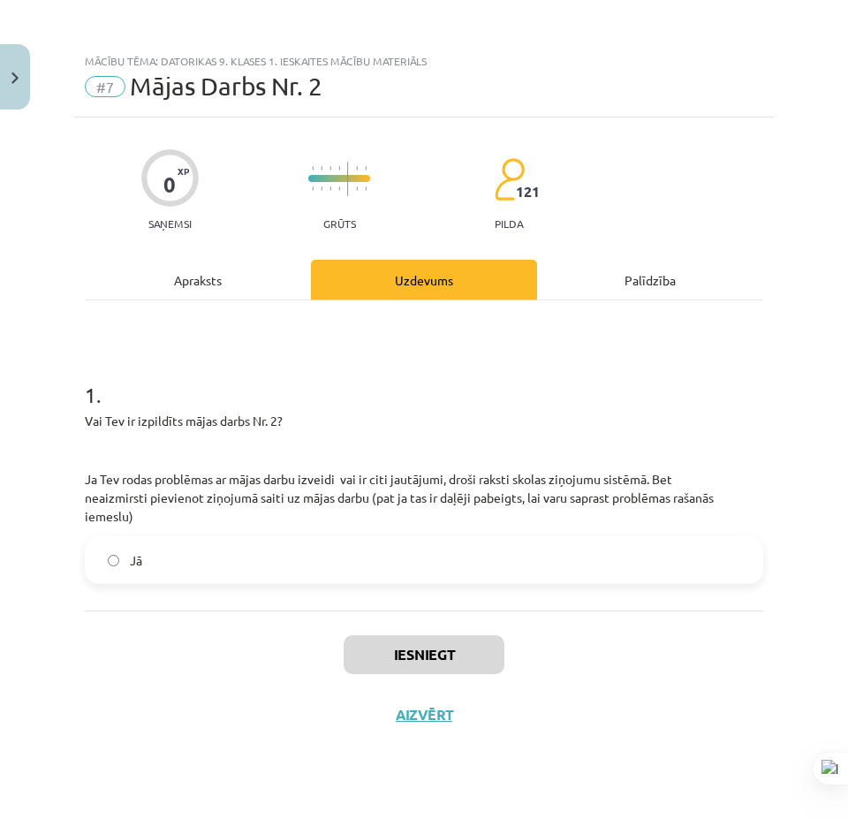
scroll to position [0, 0]
drag, startPoint x: 344, startPoint y: 574, endPoint x: 346, endPoint y: 565, distance: 9.2
click at [344, 572] on div "1 . Vai Tev ir izpildīts mājas darbs Nr. 2? Ja Tev rodas problēmas ar mājas dar…" at bounding box center [424, 455] width 678 height 310
click at [349, 561] on label "Jā" at bounding box center [424, 560] width 675 height 44
click at [449, 635] on button "Iesniegt" at bounding box center [424, 654] width 161 height 39
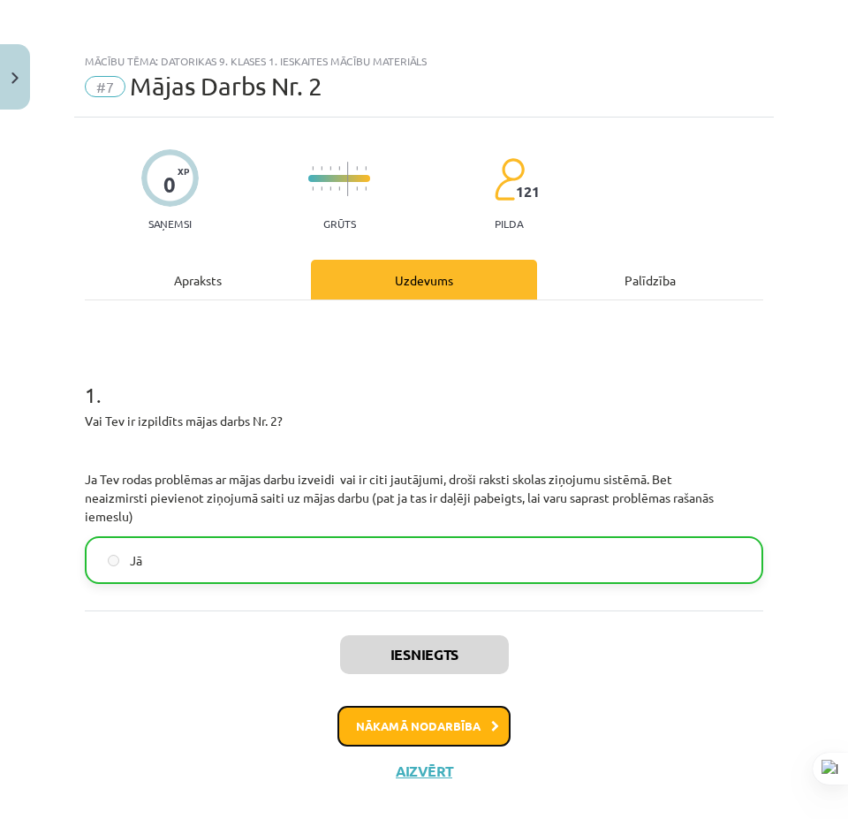
click at [388, 717] on button "Nākamā nodarbība" at bounding box center [423, 726] width 173 height 41
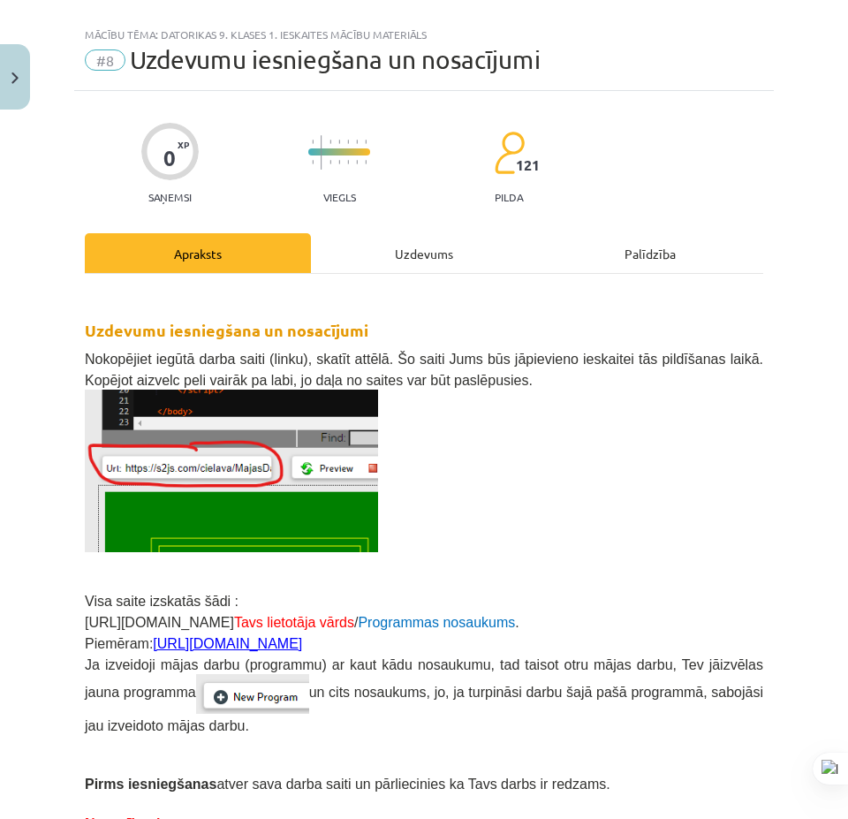
scroll to position [362, 0]
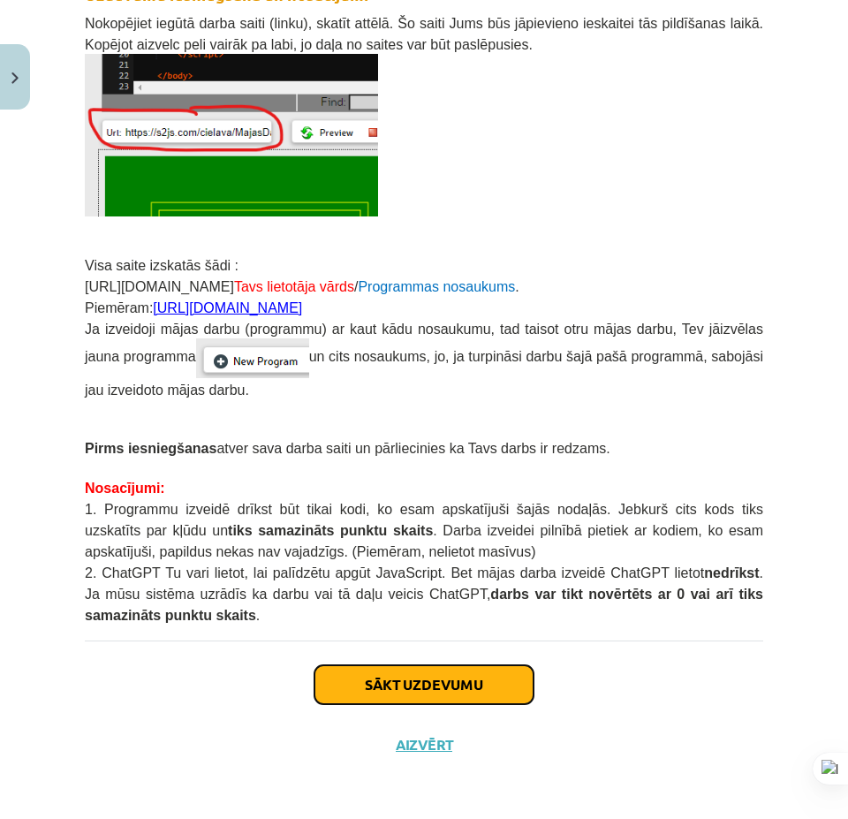
click at [414, 676] on button "Sākt uzdevumu" at bounding box center [423, 684] width 219 height 39
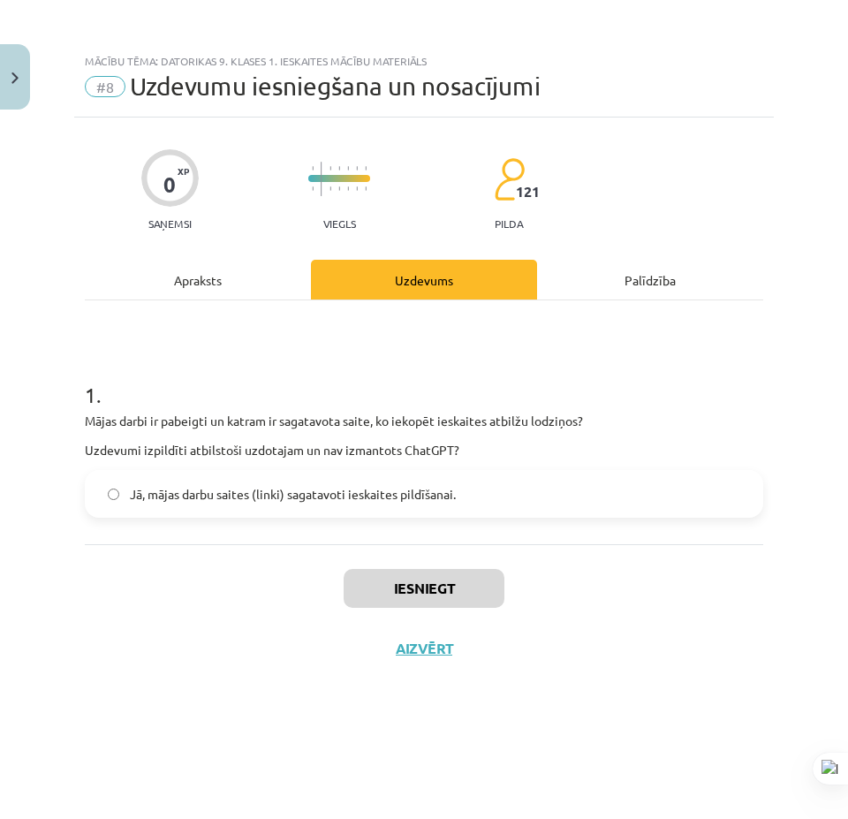
click at [341, 499] on span "Jā, mājas darbu saites (linki) sagatavoti ieskaites pildīšanai." at bounding box center [293, 494] width 326 height 19
click at [385, 592] on button "Iesniegt" at bounding box center [424, 588] width 161 height 39
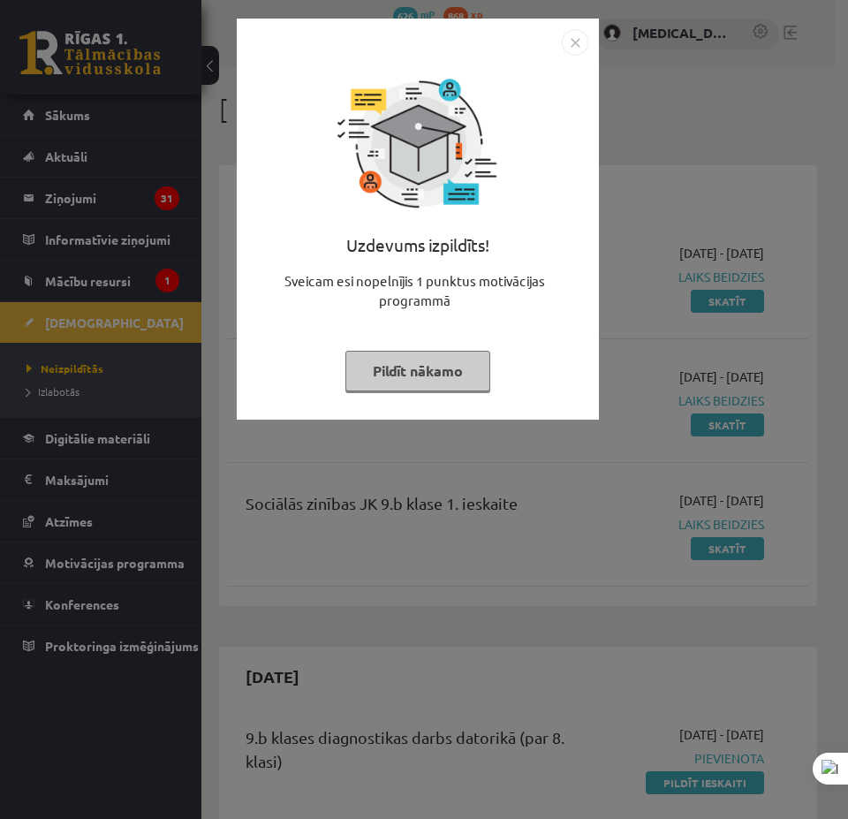
click at [682, 458] on div "Uzdevums izpildīts! Sveicam esi nopelnījis 1 punktus motivācijas programmā Pild…" at bounding box center [424, 409] width 848 height 819
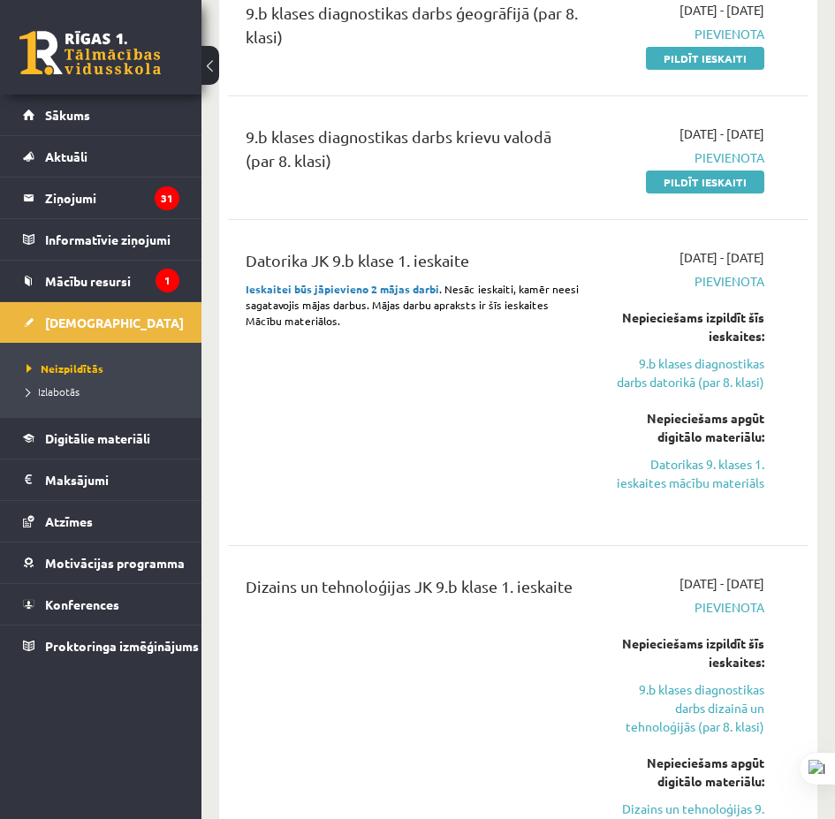
scroll to position [1060, 0]
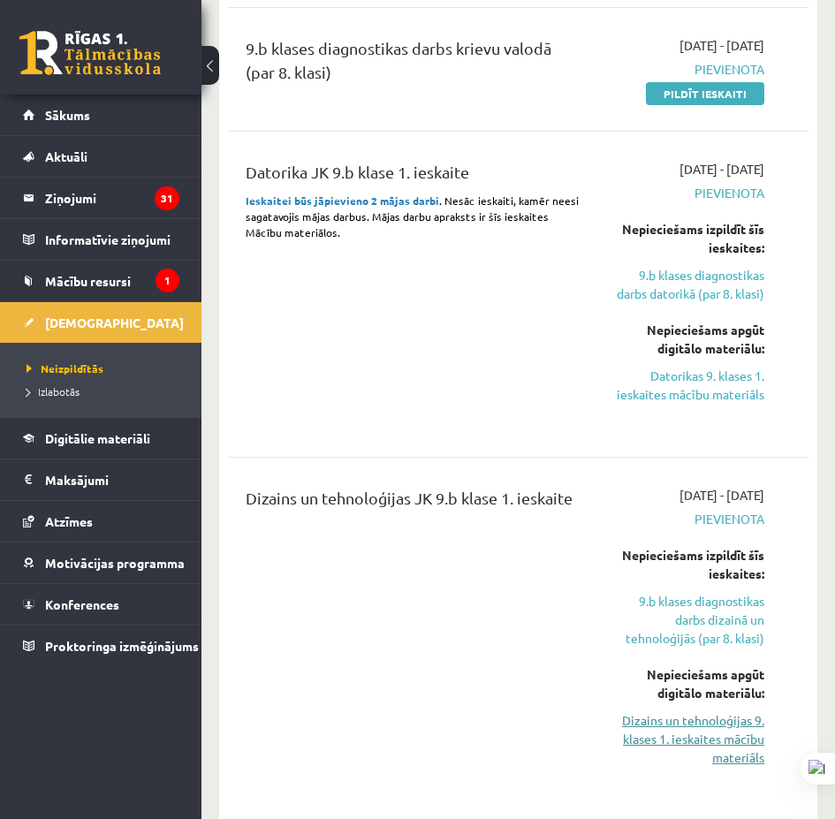
click at [724, 745] on link "Dizains un tehnoloģijas 9. klases 1. ieskaites mācību materiāls" at bounding box center [686, 739] width 155 height 56
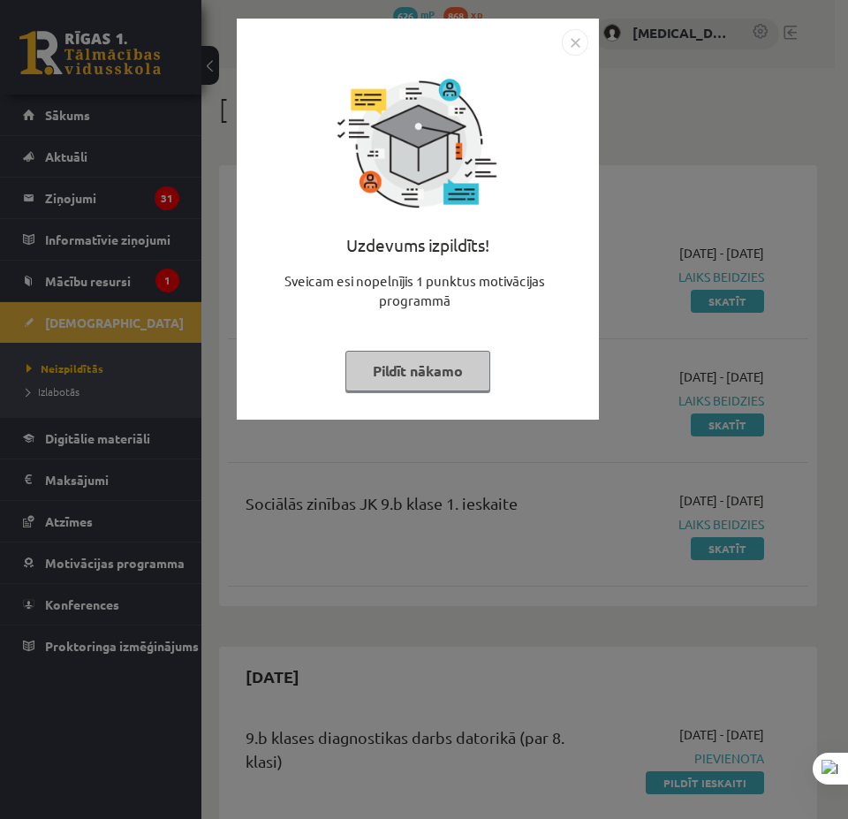
click at [699, 394] on div "Uzdevums izpildīts! Sveicam esi nopelnījis 1 punktus motivācijas programmā Pild…" at bounding box center [424, 409] width 848 height 819
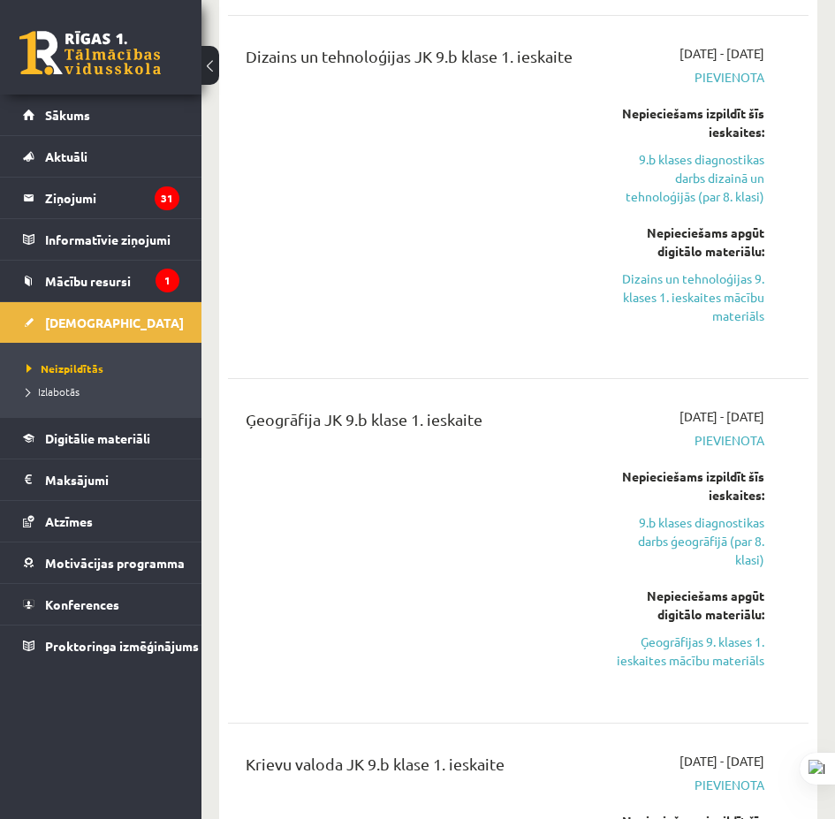
scroll to position [1678, 0]
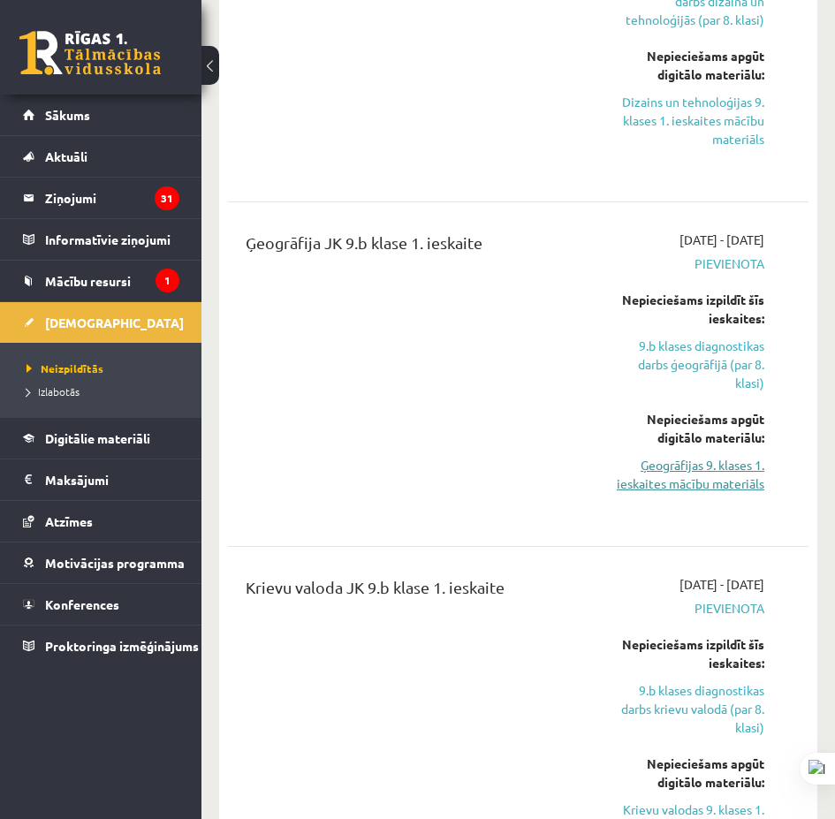
click at [706, 463] on link "Ģeogrāfijas 9. klases 1. ieskaites mācību materiāls" at bounding box center [686, 474] width 155 height 37
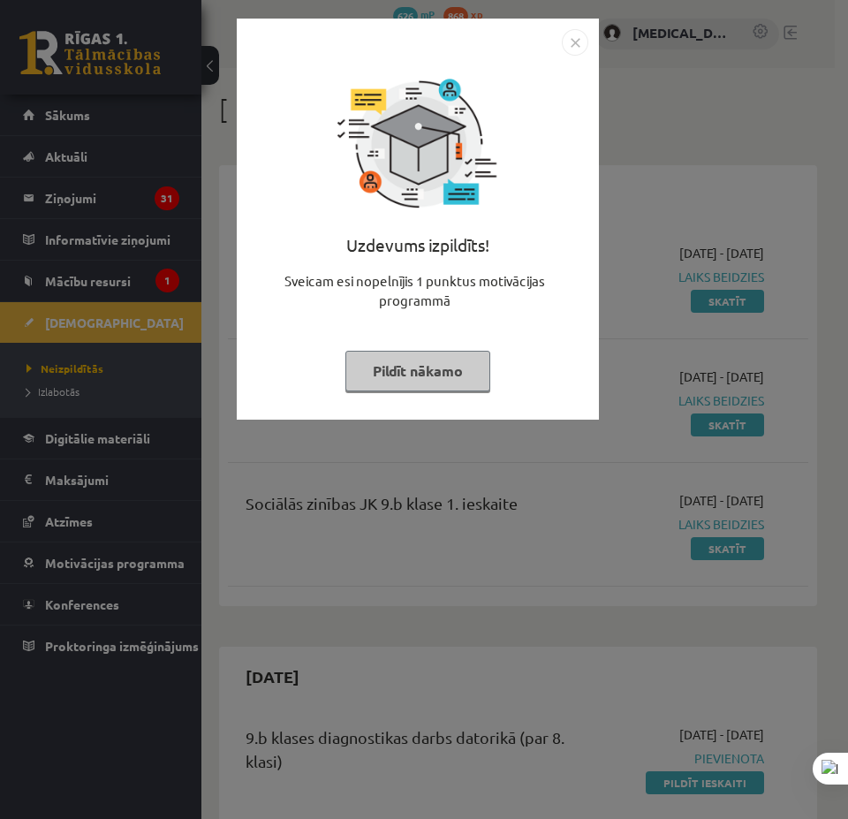
click at [735, 328] on div "Uzdevums izpildīts! Sveicam esi nopelnījis 1 punktus motivācijas programmā Pild…" at bounding box center [424, 409] width 848 height 819
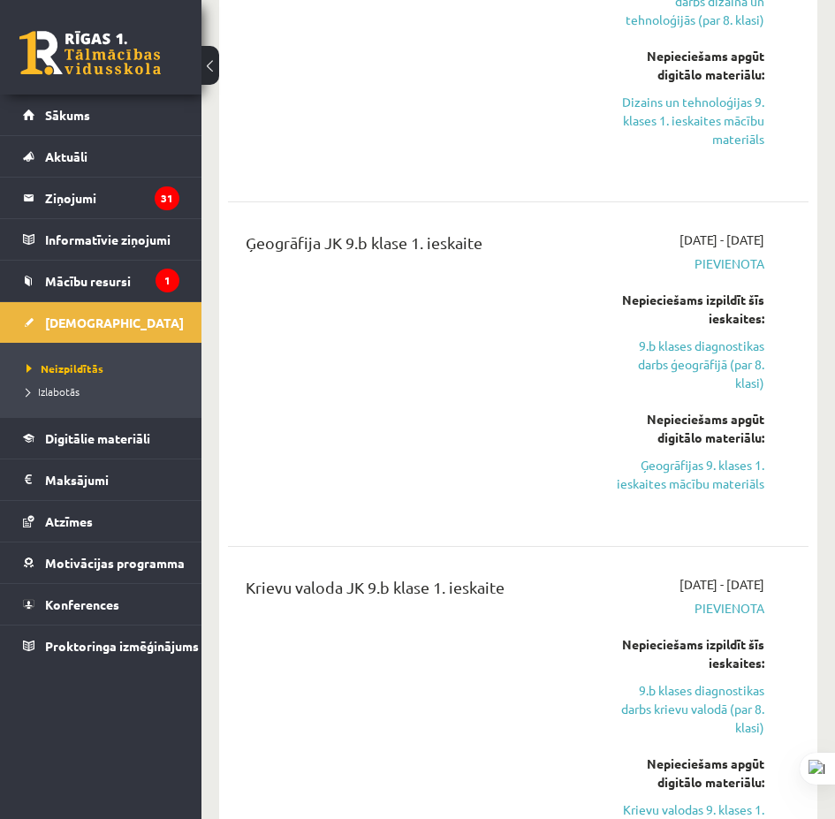
scroll to position [2031, 0]
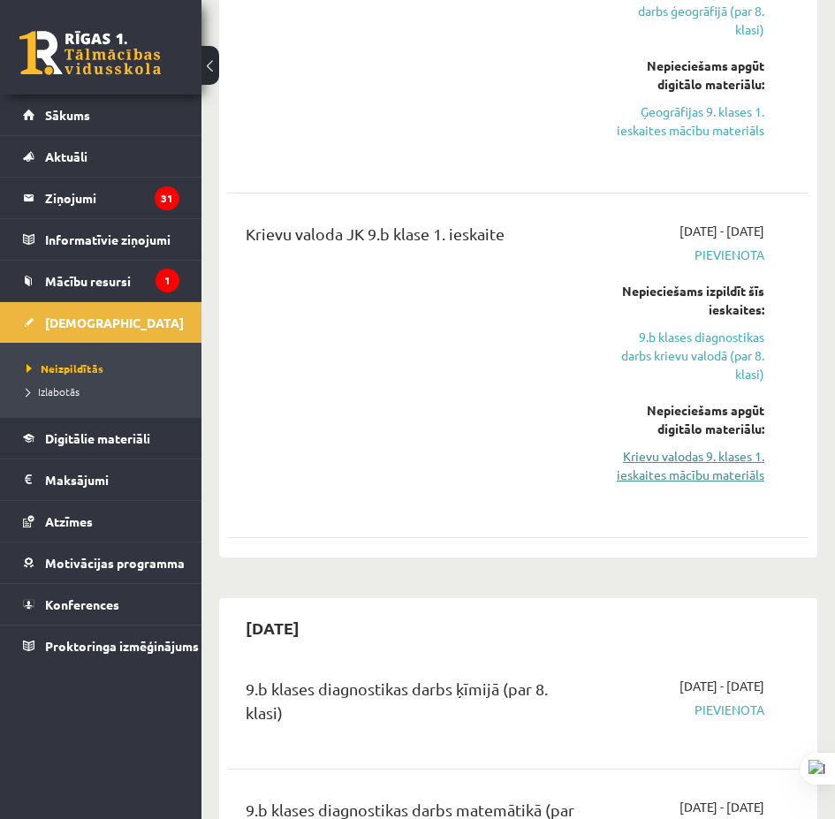
click at [706, 453] on link "Krievu valodas 9. klases 1. ieskaites mācību materiāls" at bounding box center [686, 465] width 155 height 37
